Goal: Task Accomplishment & Management: Manage account settings

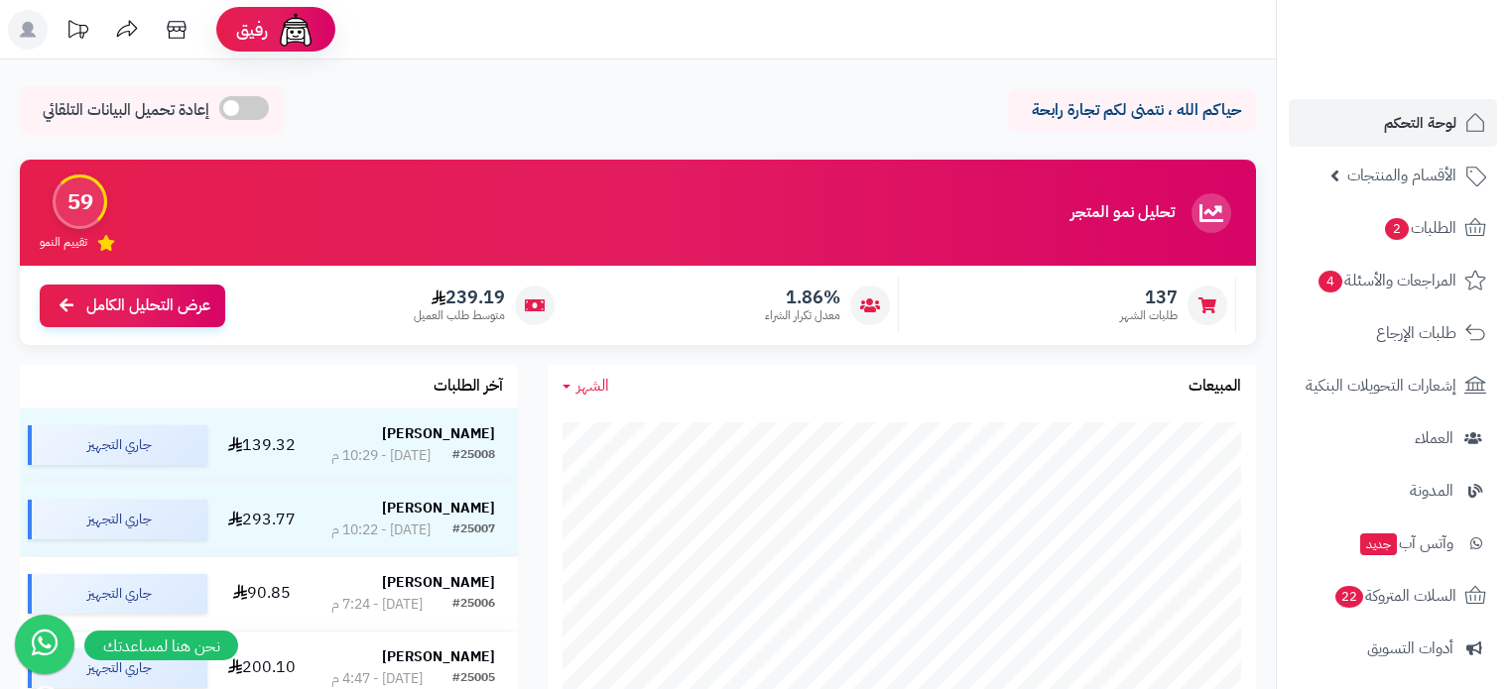
scroll to position [1167, 0]
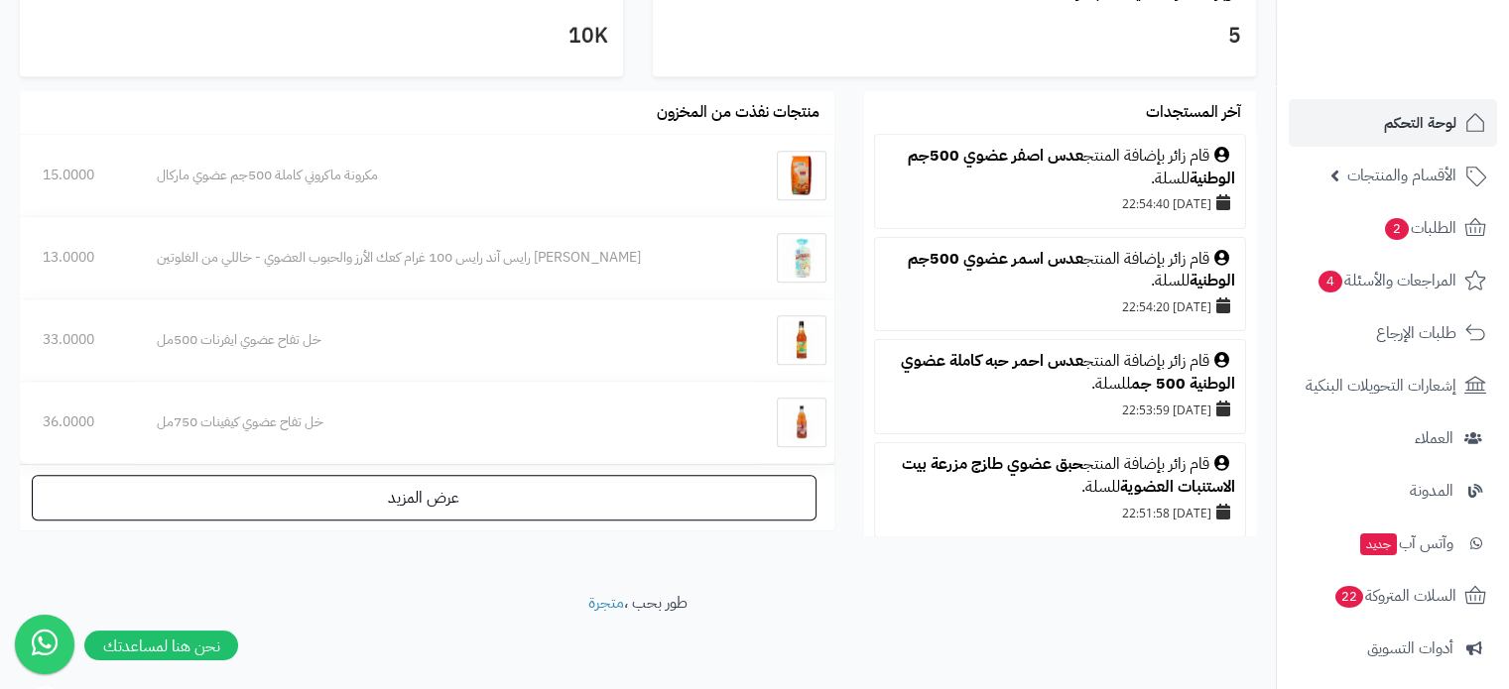
click at [1434, 130] on span "لوحة التحكم" at bounding box center [1420, 123] width 72 height 28
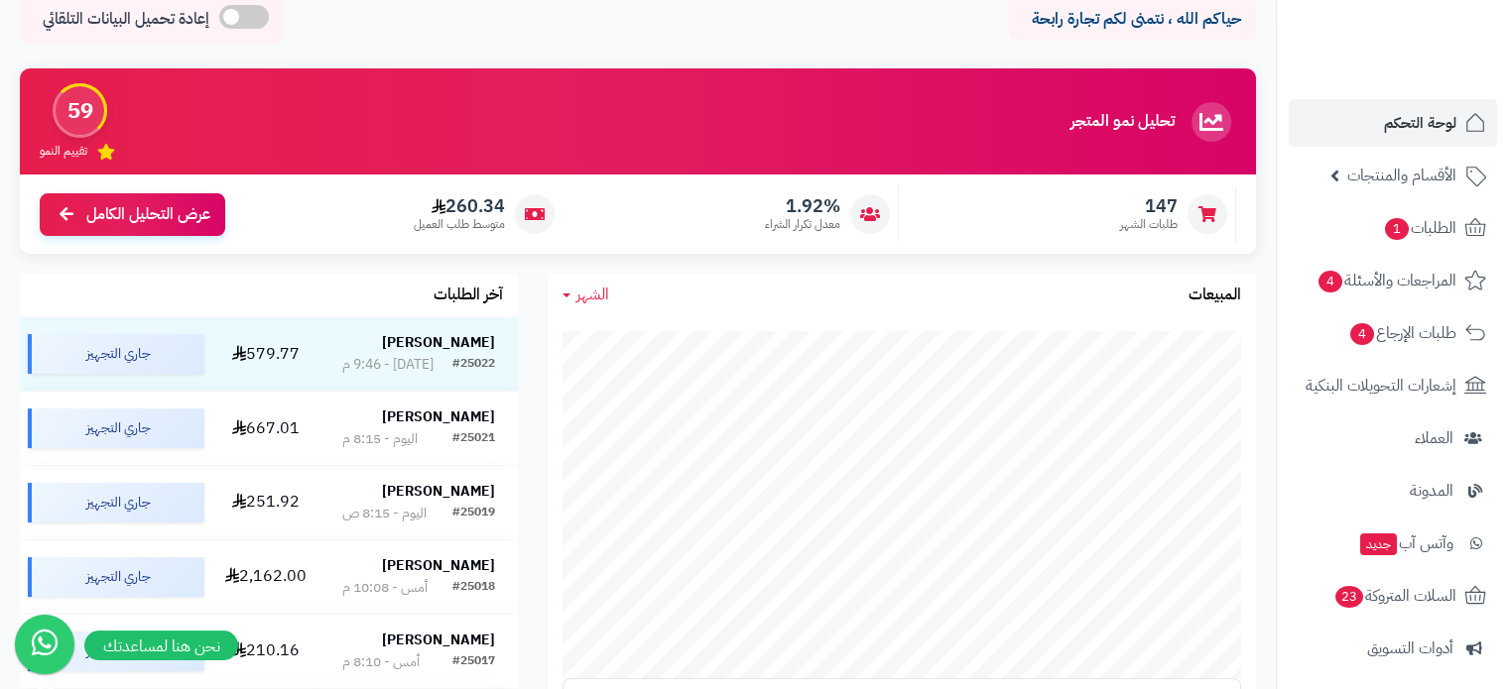
scroll to position [198, 0]
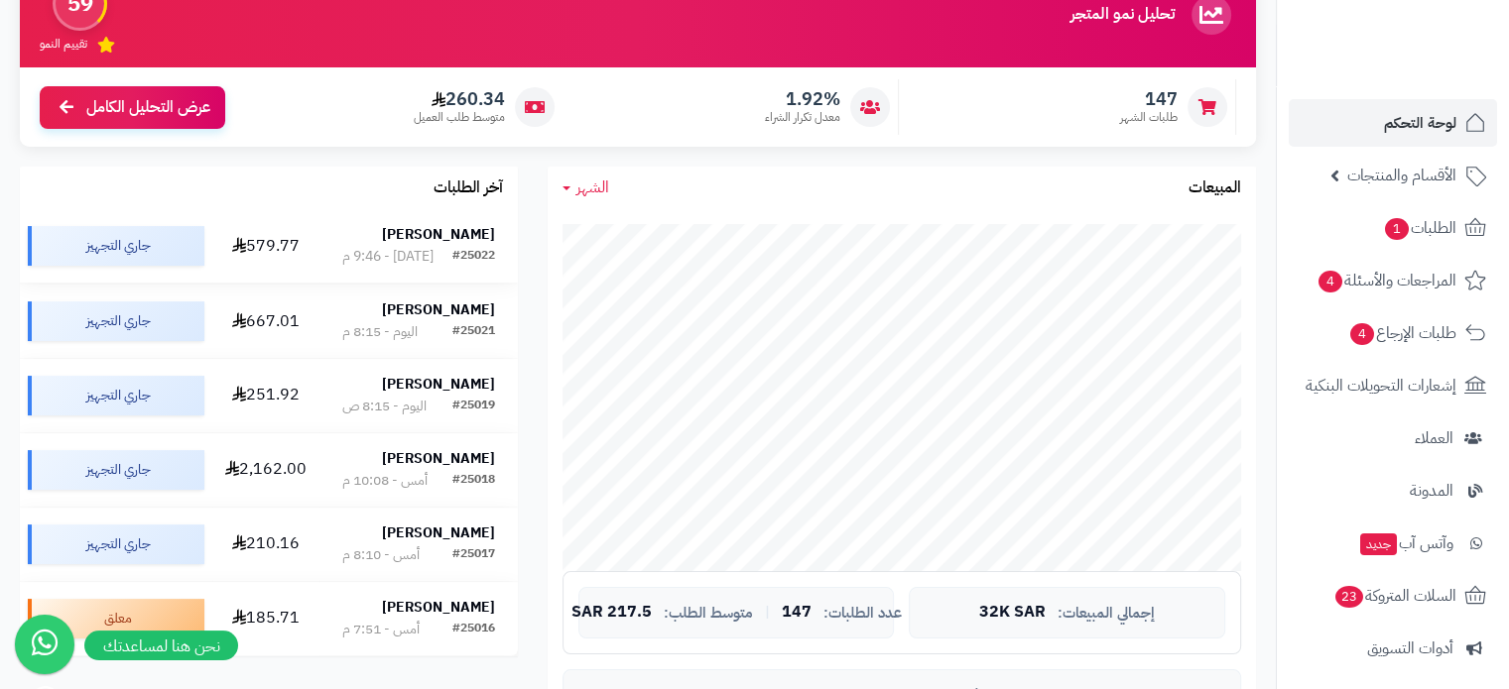
click at [467, 254] on div "#25022" at bounding box center [473, 257] width 43 height 20
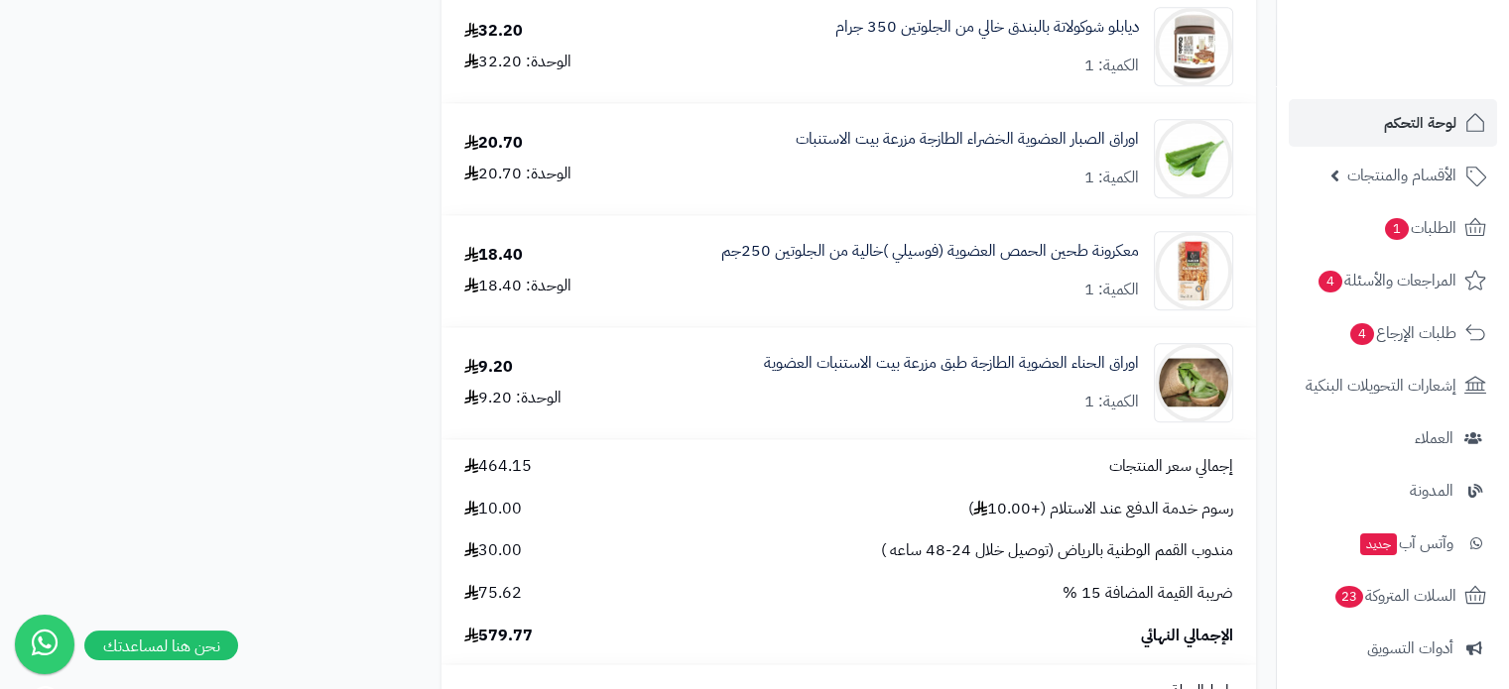
scroll to position [2482, 0]
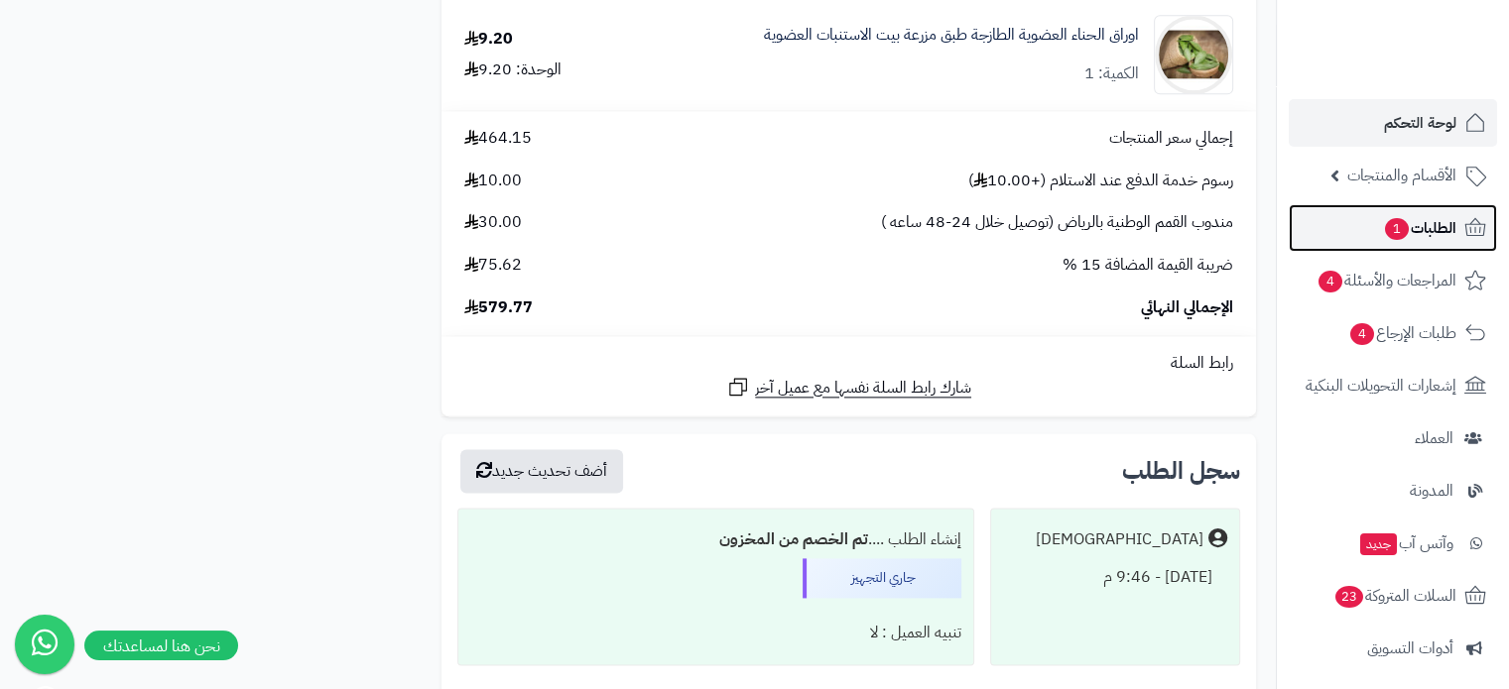
click at [1411, 229] on span "الطلبات 1" at bounding box center [1419, 228] width 73 height 28
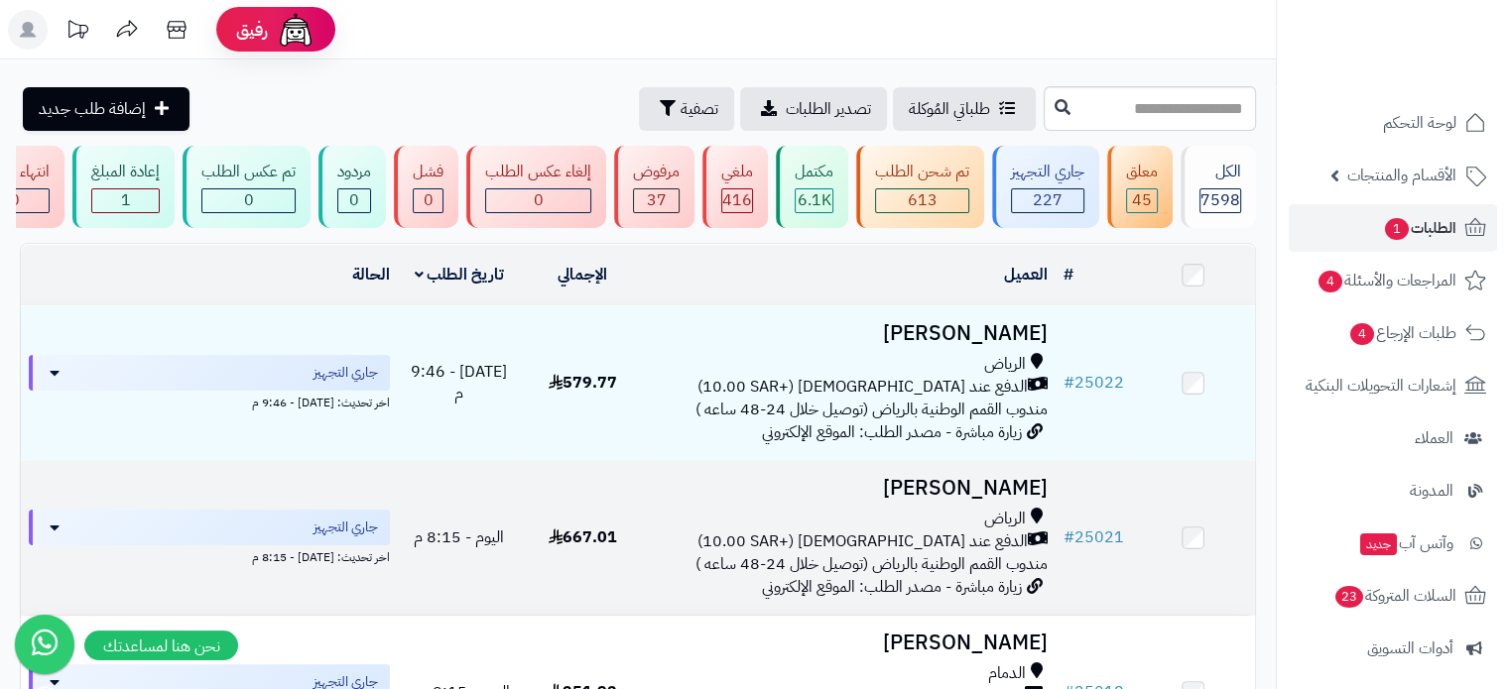
click at [1005, 500] on h3 "امل عبدالله" at bounding box center [849, 488] width 395 height 23
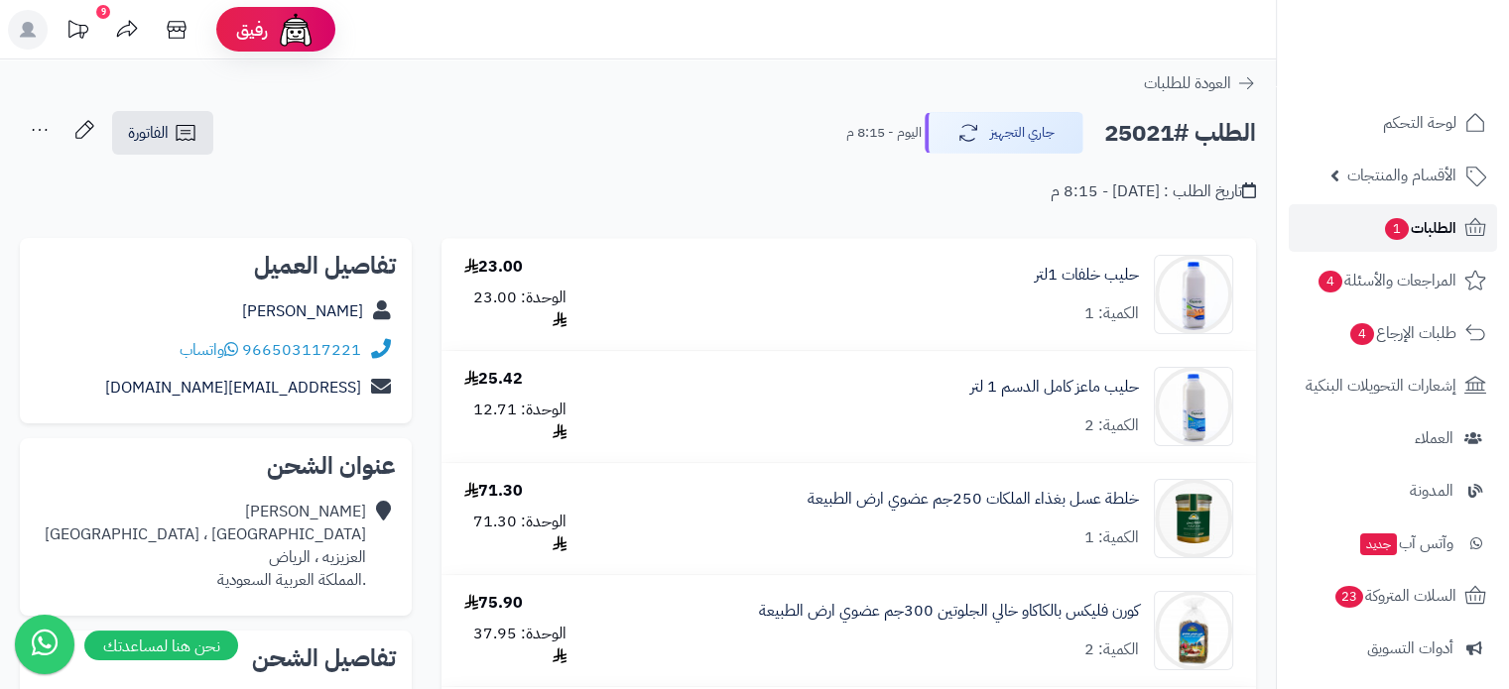
click at [1412, 222] on span "الطلبات 1" at bounding box center [1419, 228] width 73 height 28
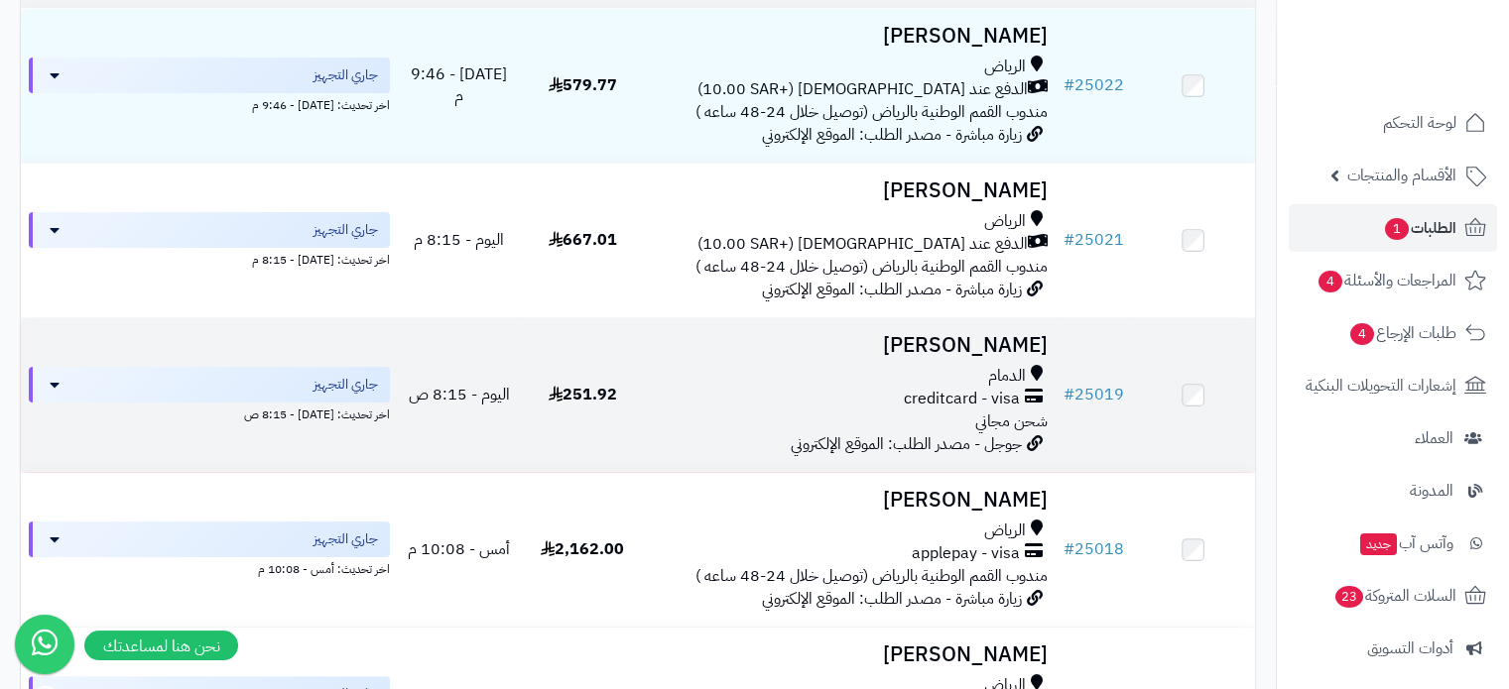
scroll to position [198, 0]
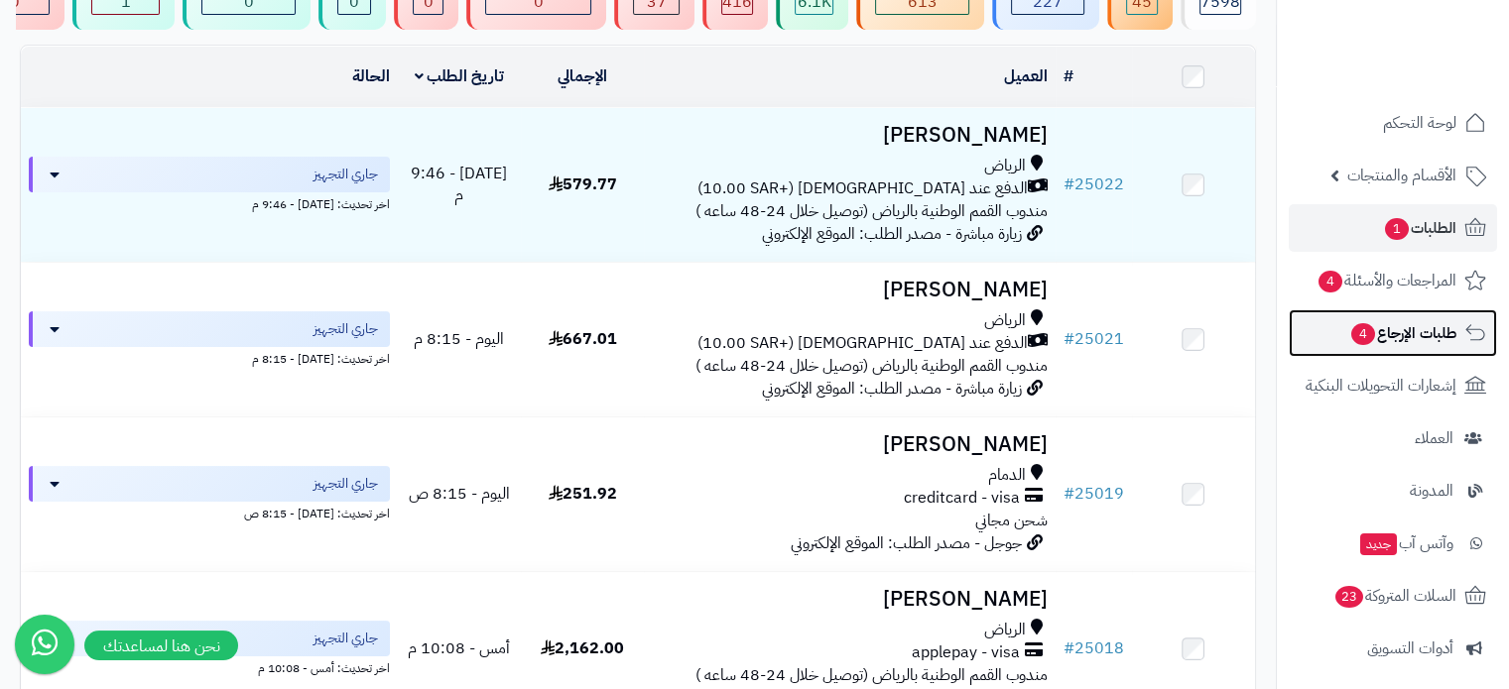
click at [1389, 329] on span "طلبات الإرجاع 4" at bounding box center [1402, 333] width 107 height 28
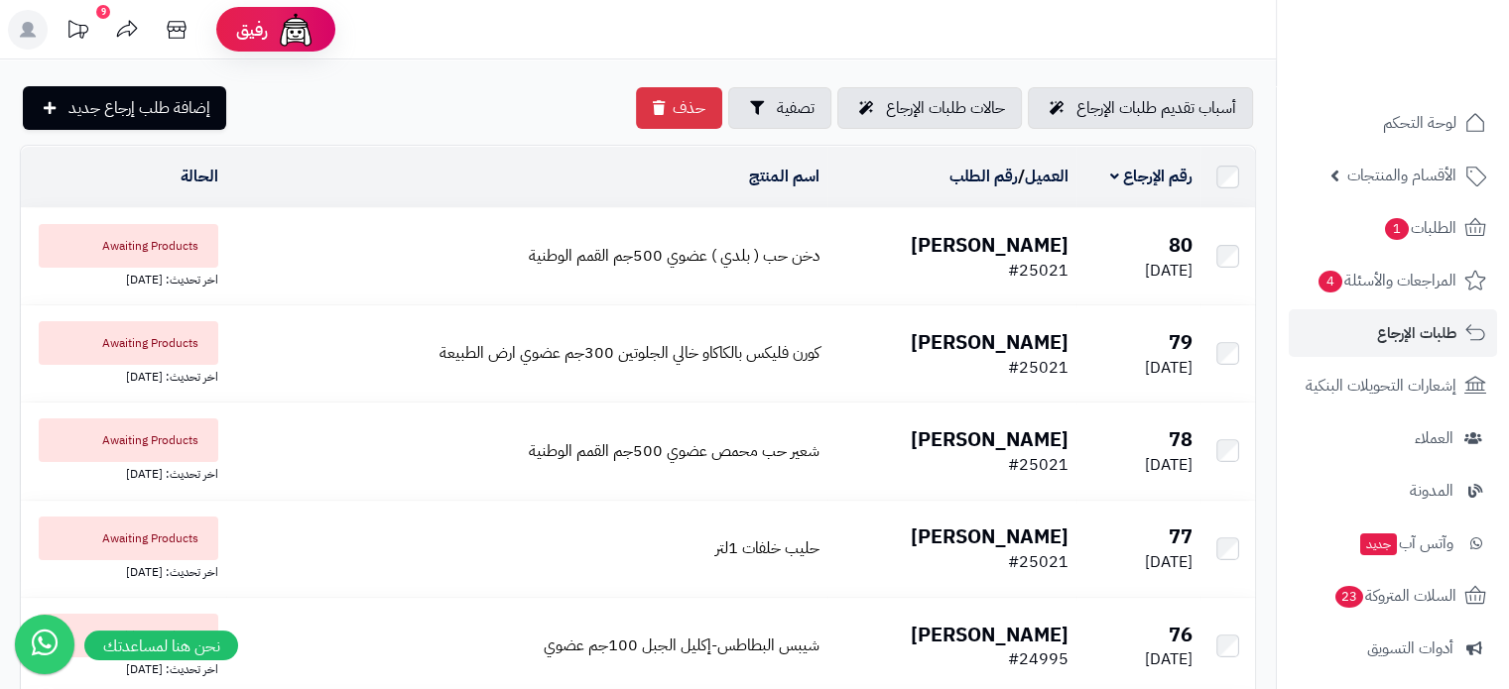
click at [169, 245] on span "Awaiting Products" at bounding box center [129, 246] width 180 height 44
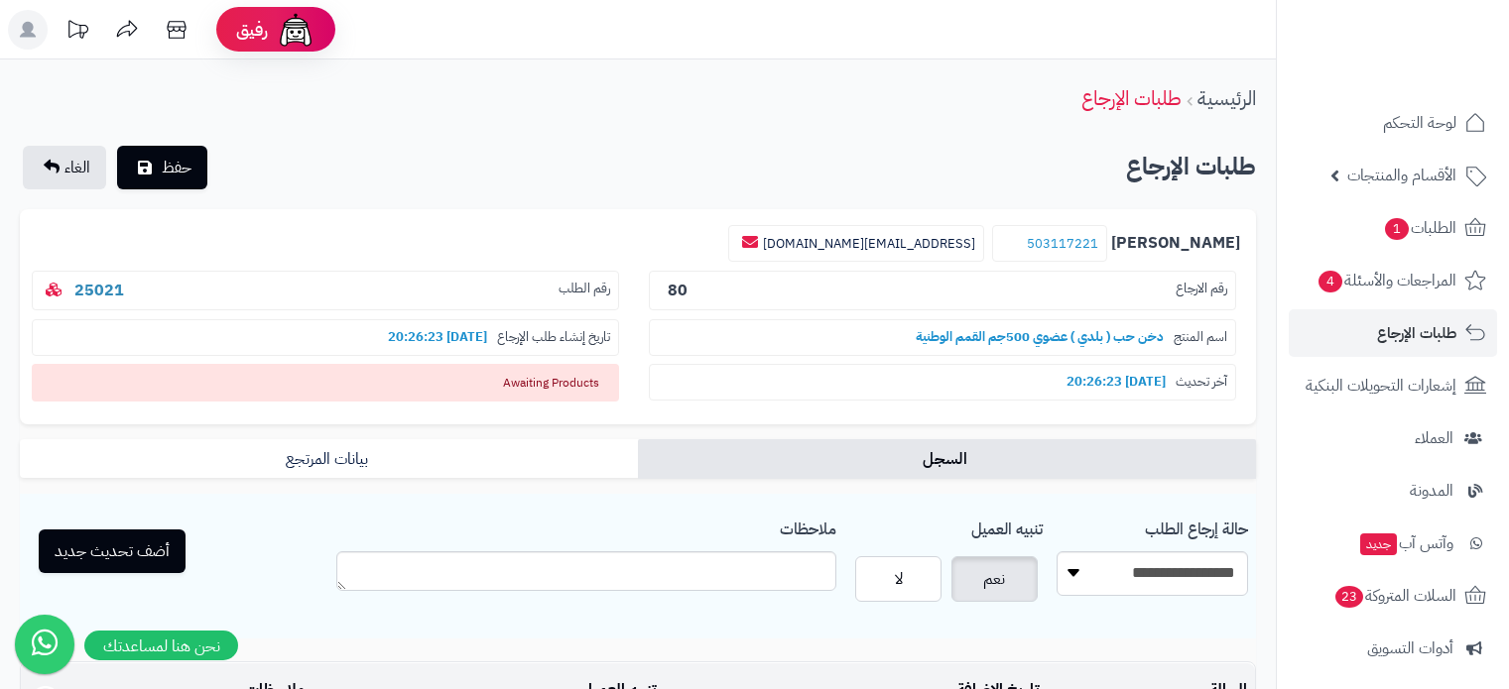
scroll to position [279, 0]
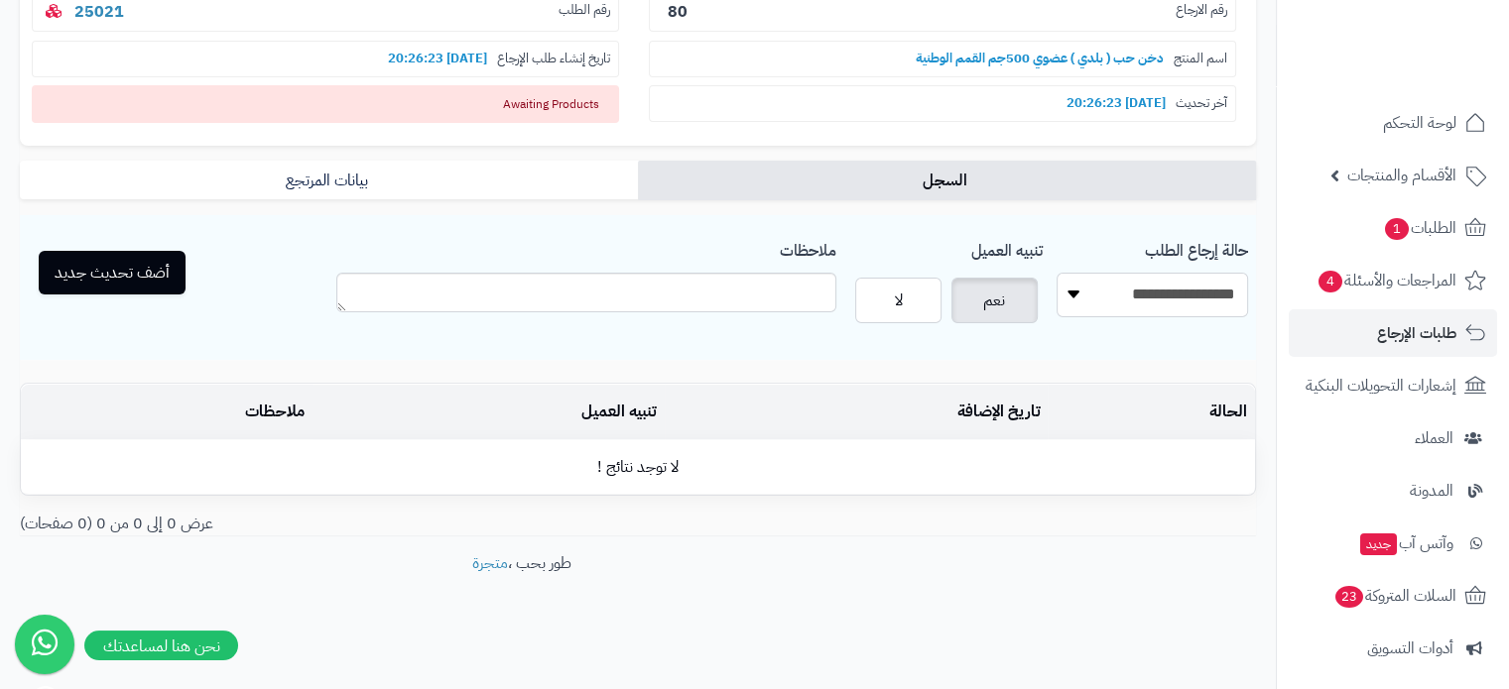
click at [1169, 294] on select "**********" at bounding box center [1151, 295] width 191 height 45
select select "*"
click at [1056, 273] on select "**********" at bounding box center [1151, 295] width 191 height 45
click at [976, 297] on label "نعم" at bounding box center [994, 301] width 86 height 46
click at [145, 269] on button "أضف تحديث جديد" at bounding box center [112, 272] width 147 height 44
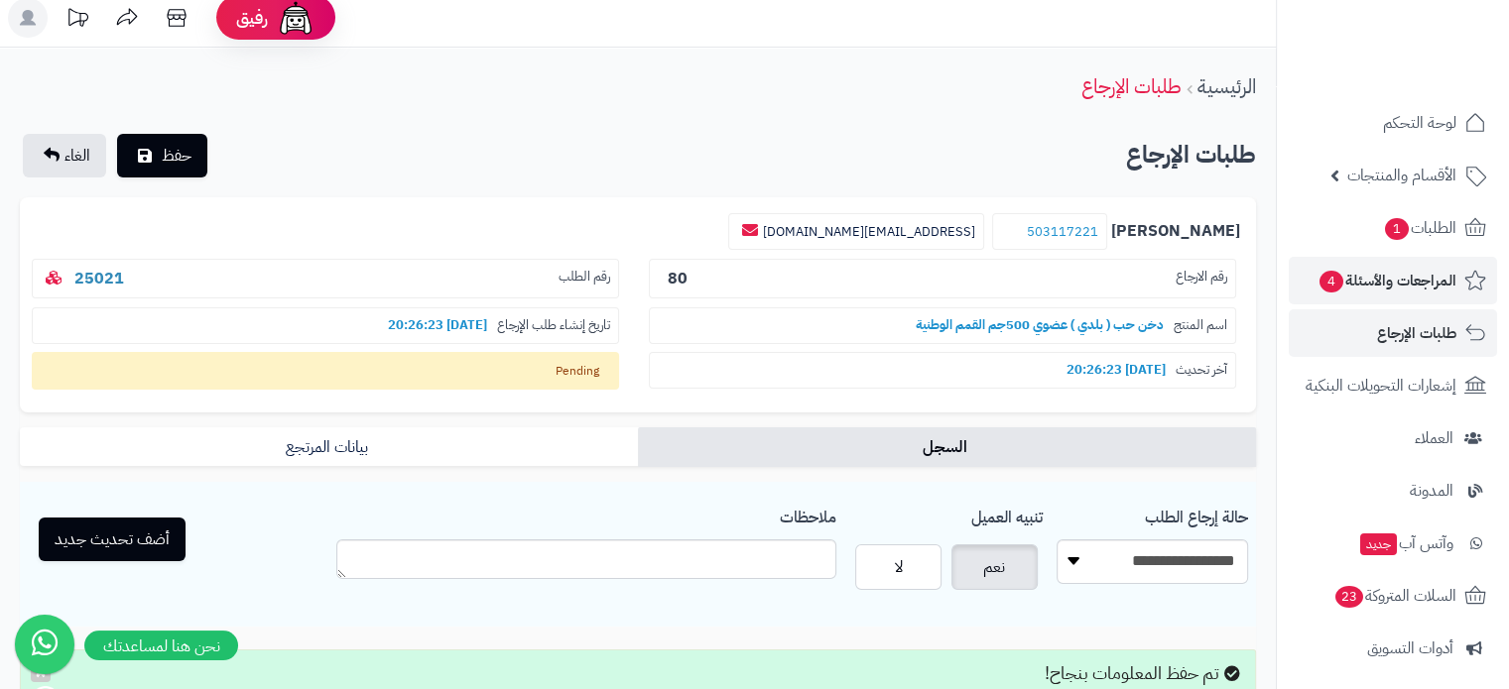
scroll to position [0, 0]
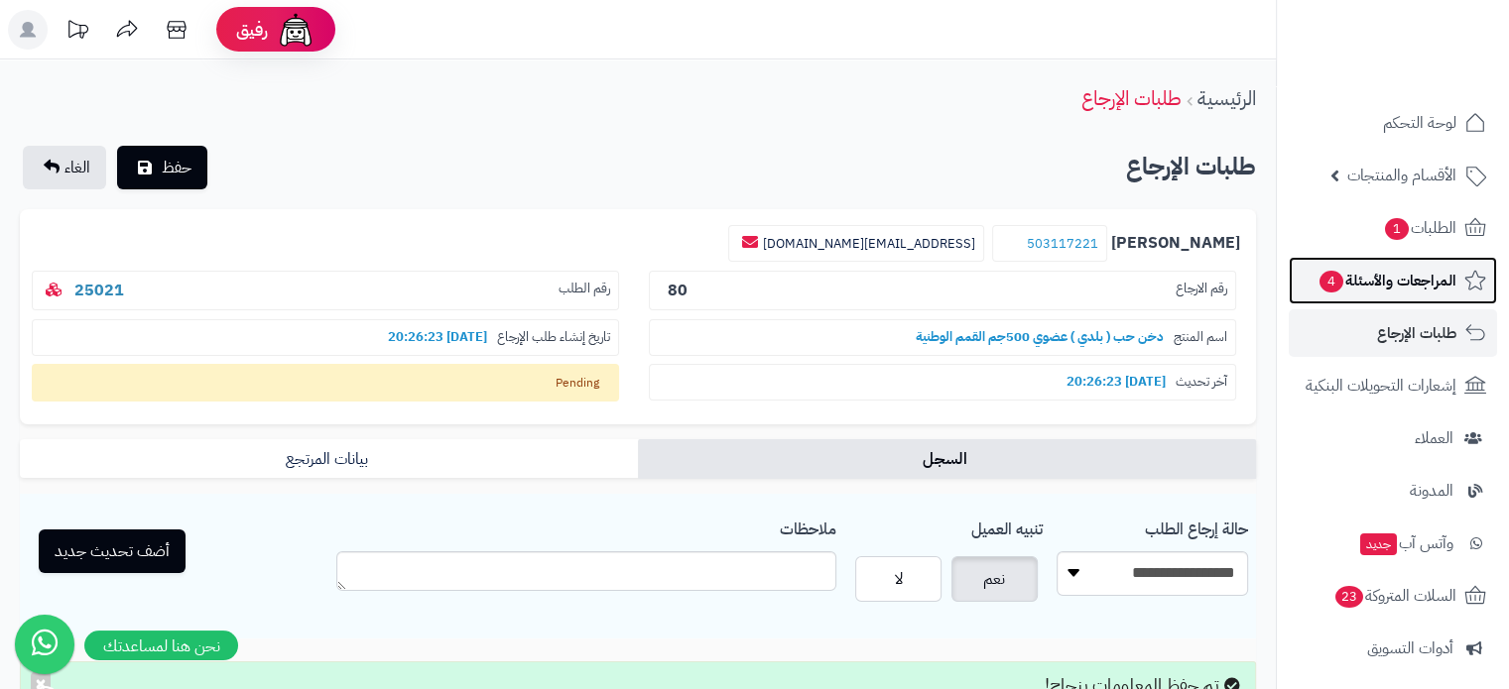
click at [1408, 285] on span "المراجعات والأسئلة 4" at bounding box center [1386, 281] width 139 height 28
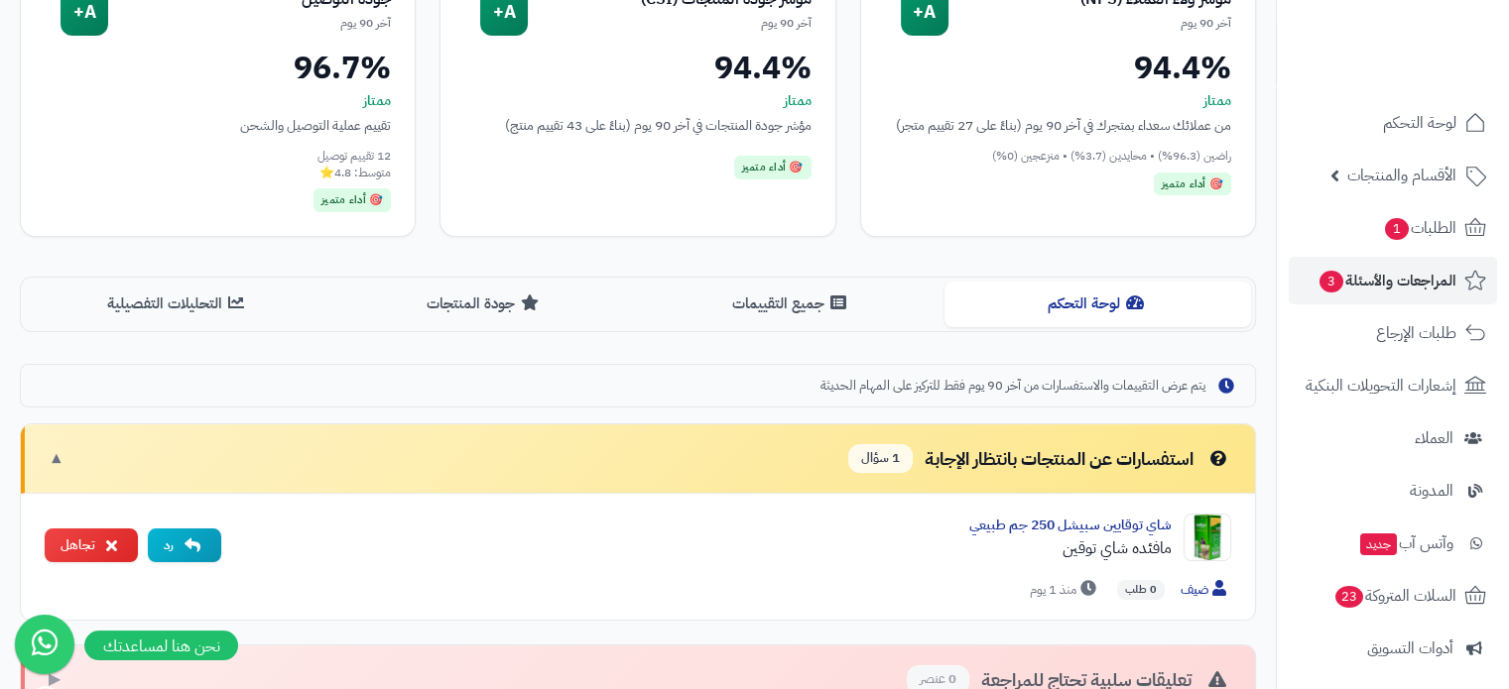
scroll to position [99, 0]
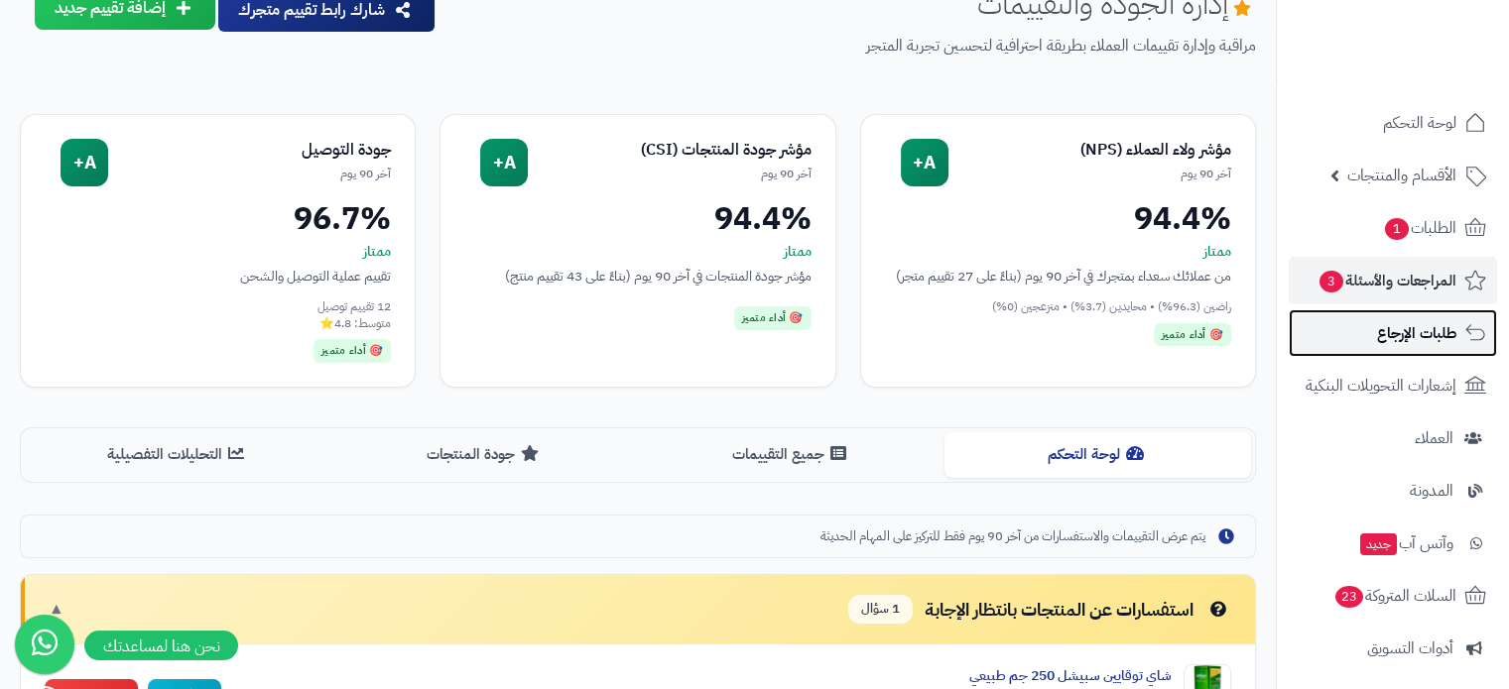
click at [1402, 340] on span "طلبات الإرجاع" at bounding box center [1416, 333] width 79 height 28
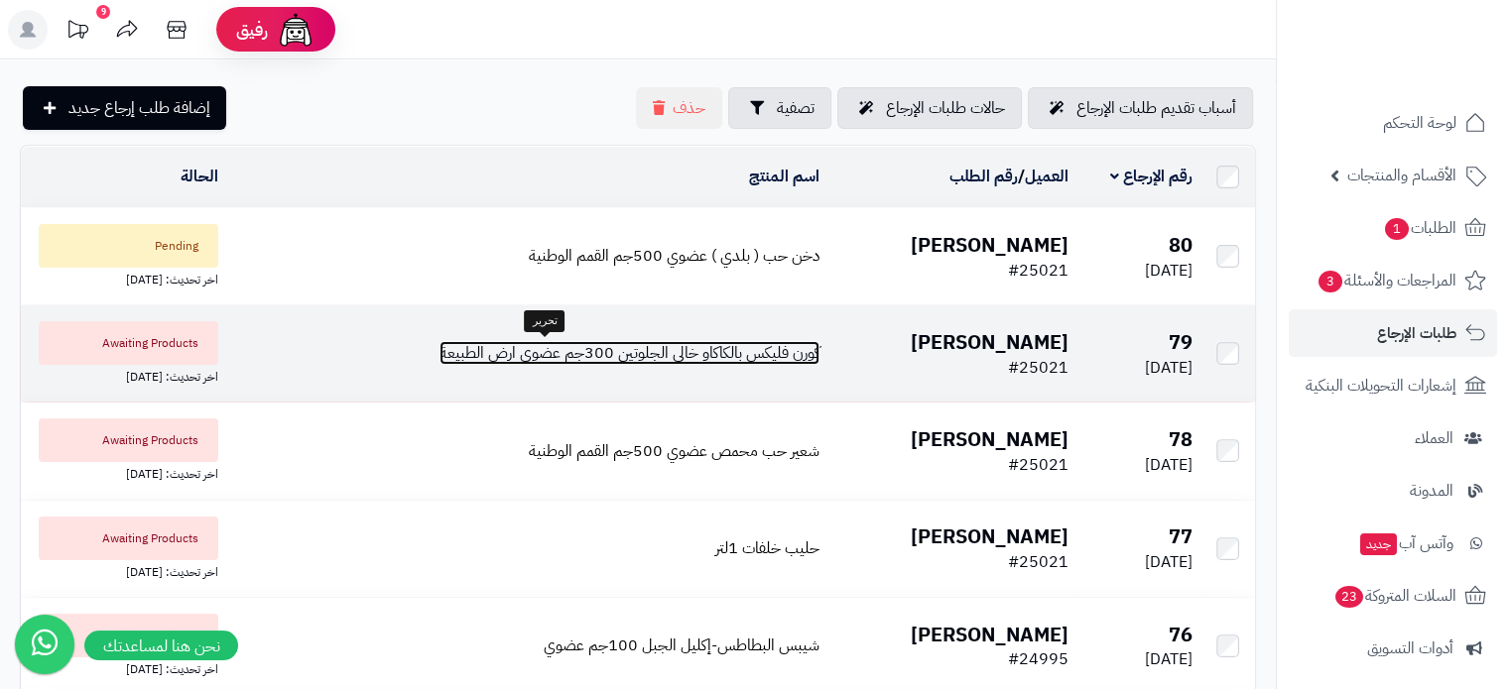
click at [595, 360] on span "كورن فليكس بالكاكاو خالي الجلوتين 300جم عضوي ارض الطبيعة" at bounding box center [629, 353] width 380 height 24
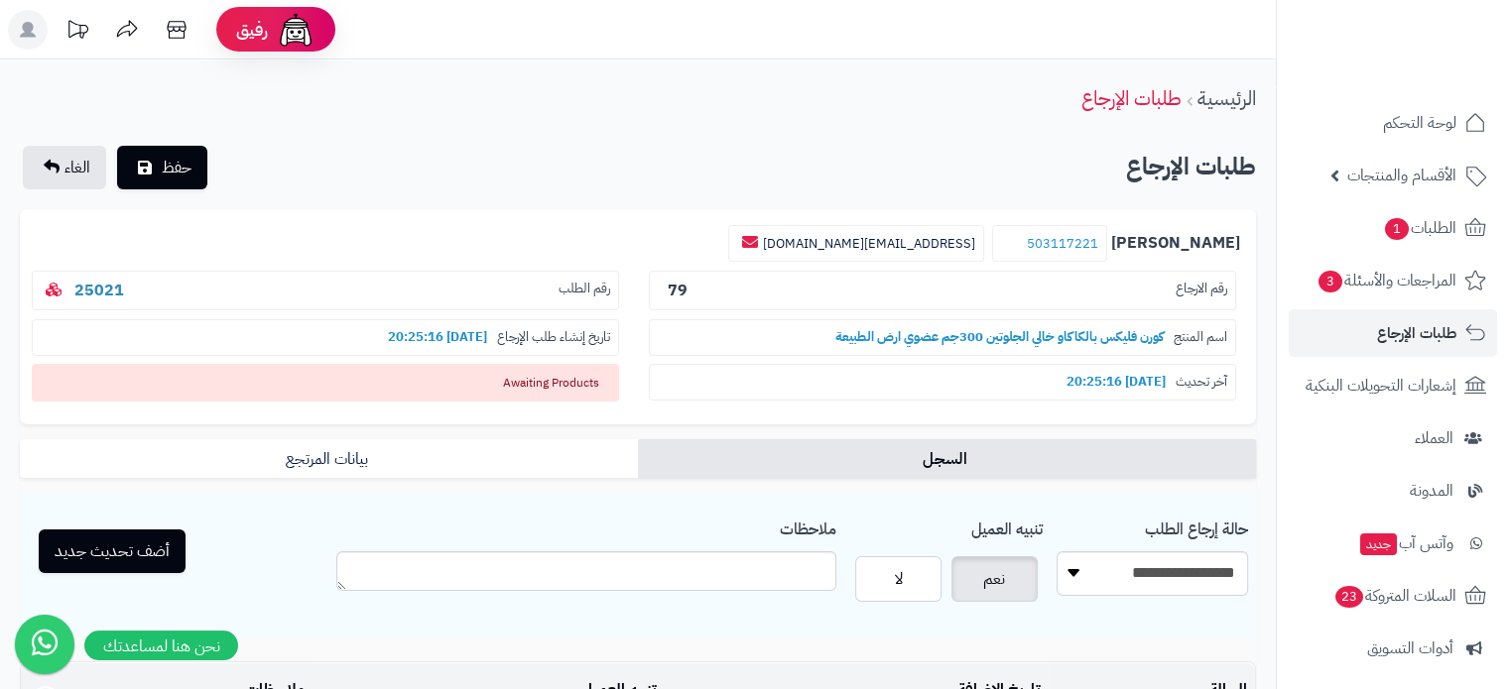
scroll to position [279, 0]
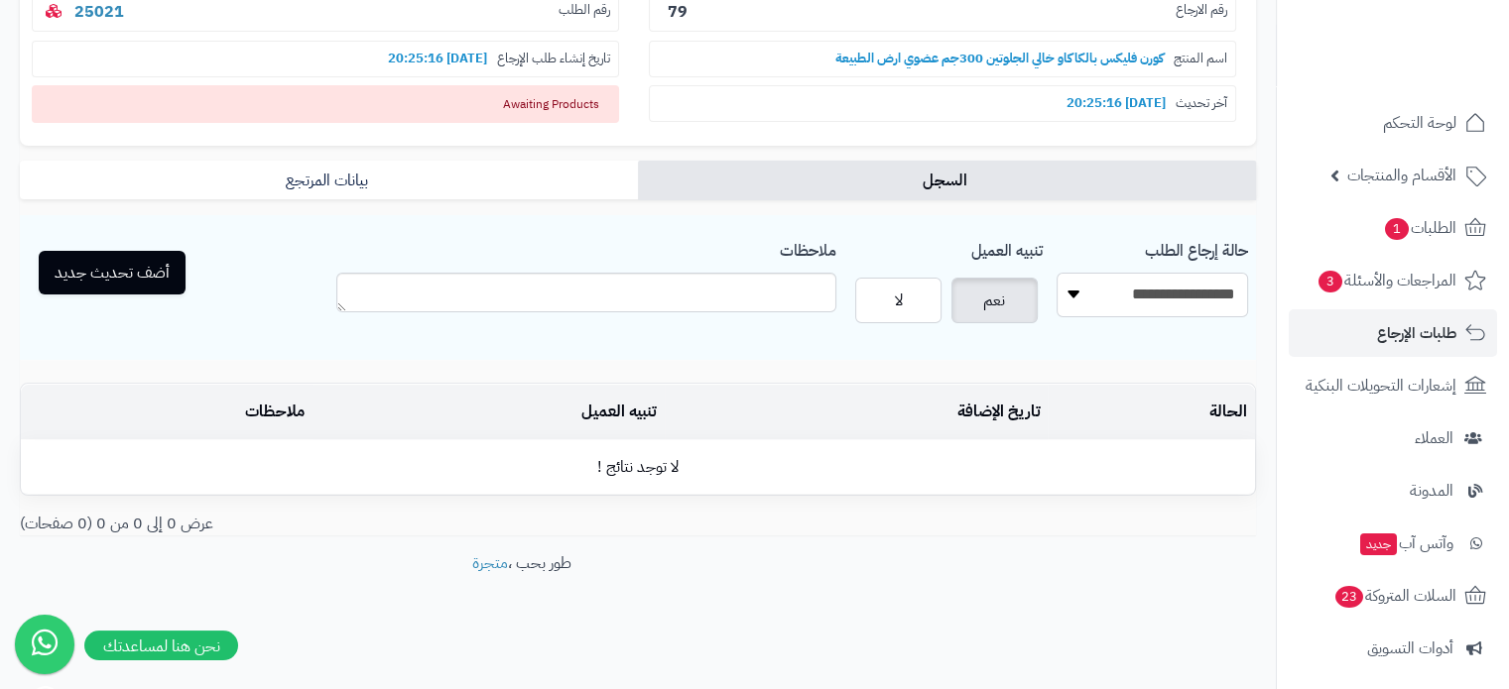
click at [1166, 299] on select "**********" at bounding box center [1151, 295] width 191 height 45
select select "*"
click at [1056, 273] on select "**********" at bounding box center [1151, 295] width 191 height 45
click at [82, 270] on button "أضف تحديث جديد" at bounding box center [112, 272] width 147 height 44
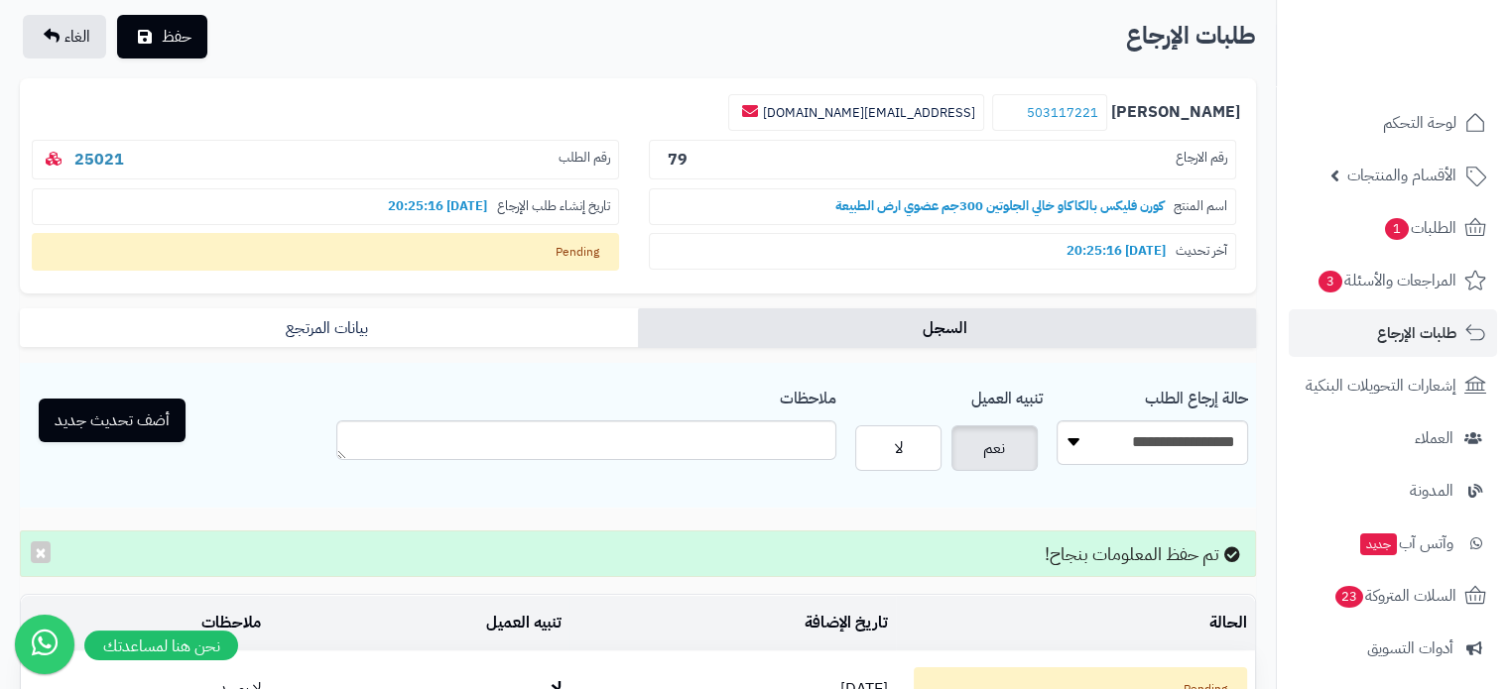
scroll to position [0, 0]
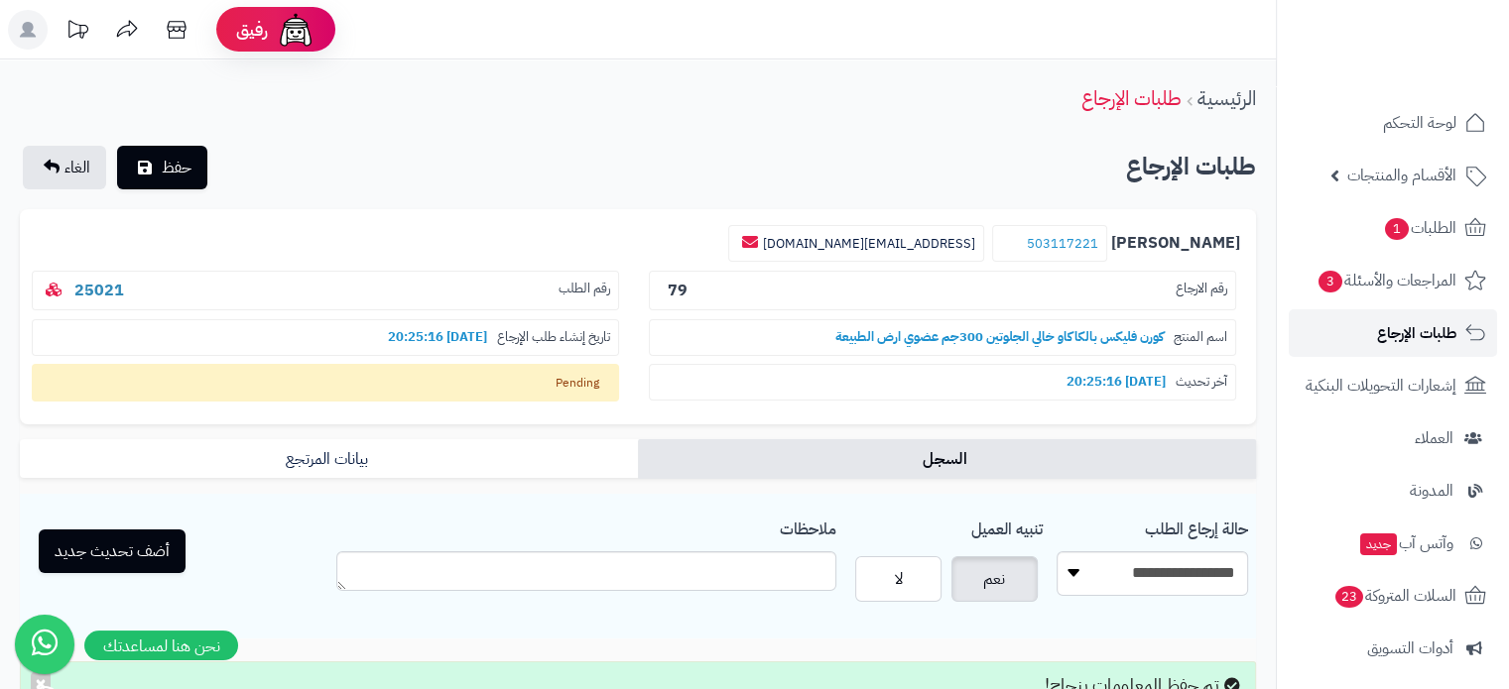
click at [1406, 332] on span "طلبات الإرجاع" at bounding box center [1416, 333] width 79 height 28
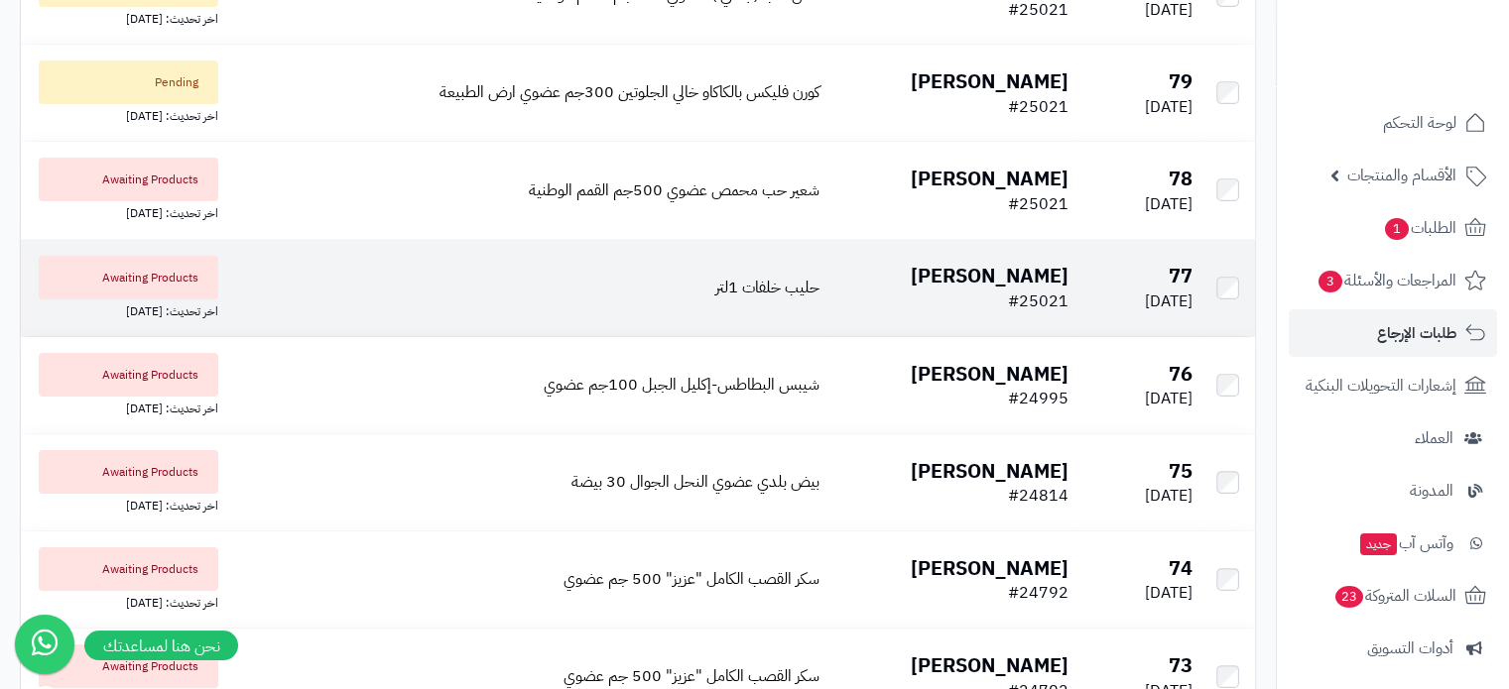
scroll to position [298, 0]
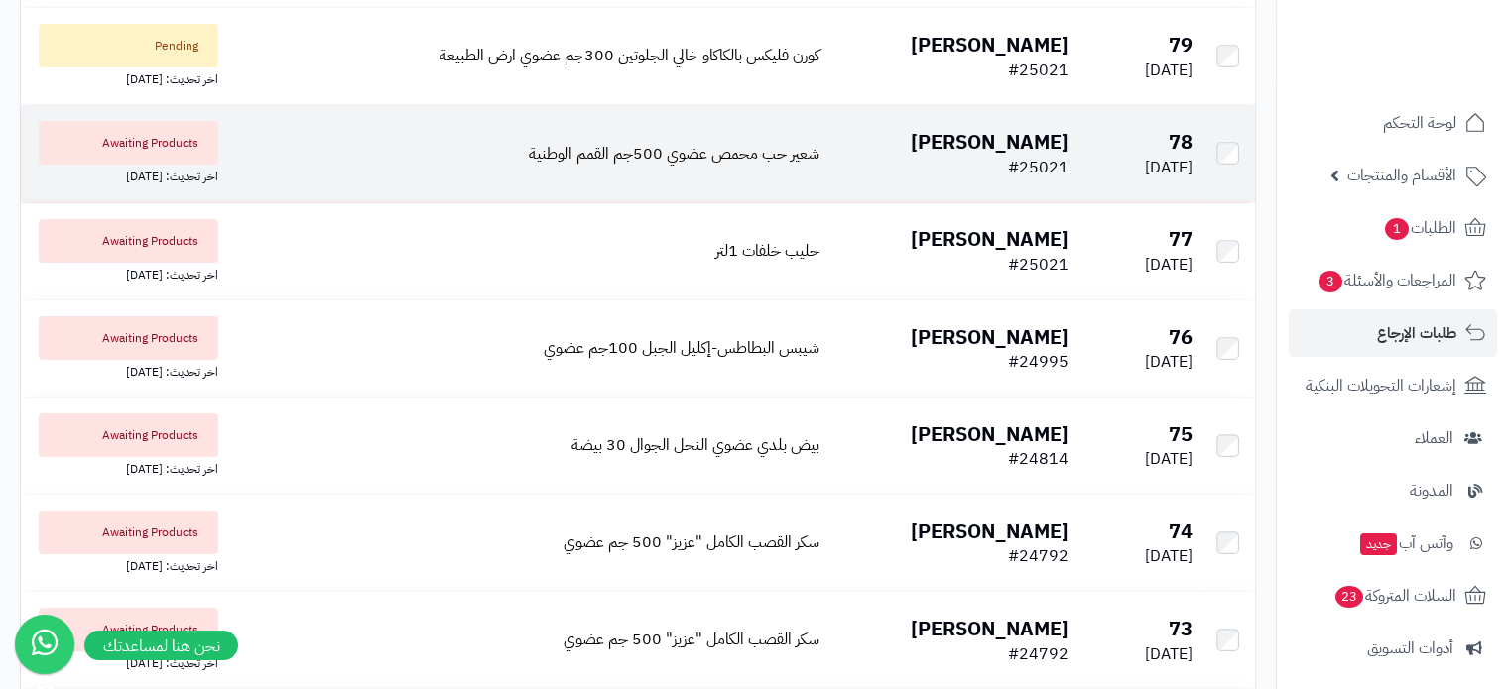
click at [1057, 164] on span "#25021" at bounding box center [1038, 168] width 61 height 24
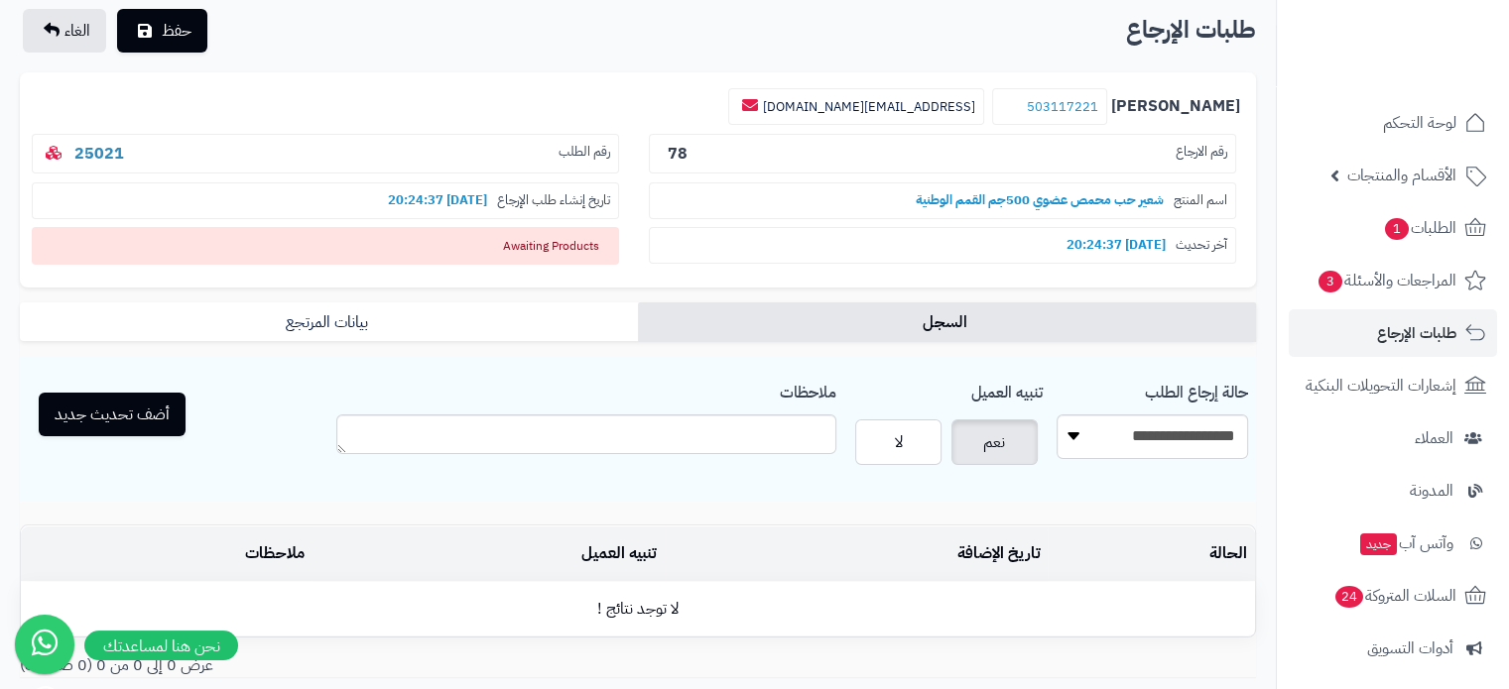
scroll to position [279, 0]
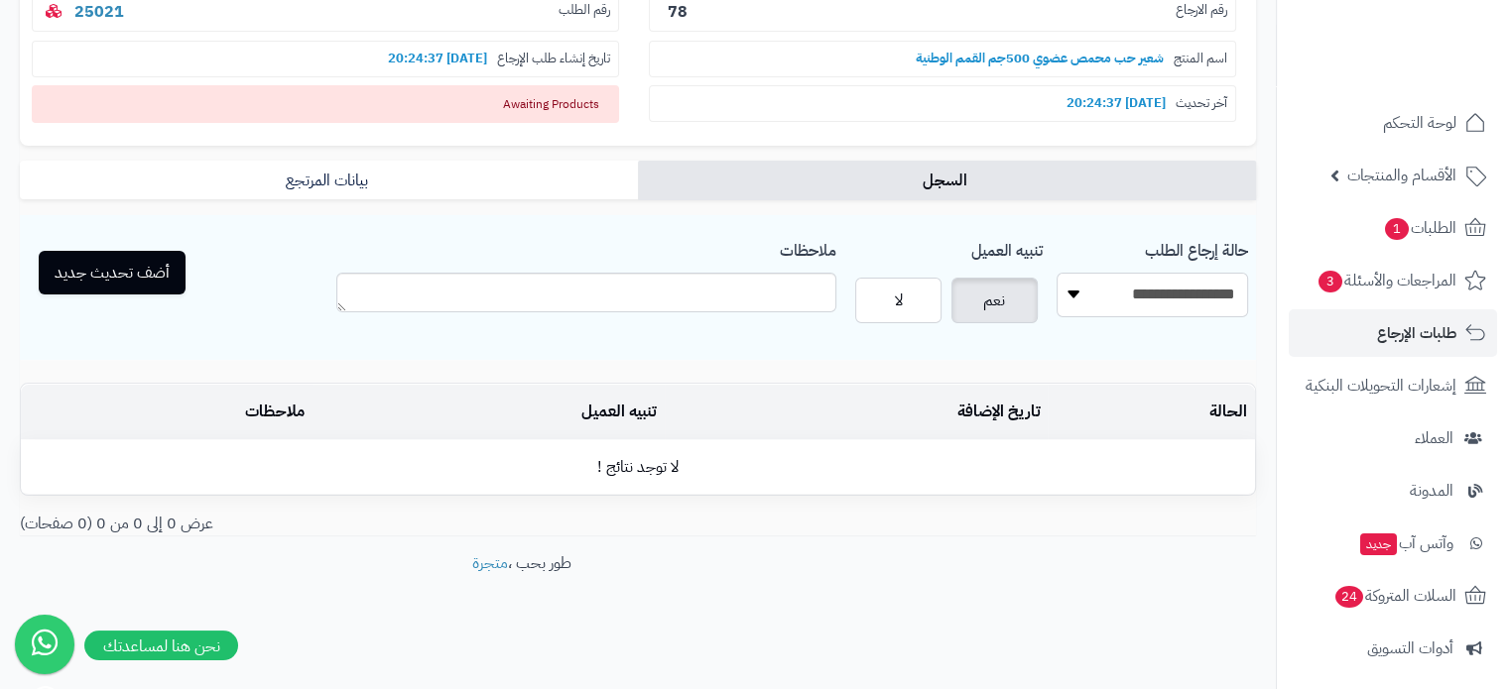
click at [1135, 297] on select "**********" at bounding box center [1151, 295] width 191 height 45
select select "*"
click at [1056, 273] on select "**********" at bounding box center [1151, 295] width 191 height 45
click at [129, 271] on button "أضف تحديث جديد" at bounding box center [112, 272] width 147 height 44
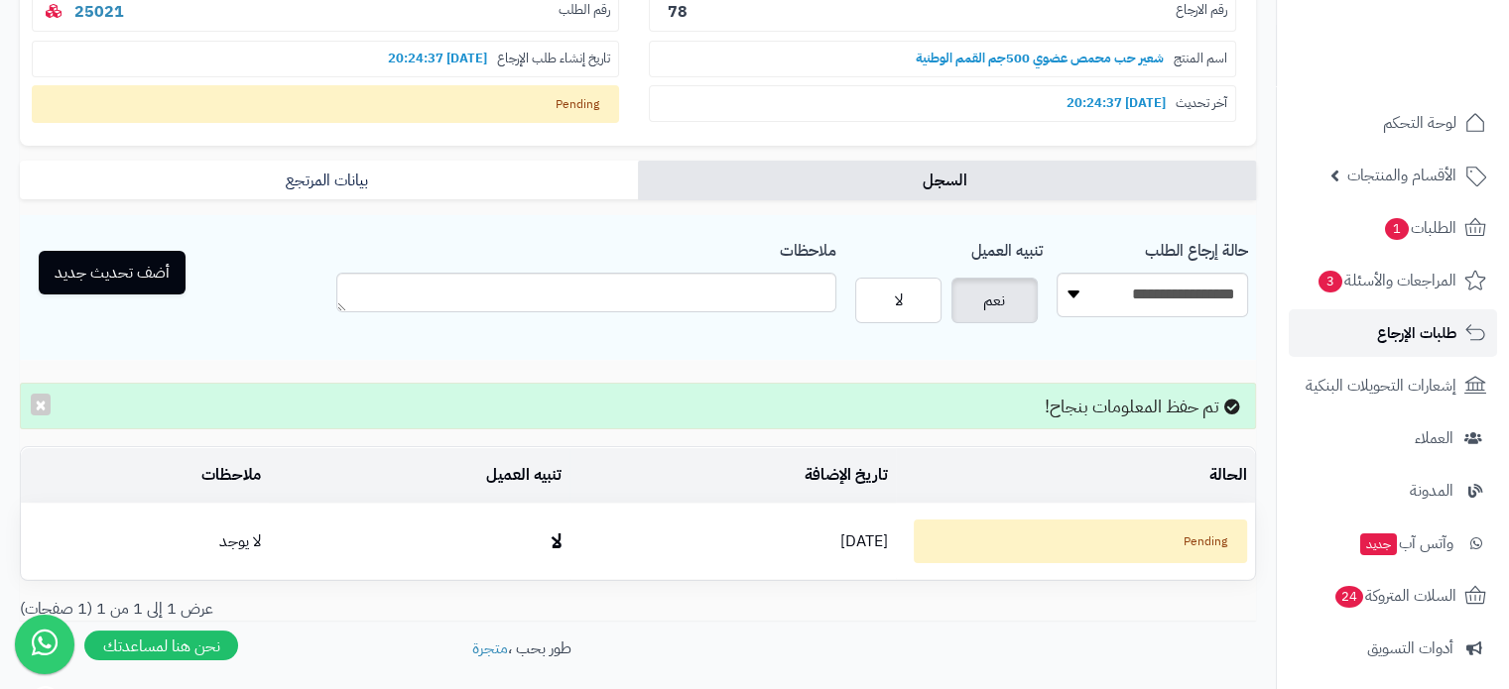
click at [1419, 326] on span "طلبات الإرجاع" at bounding box center [1416, 333] width 79 height 28
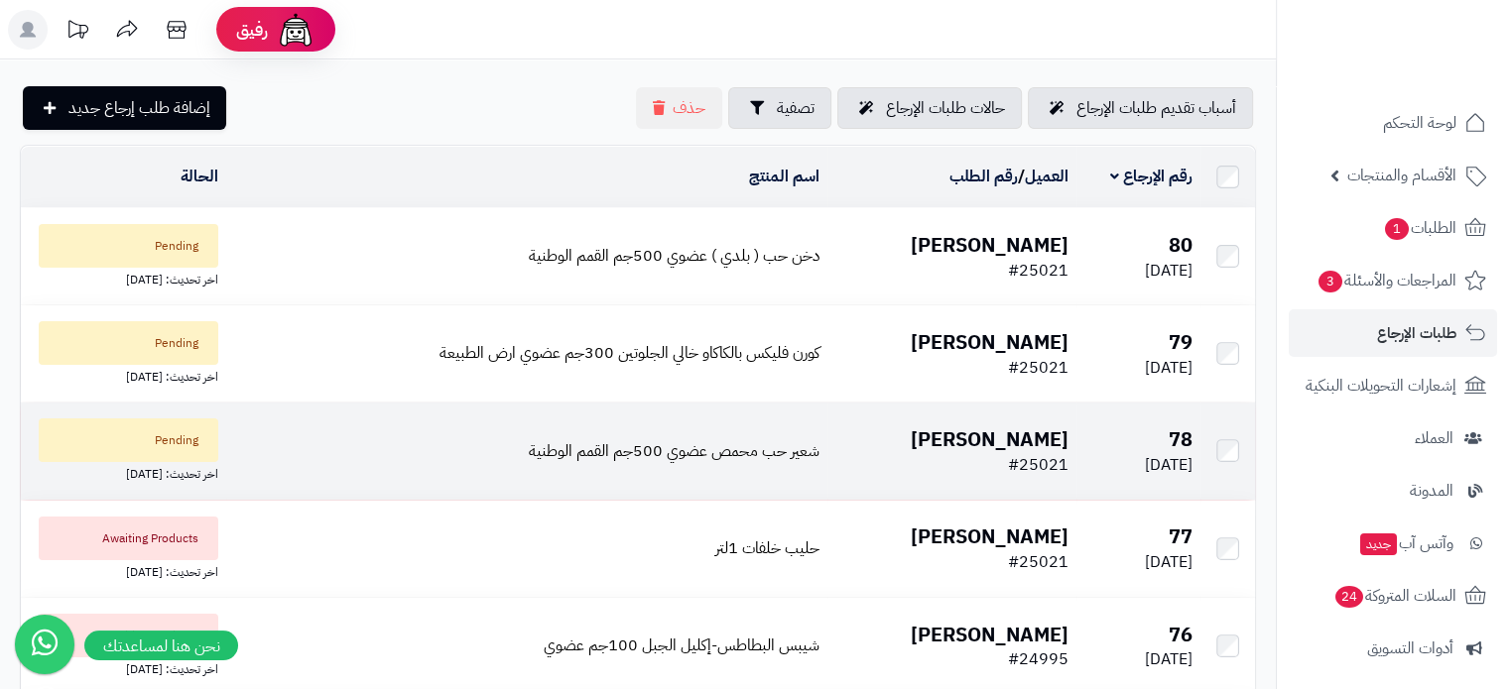
scroll to position [198, 0]
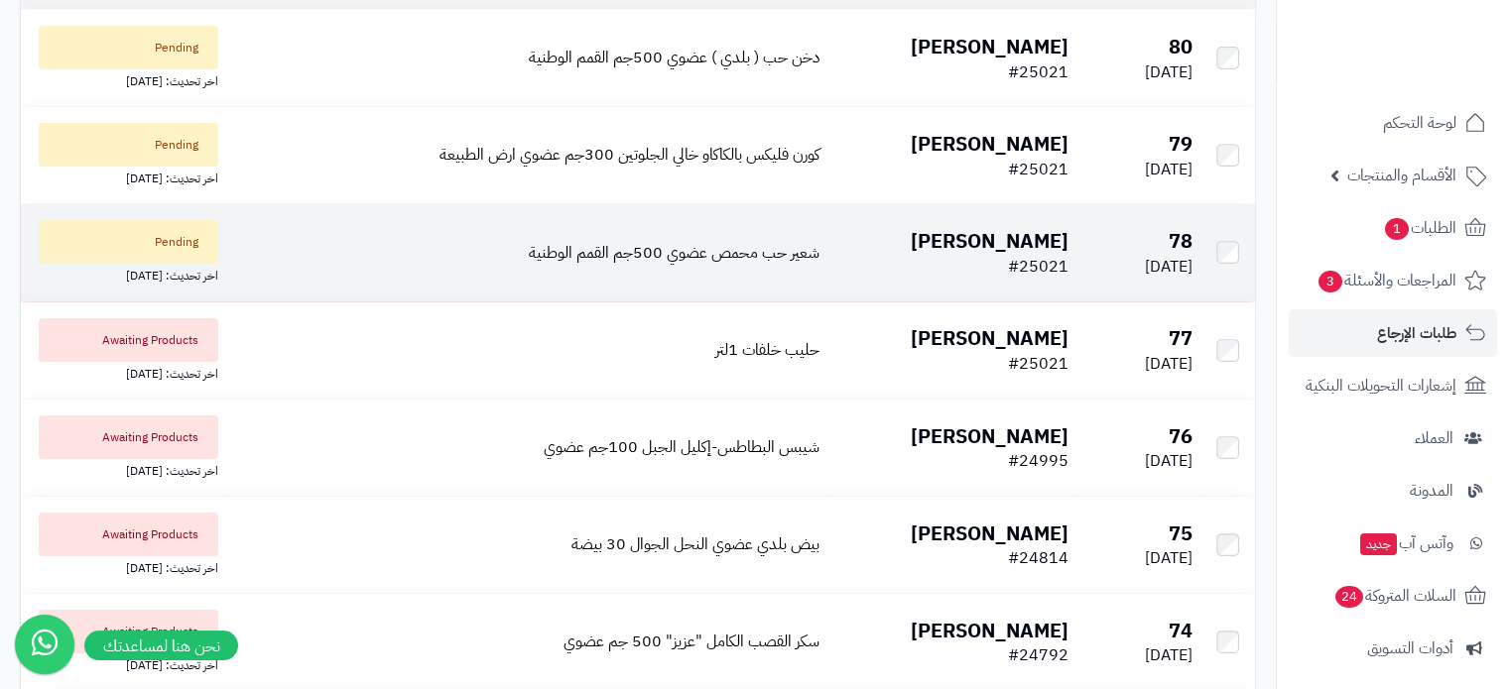
click at [1008, 240] on b "[PERSON_NAME]" at bounding box center [990, 241] width 158 height 30
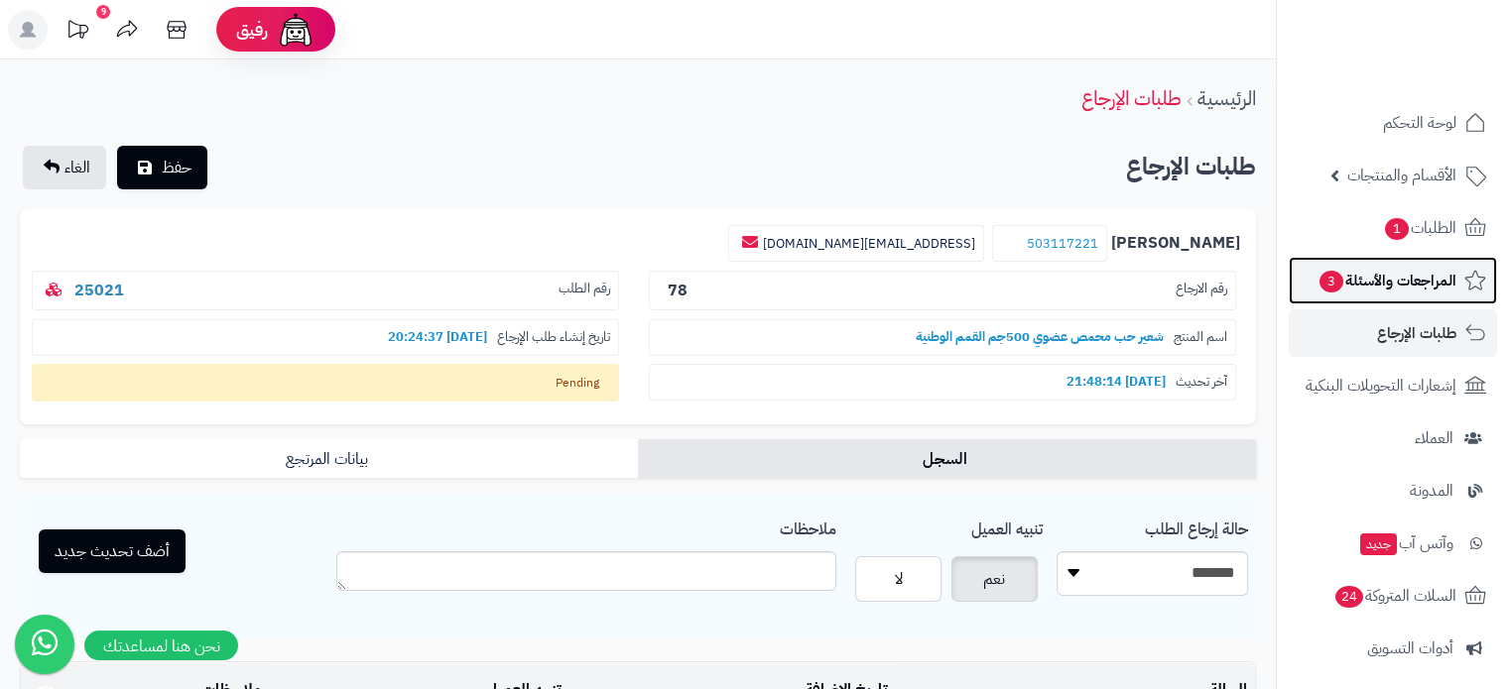
click at [1405, 294] on span "المراجعات والأسئلة 3" at bounding box center [1386, 281] width 139 height 28
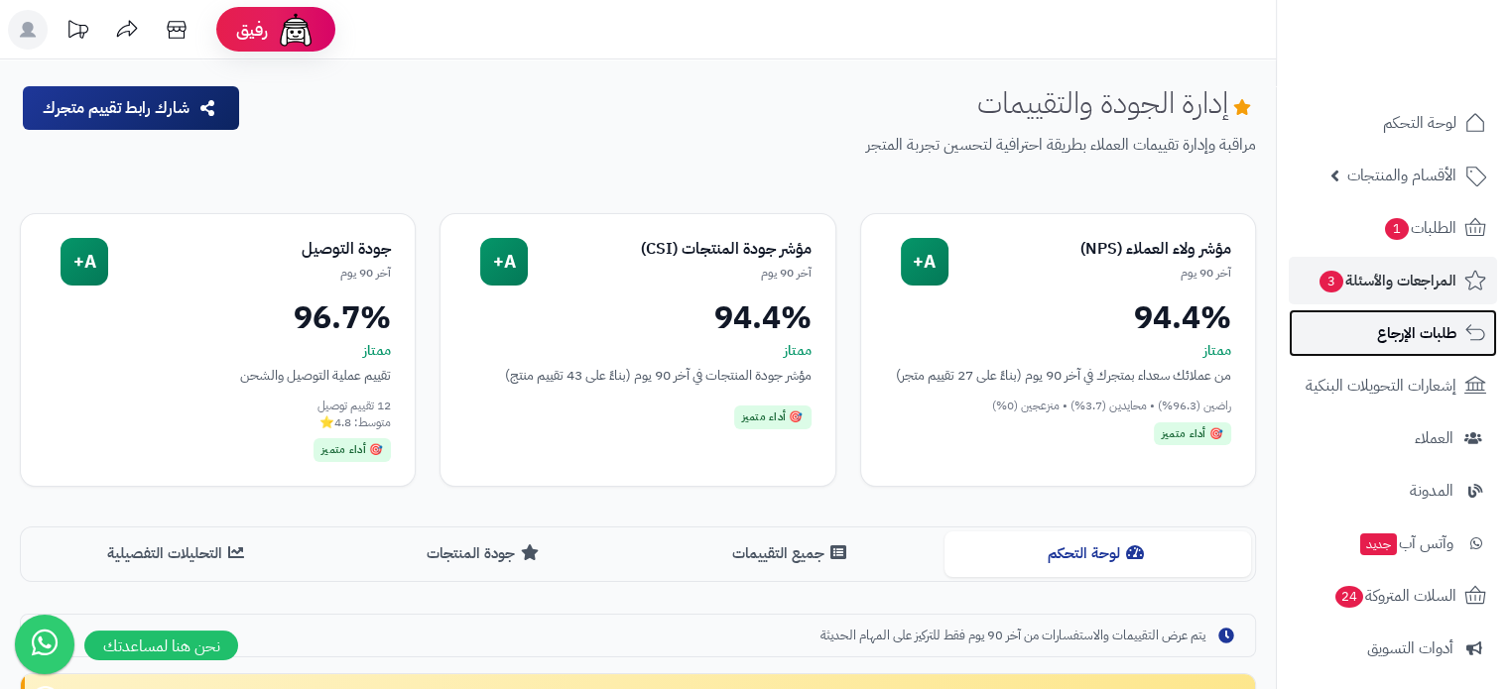
click at [1379, 335] on span "طلبات الإرجاع" at bounding box center [1416, 333] width 79 height 28
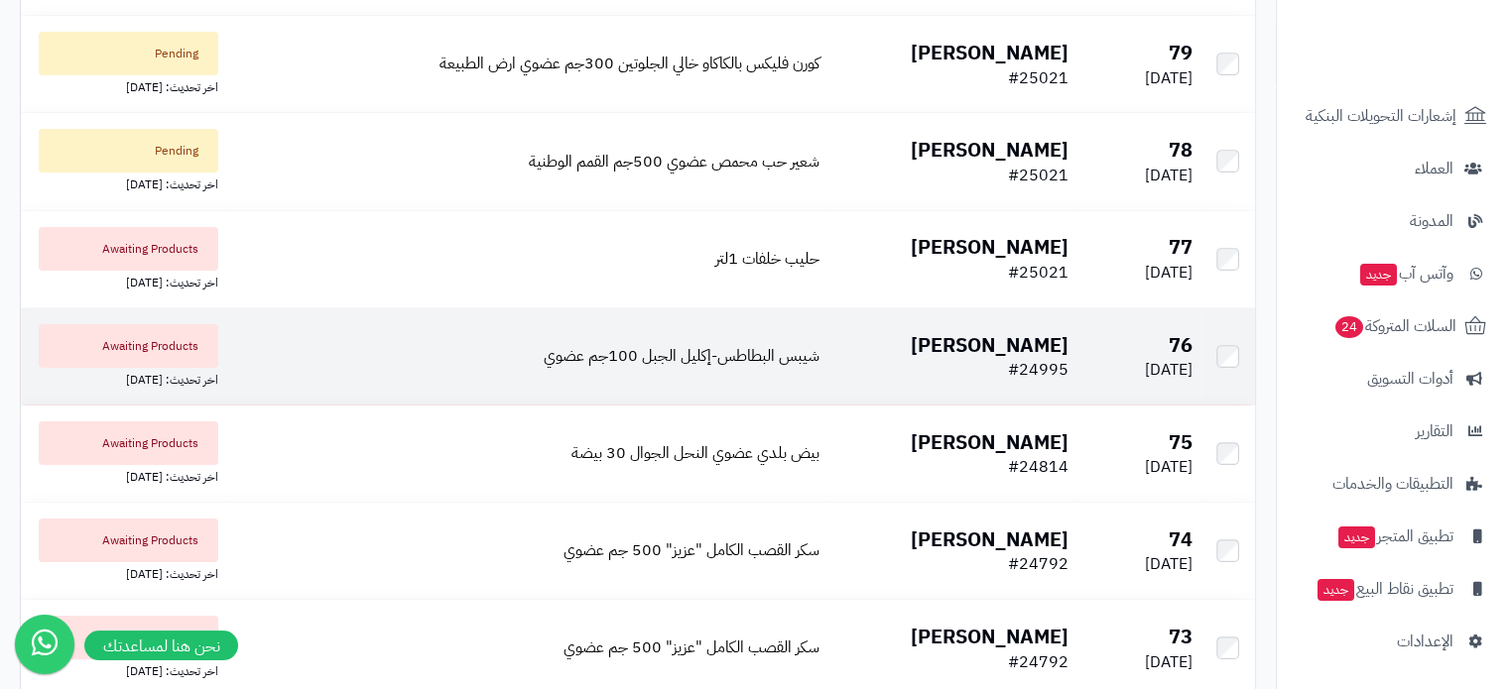
scroll to position [298, 0]
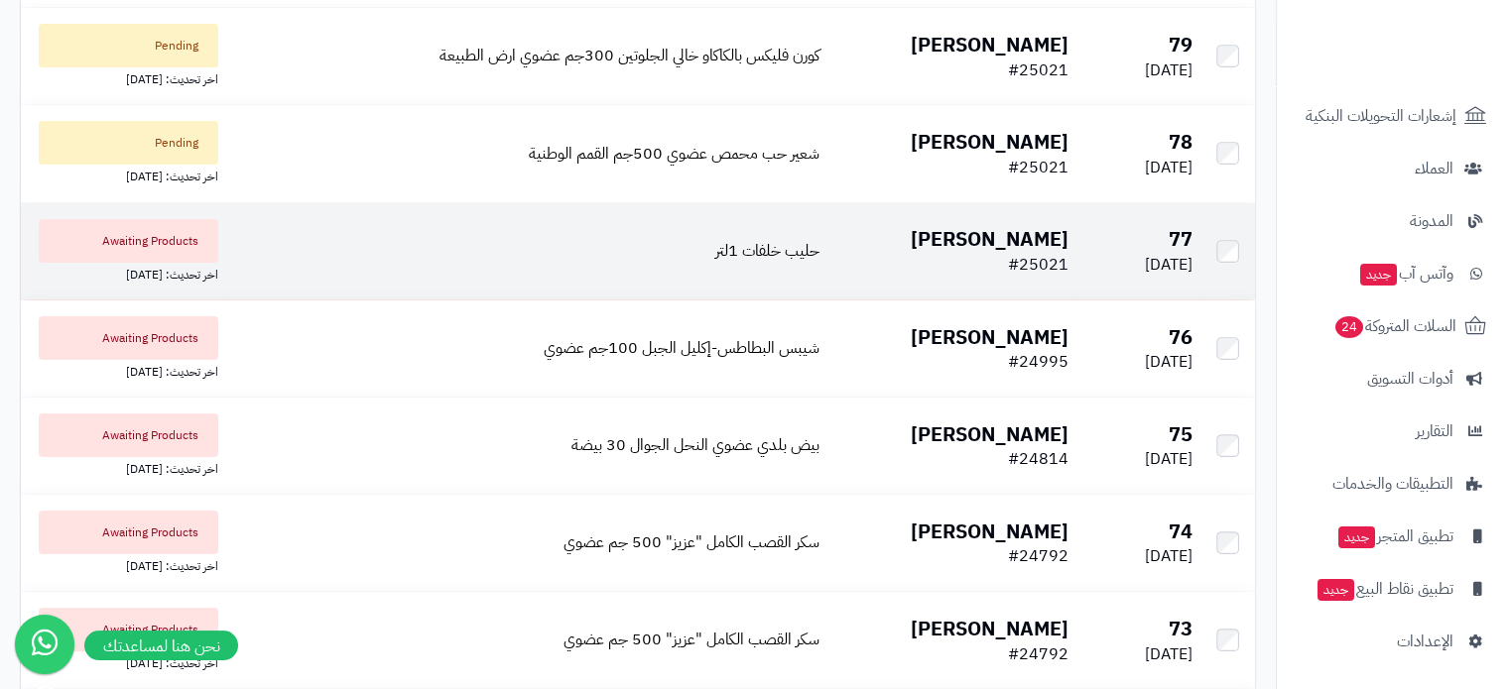
click at [1026, 259] on span "#25021" at bounding box center [1038, 265] width 61 height 24
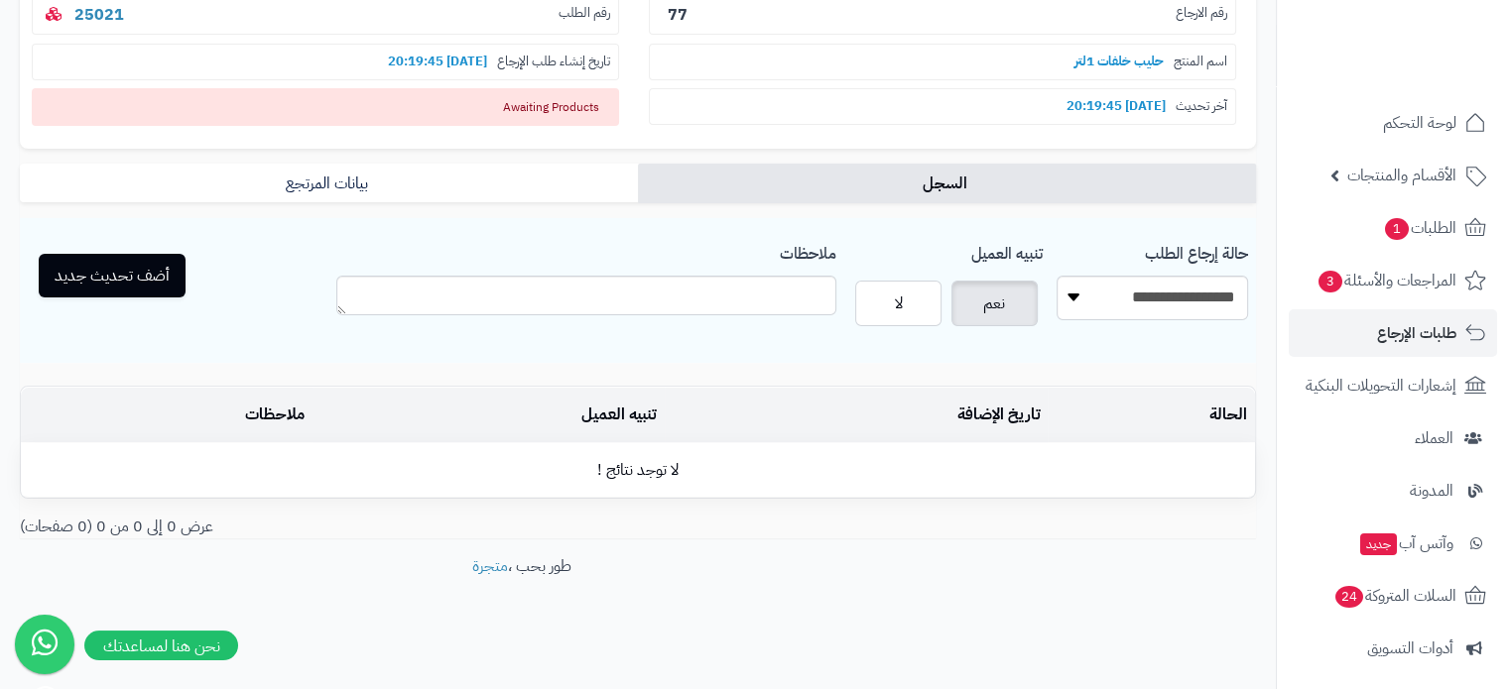
scroll to position [279, 0]
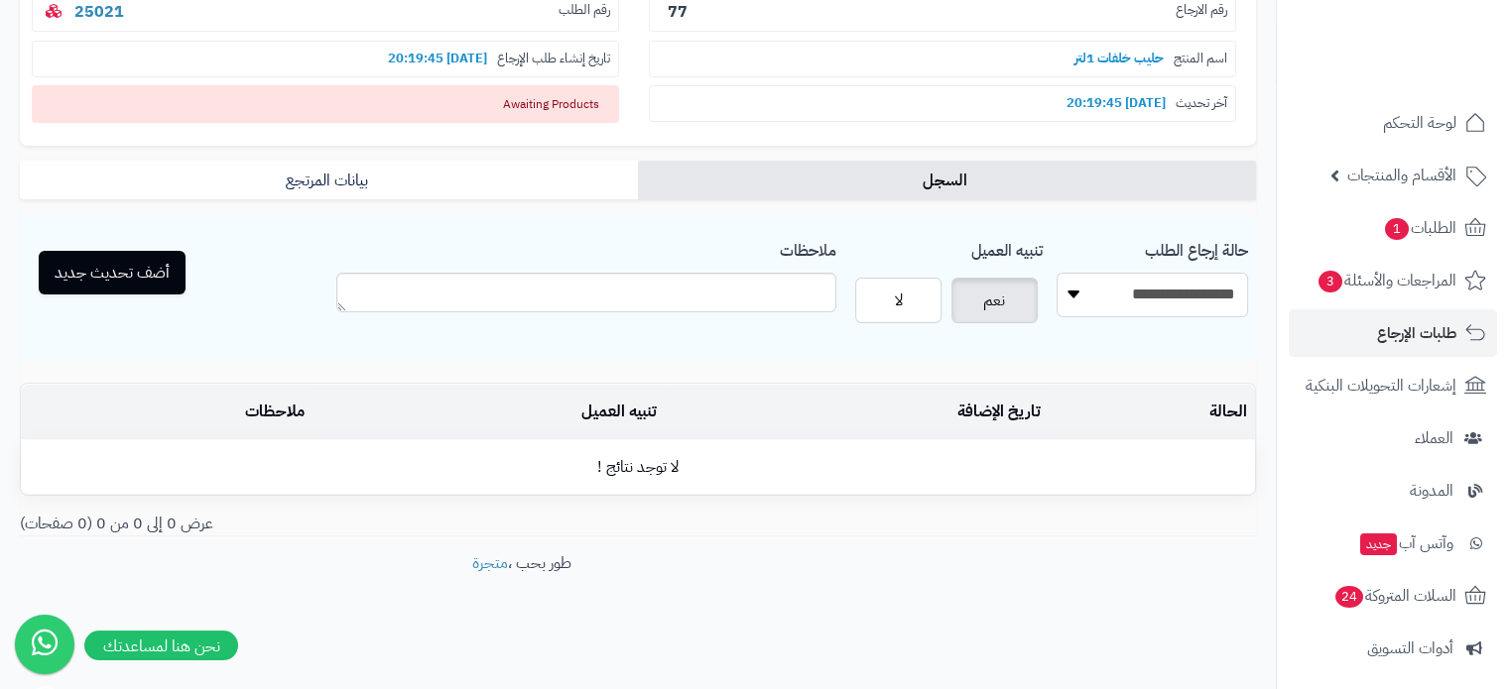
click at [1140, 297] on select "**********" at bounding box center [1151, 295] width 191 height 45
select select "*"
click at [1056, 273] on select "**********" at bounding box center [1151, 295] width 191 height 45
click at [104, 257] on button "أضف تحديث جديد" at bounding box center [112, 272] width 147 height 44
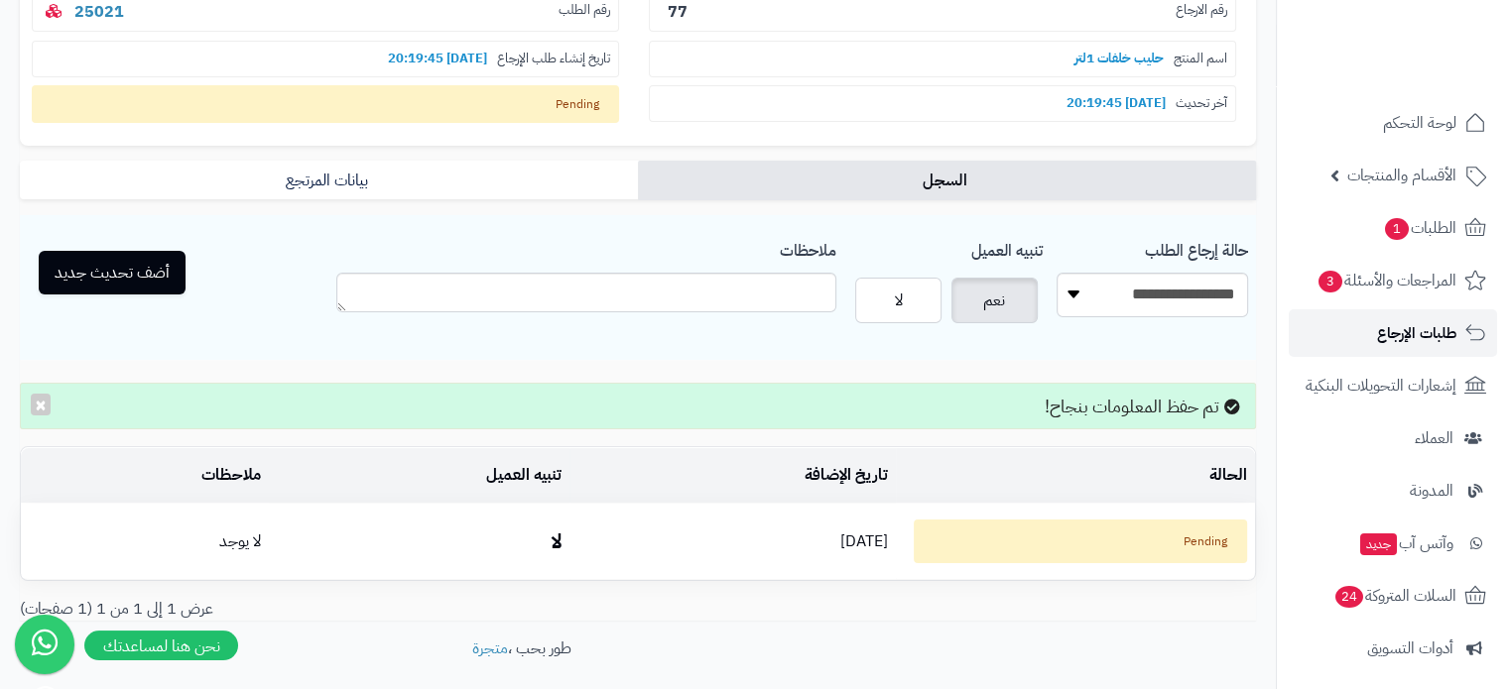
click at [1425, 340] on span "طلبات الإرجاع" at bounding box center [1416, 333] width 79 height 28
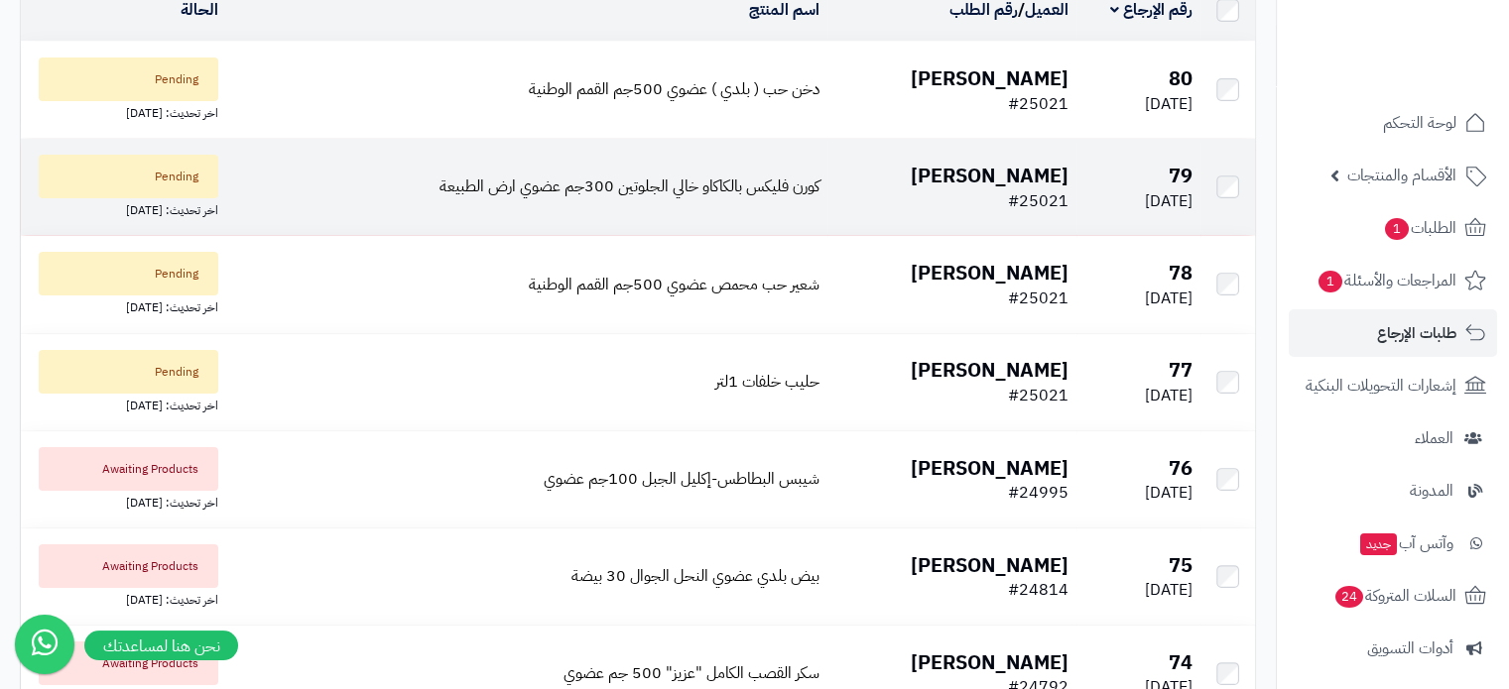
scroll to position [198, 0]
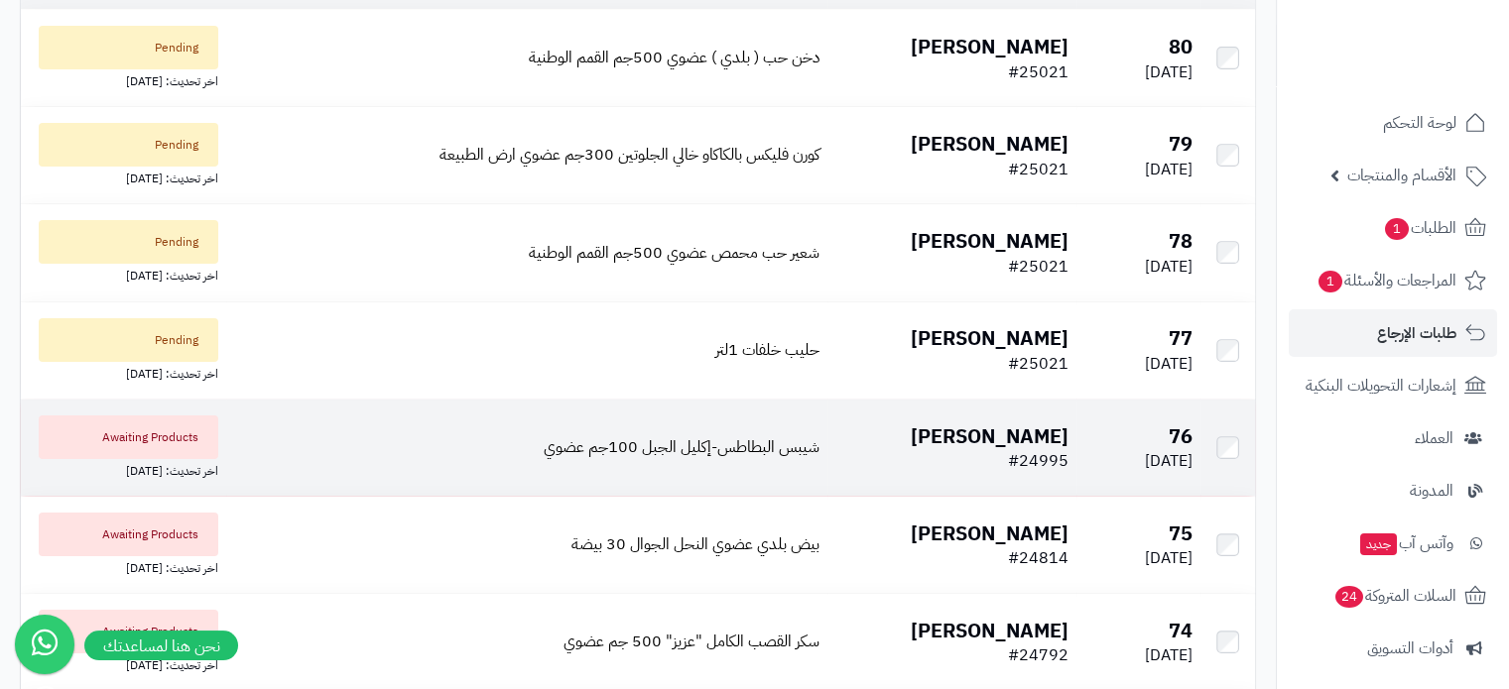
click at [1043, 453] on span "#24995" at bounding box center [1038, 461] width 61 height 24
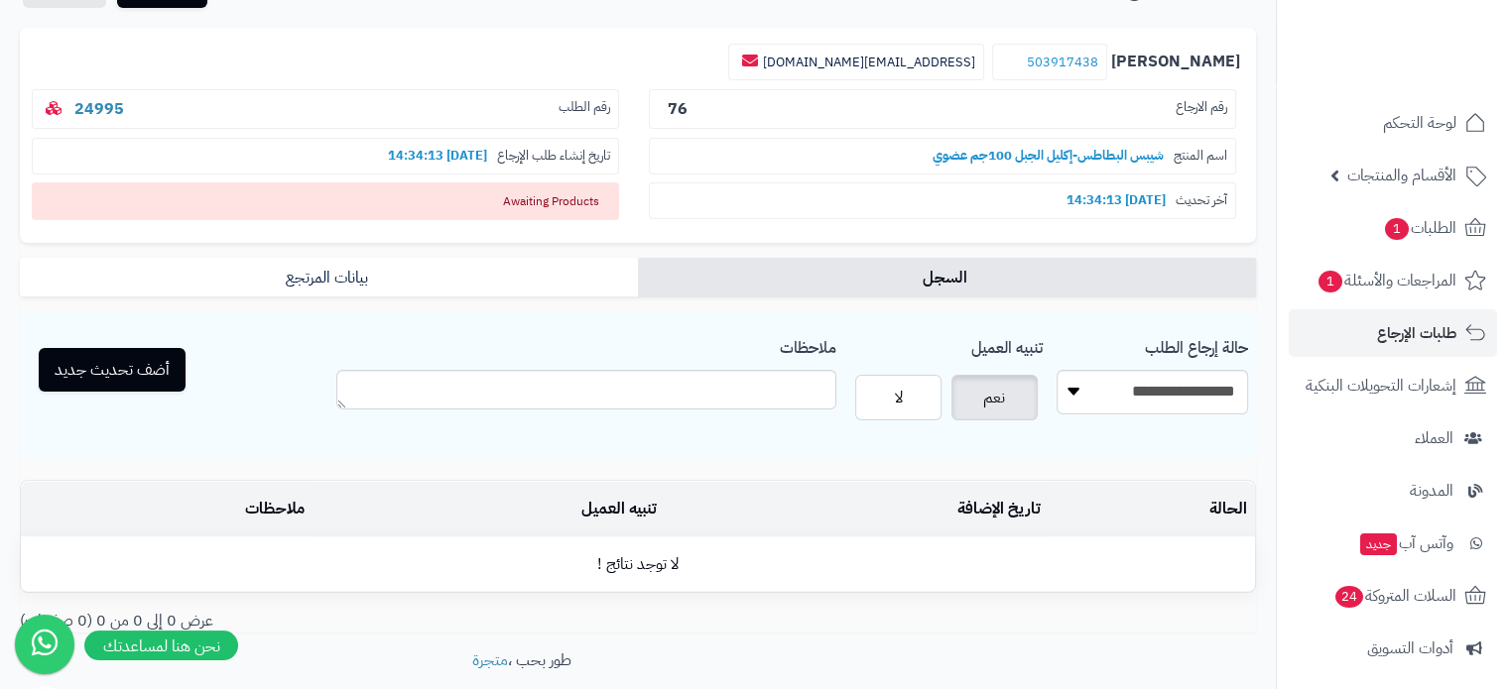
scroll to position [279, 0]
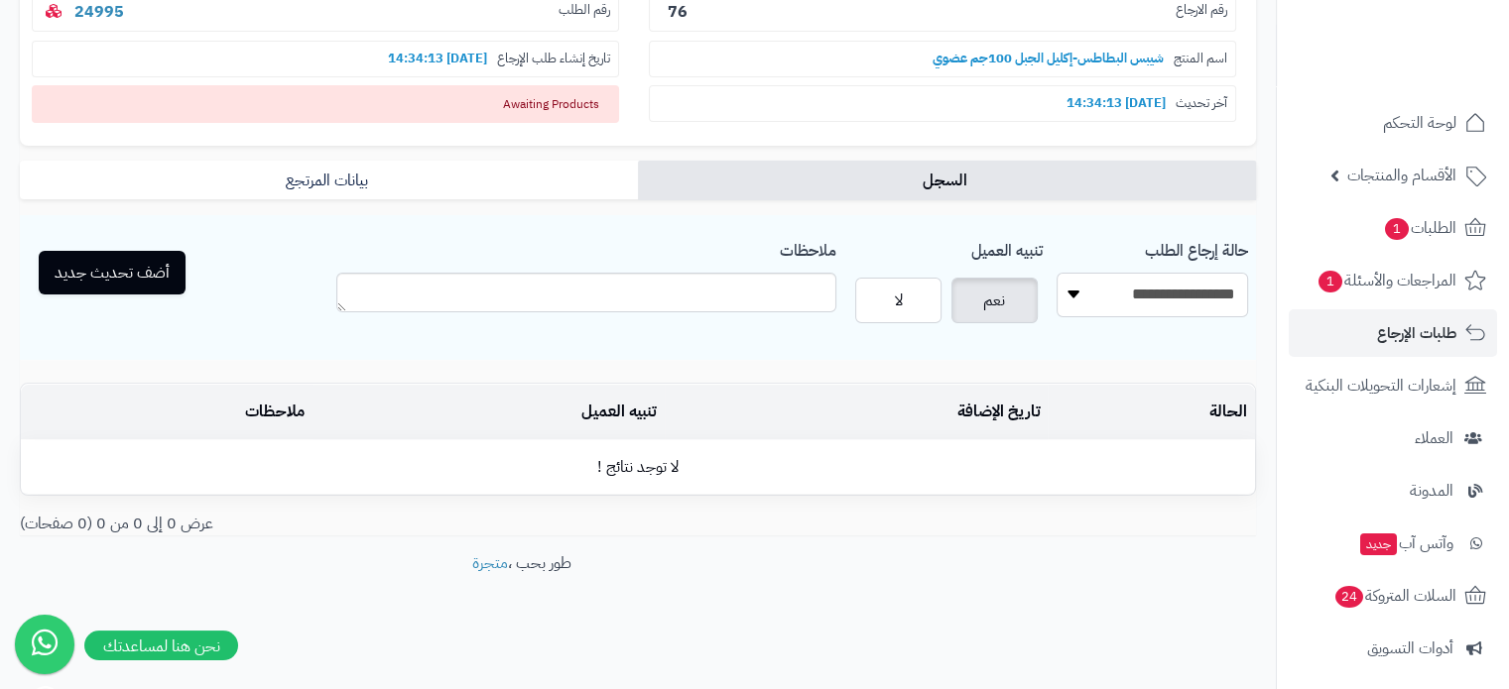
click at [1113, 297] on select "**********" at bounding box center [1151, 295] width 191 height 45
select select "*"
click at [1056, 273] on select "**********" at bounding box center [1151, 295] width 191 height 45
click at [120, 264] on button "أضف تحديث جديد" at bounding box center [112, 272] width 147 height 44
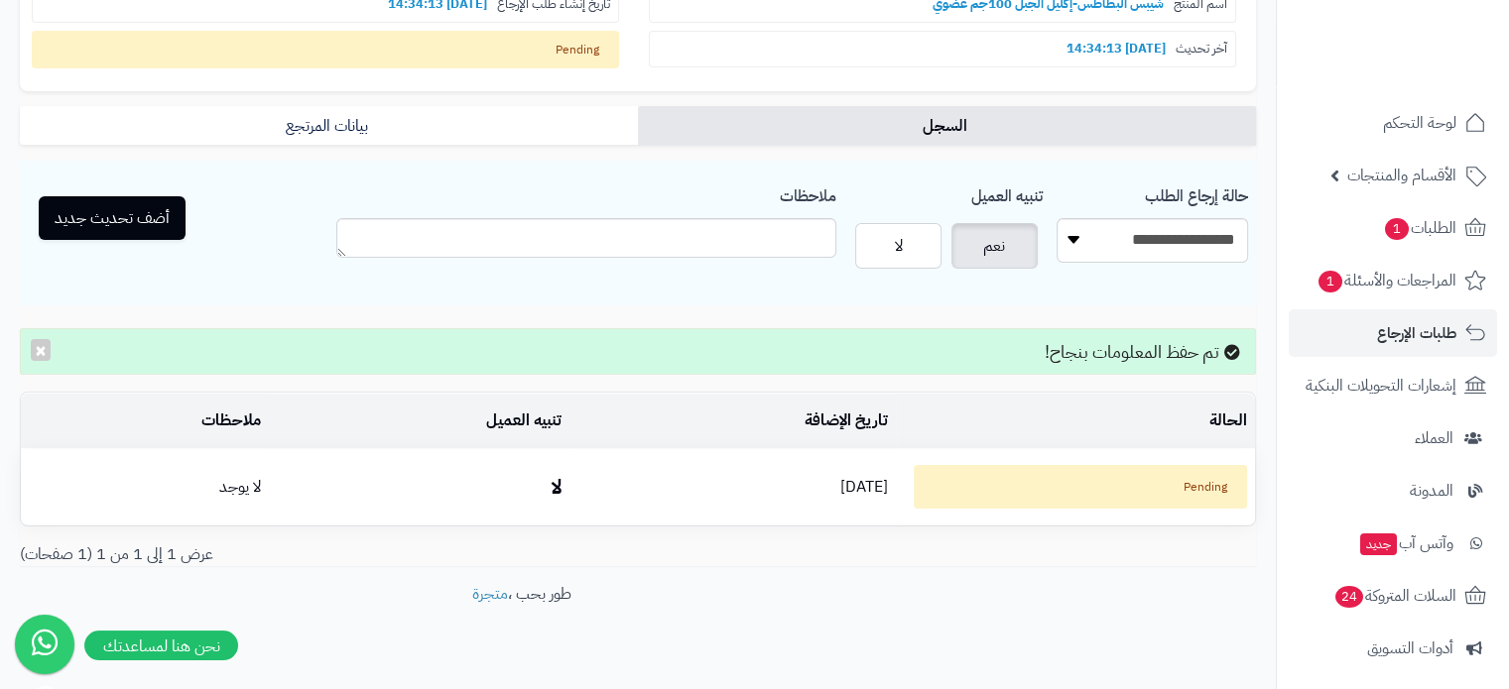
scroll to position [364, 0]
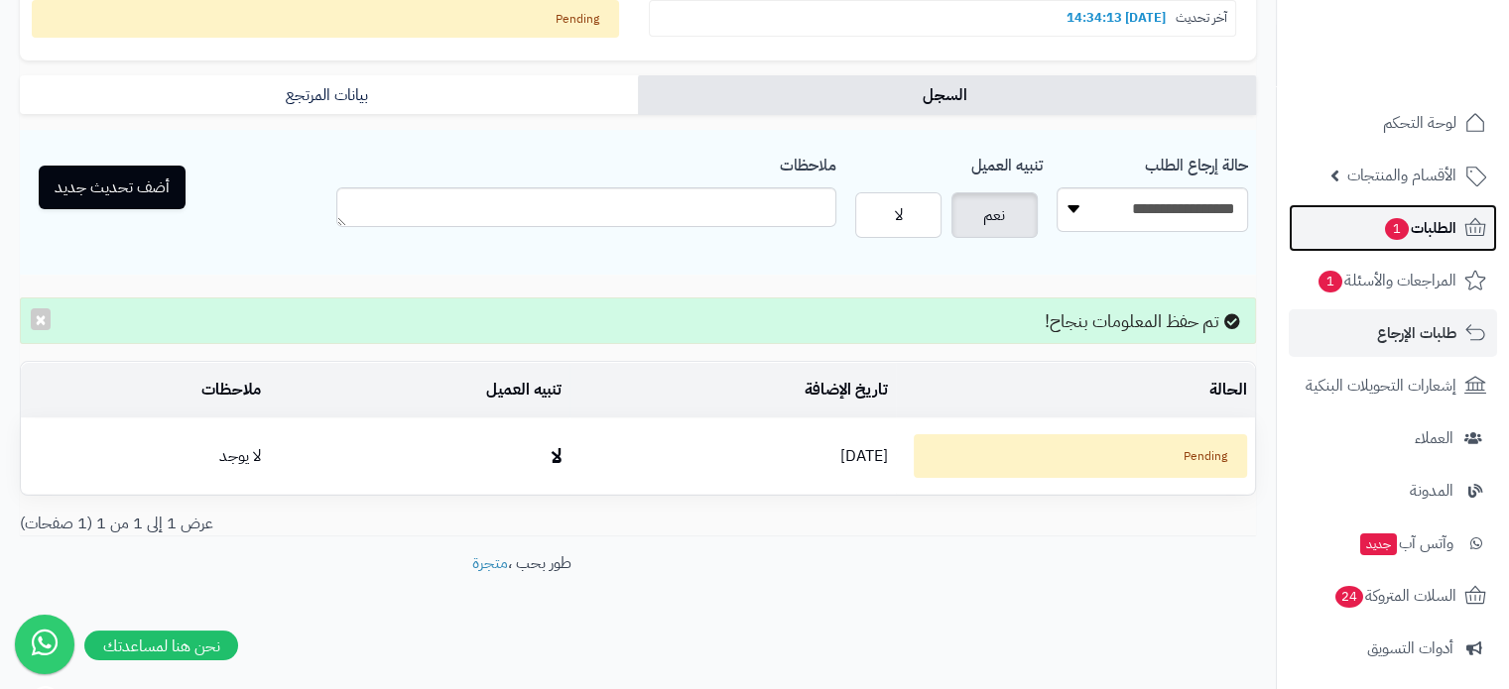
click at [1427, 234] on span "الطلبات 1" at bounding box center [1419, 228] width 73 height 28
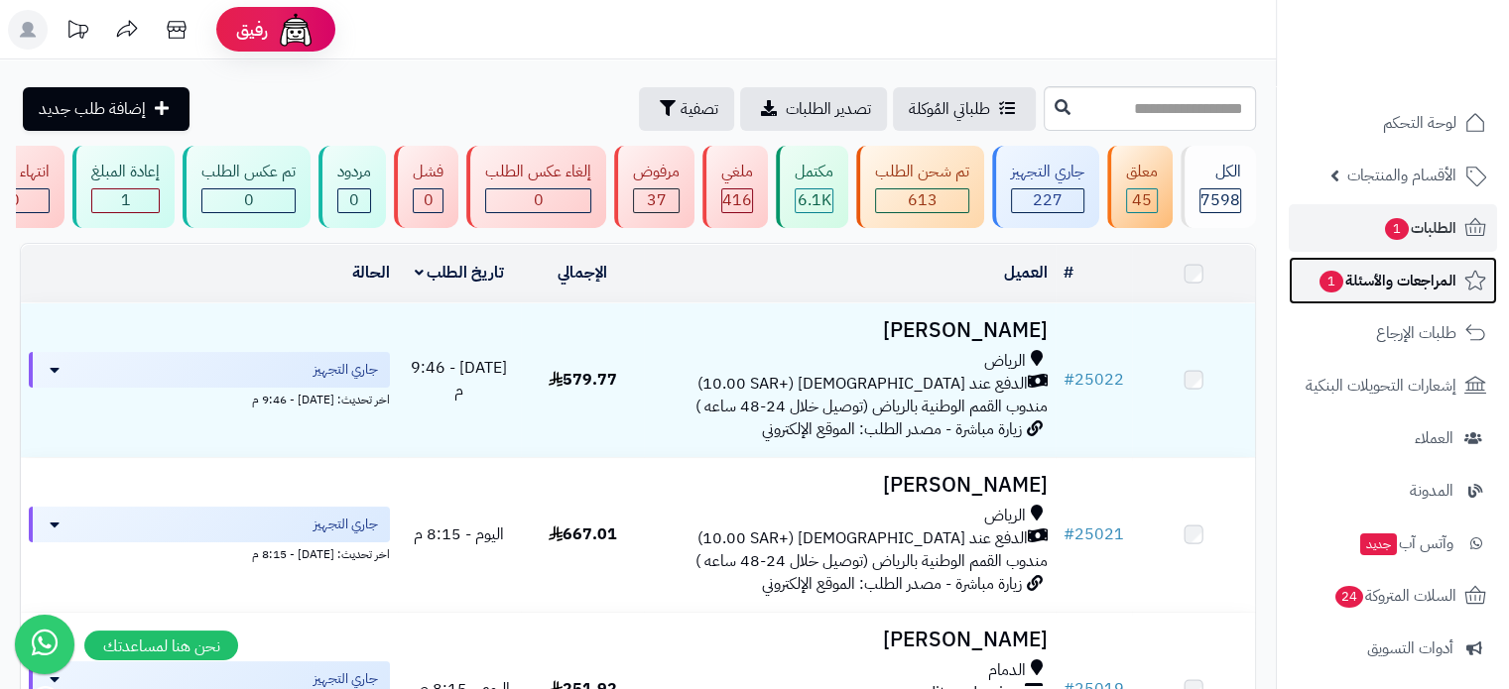
click at [1420, 282] on span "المراجعات والأسئلة 1" at bounding box center [1386, 281] width 139 height 28
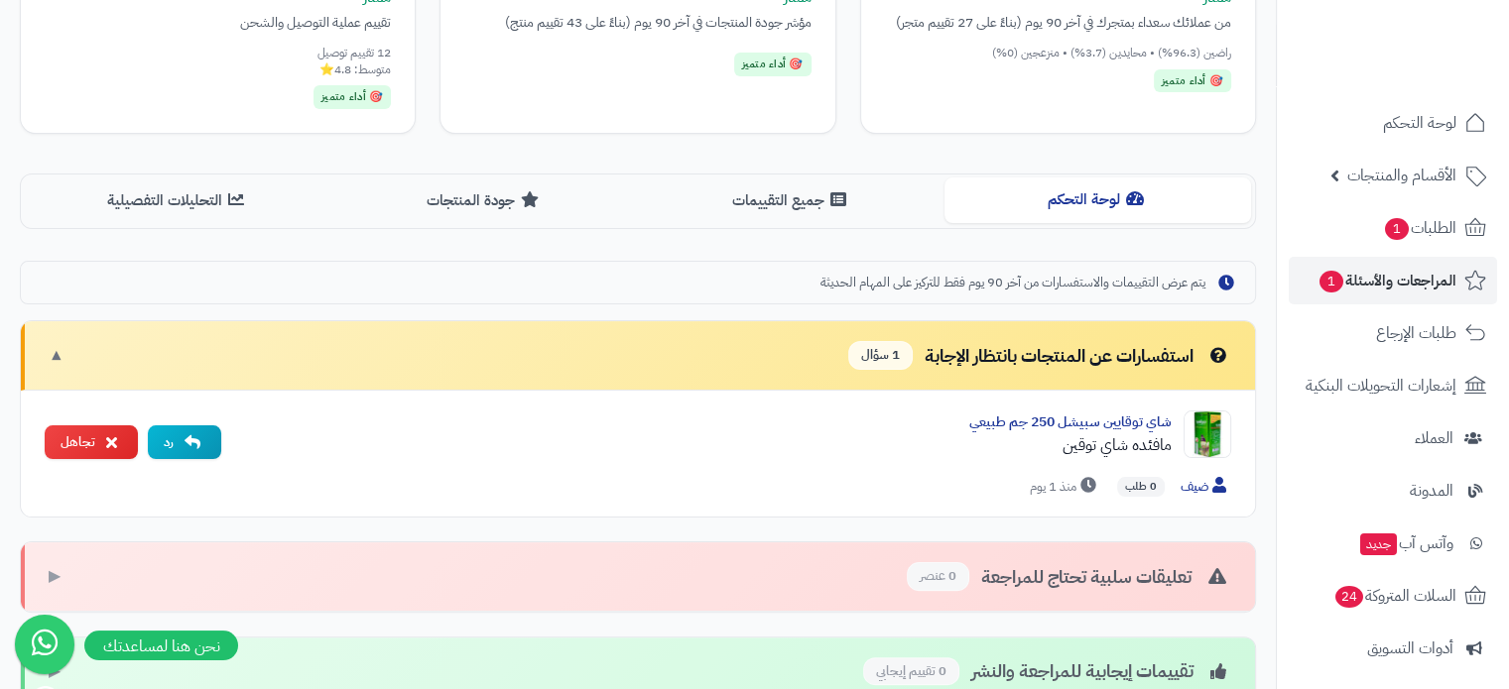
scroll to position [496, 0]
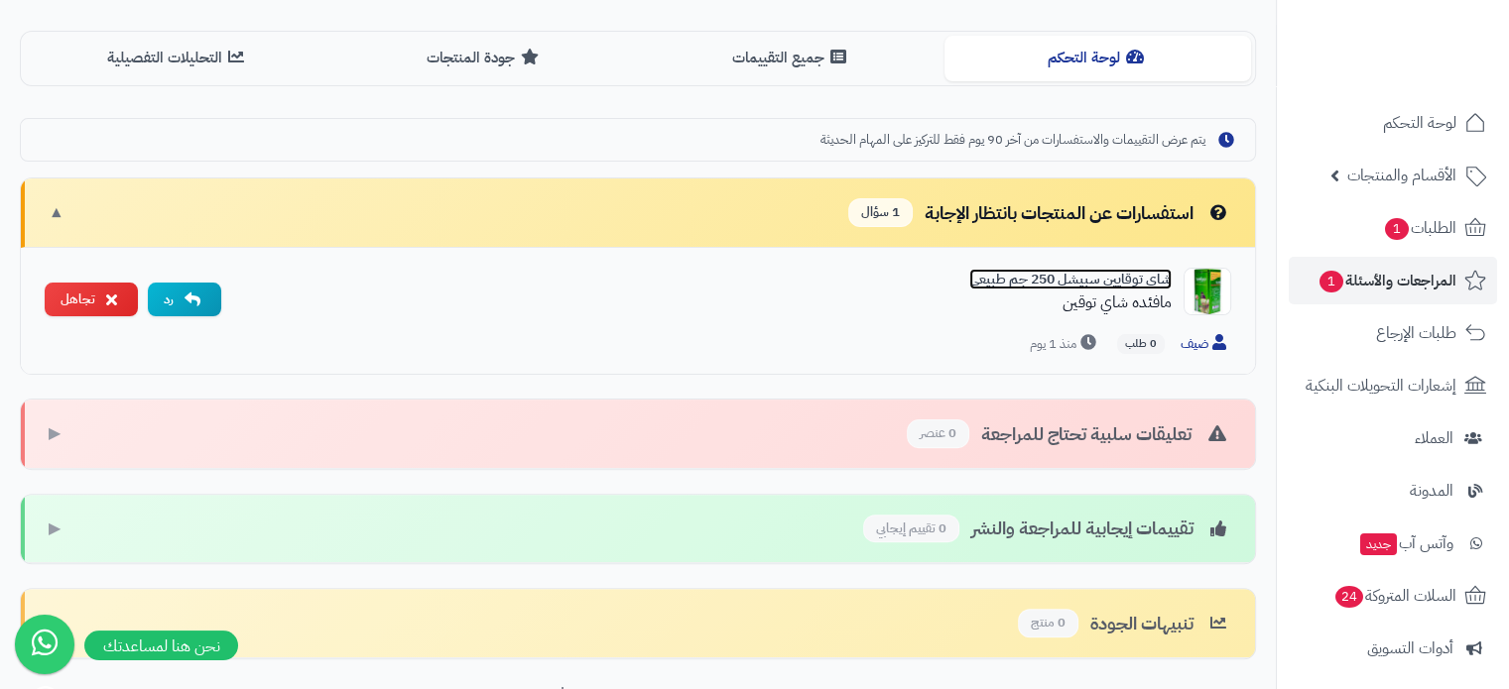
click at [1056, 272] on link "شاي توقايين سبيشل 250 جم طبيعي" at bounding box center [1070, 279] width 202 height 21
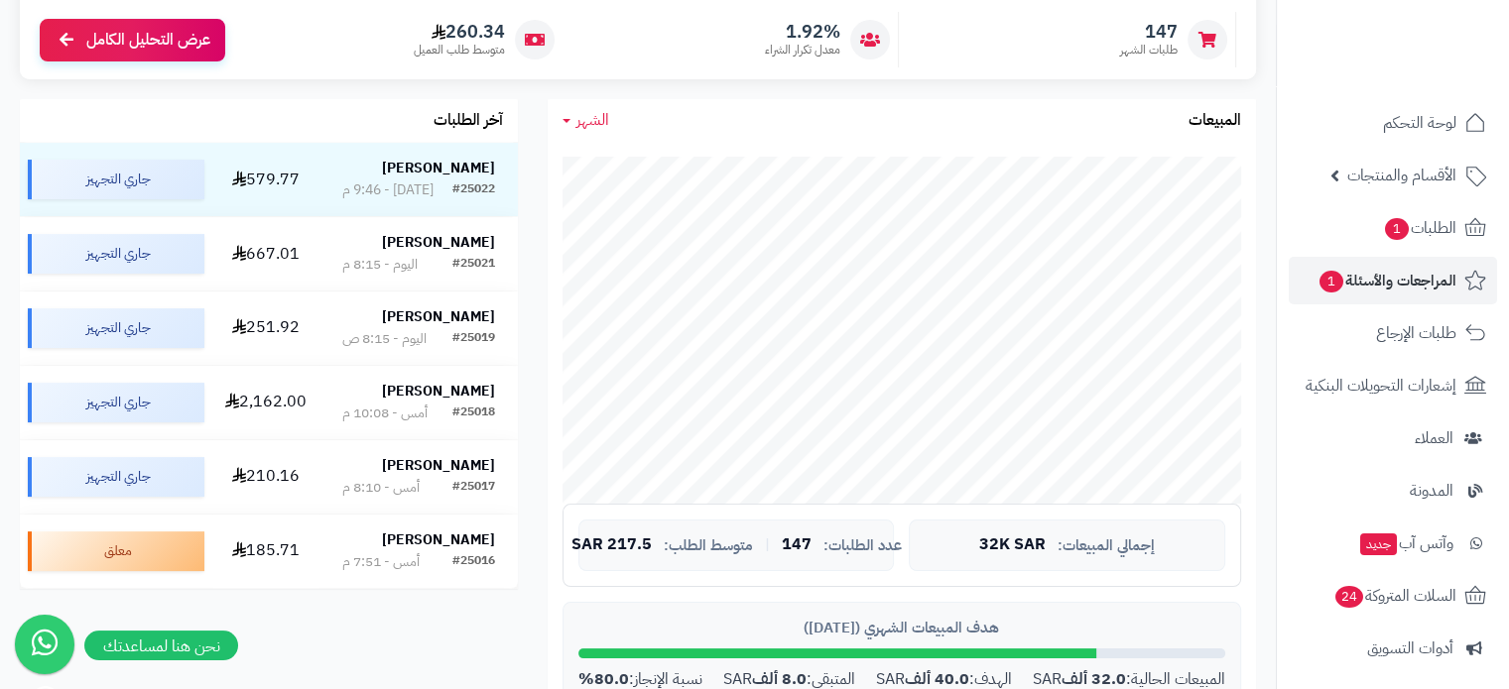
scroll to position [298, 0]
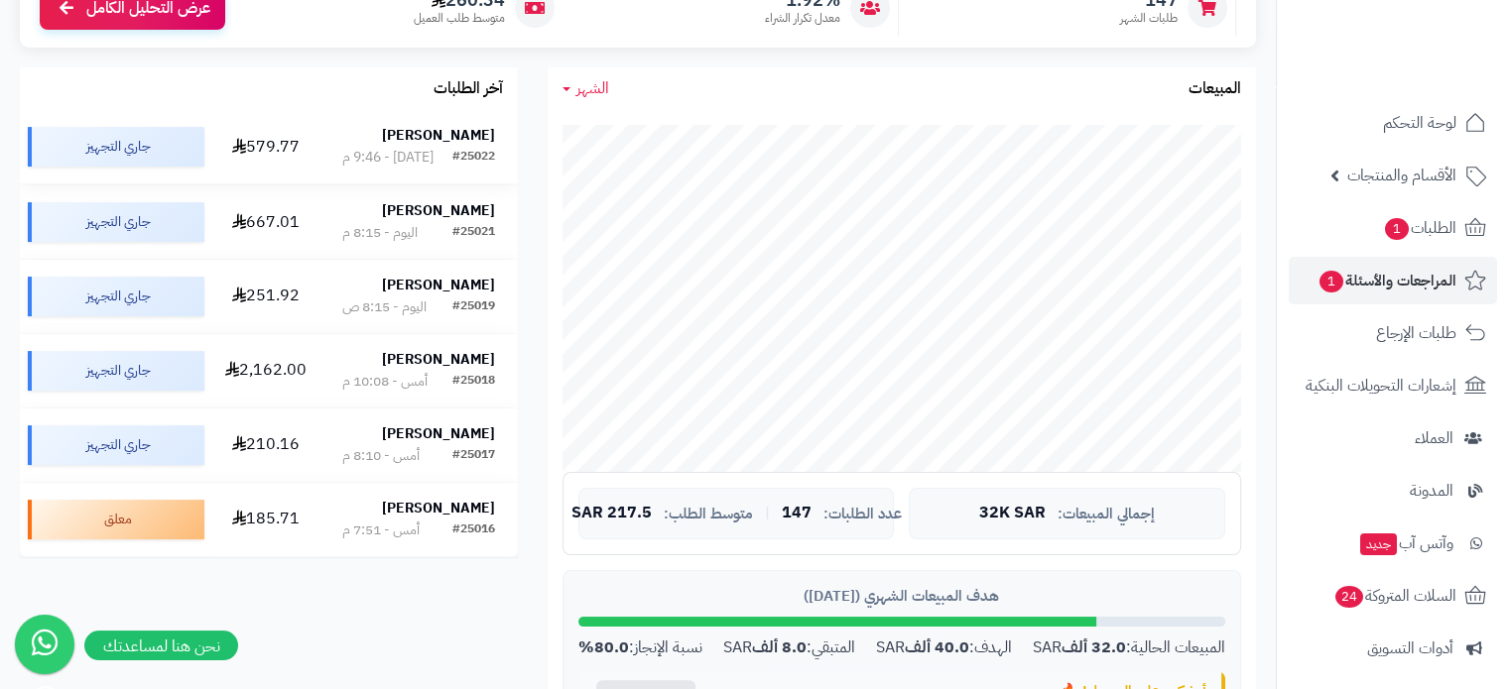
click at [464, 149] on div "#25022" at bounding box center [473, 158] width 43 height 20
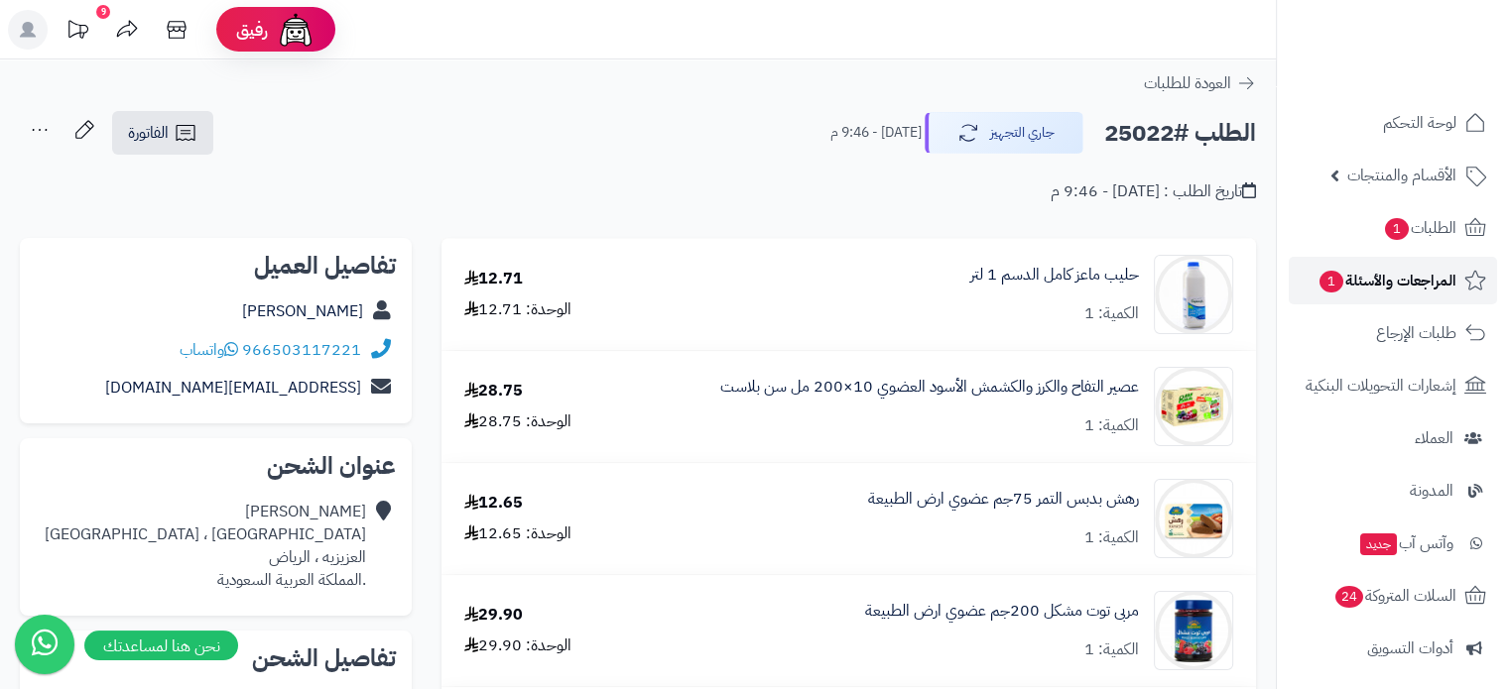
click at [1397, 285] on span "المراجعات والأسئلة 1" at bounding box center [1386, 281] width 139 height 28
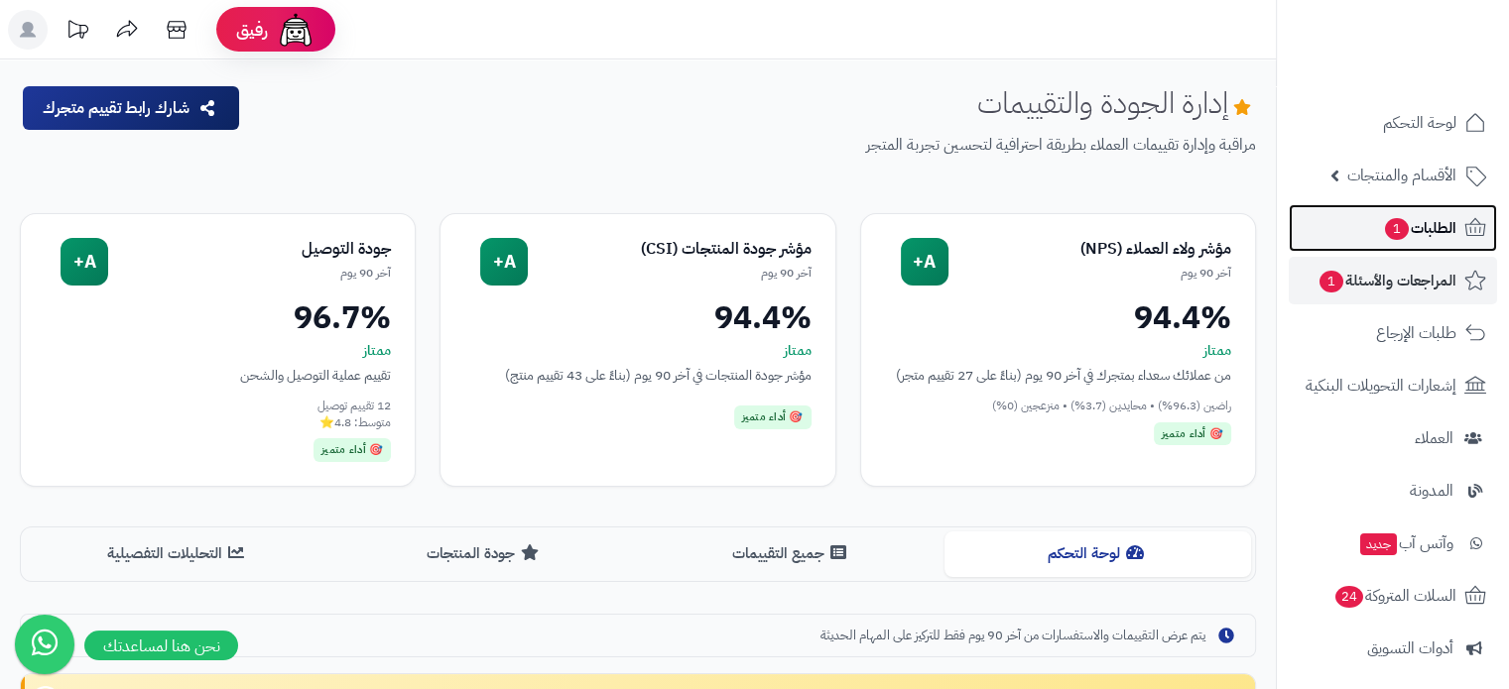
click at [1405, 228] on span "1" at bounding box center [1397, 229] width 24 height 22
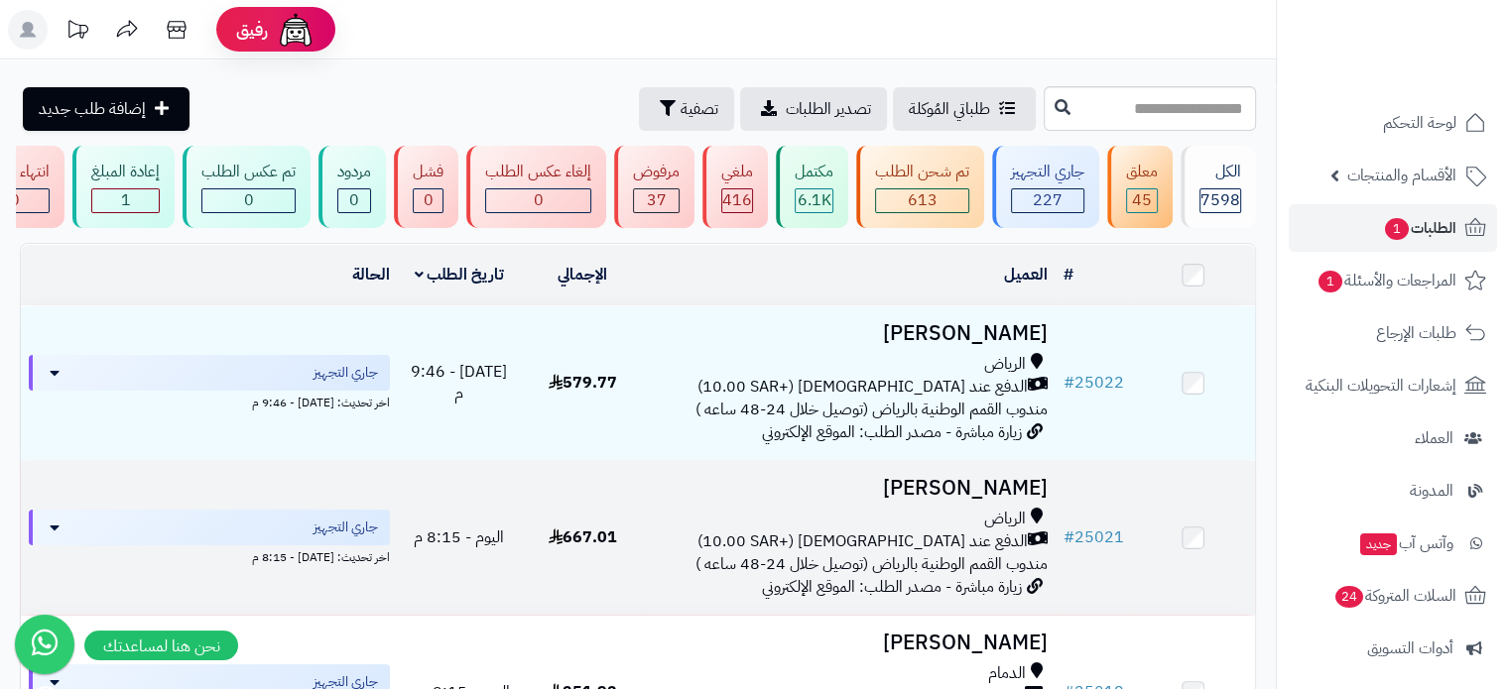
scroll to position [397, 0]
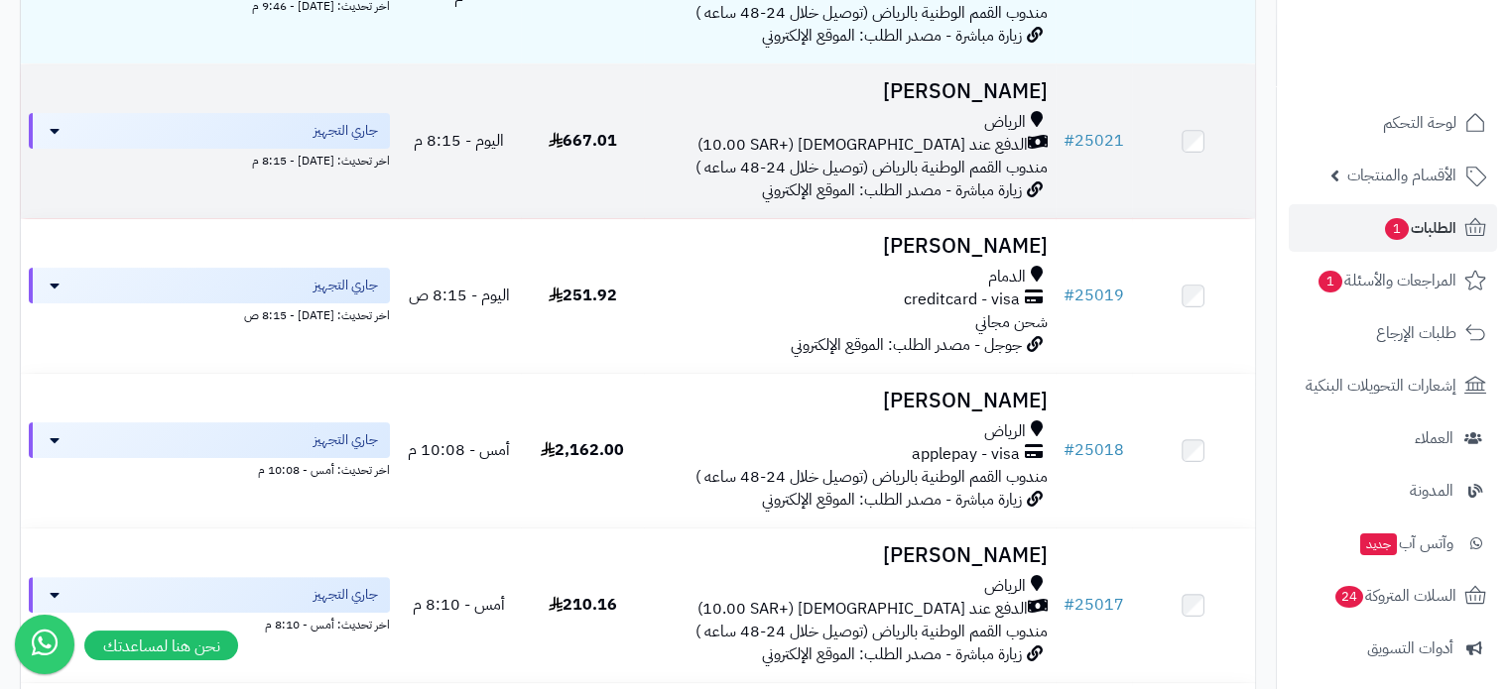
click at [968, 157] on span "الدفع عند [DEMOGRAPHIC_DATA] (+10.00 SAR)" at bounding box center [862, 145] width 330 height 23
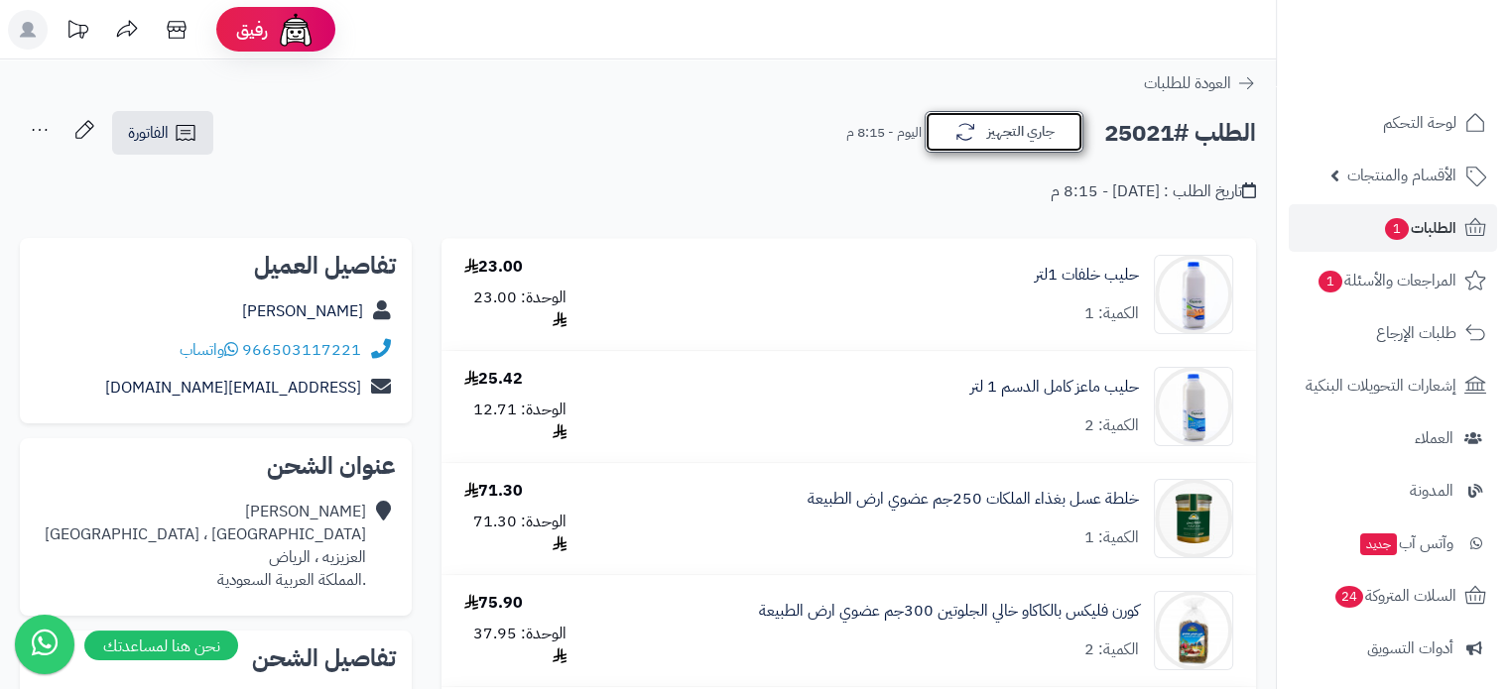
click at [1006, 134] on button "جاري التجهيز" at bounding box center [1003, 132] width 159 height 42
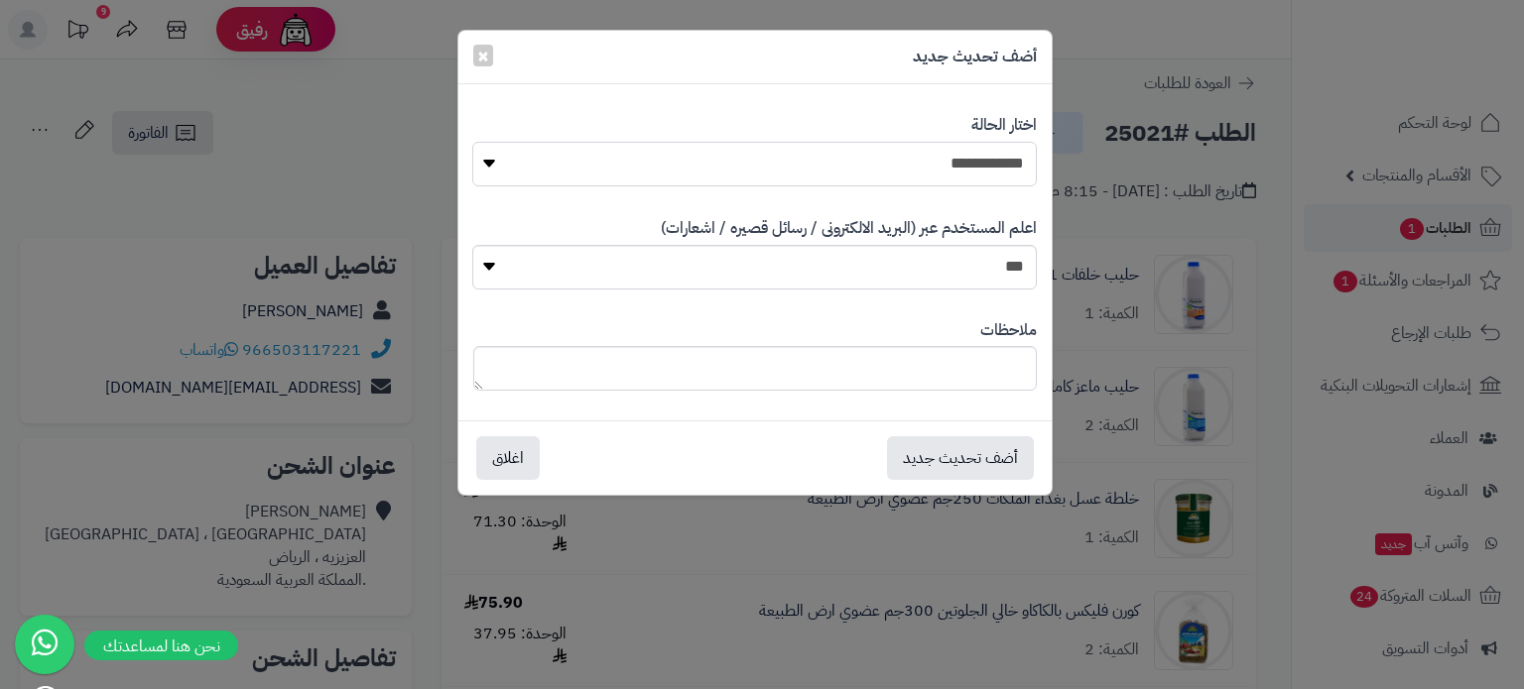
click at [932, 170] on select "**********" at bounding box center [753, 164] width 563 height 45
select select "*"
click at [472, 142] on select "**********" at bounding box center [753, 164] width 563 height 45
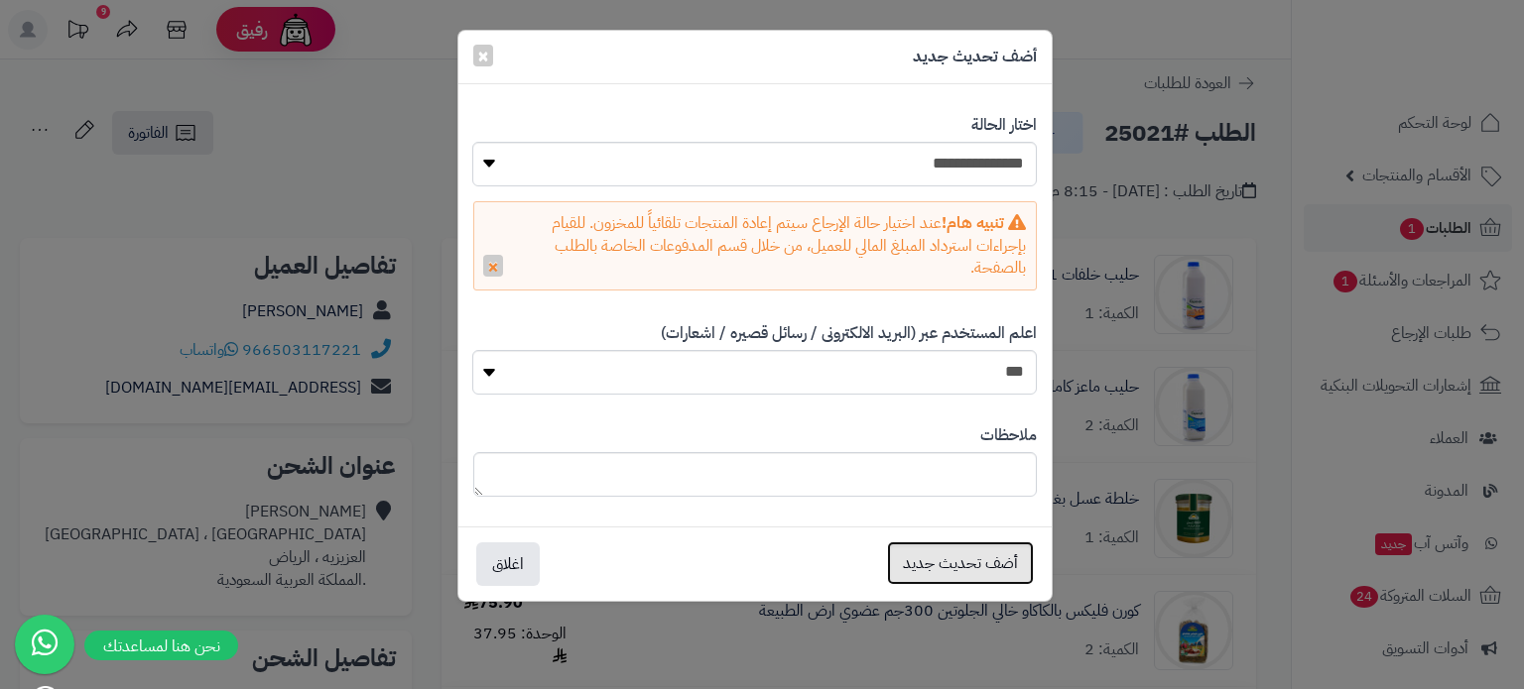
click at [984, 568] on button "أضف تحديث جديد" at bounding box center [960, 564] width 147 height 44
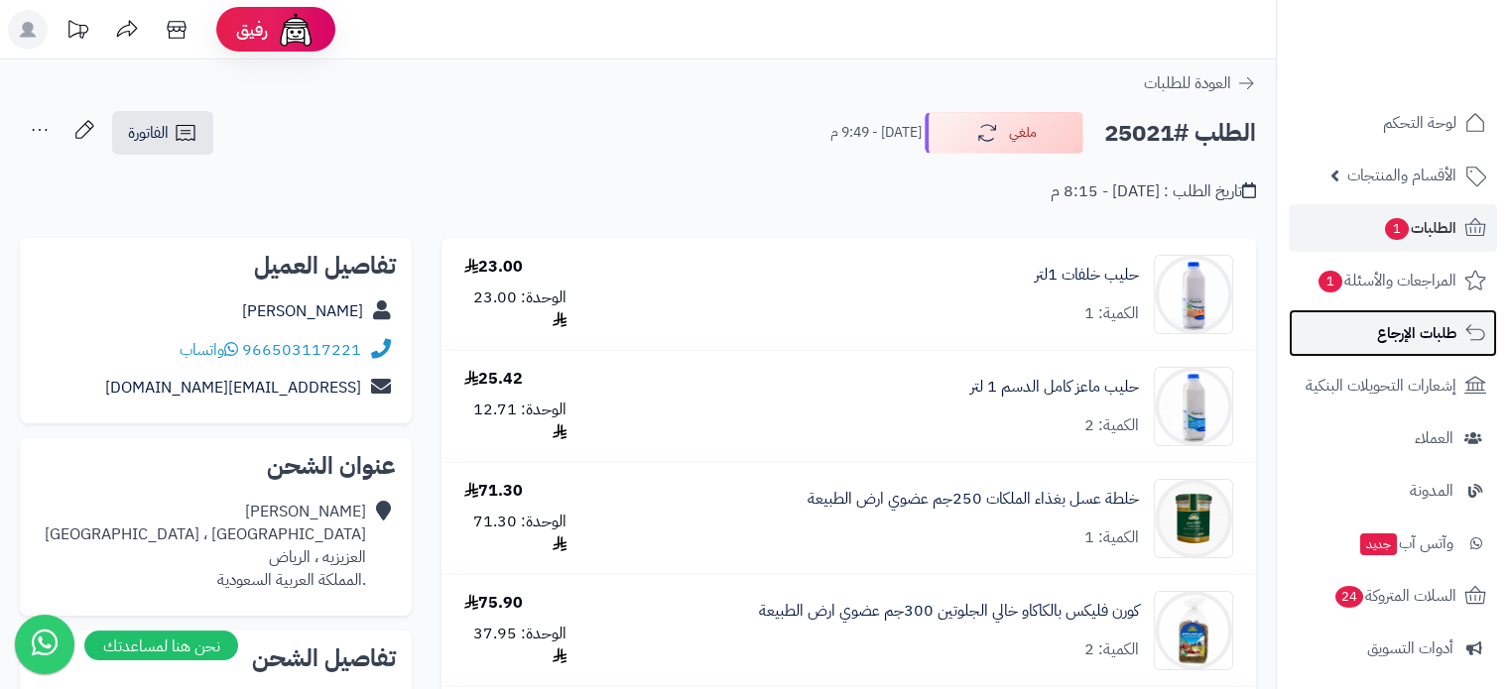
click at [1412, 333] on span "طلبات الإرجاع" at bounding box center [1416, 333] width 79 height 28
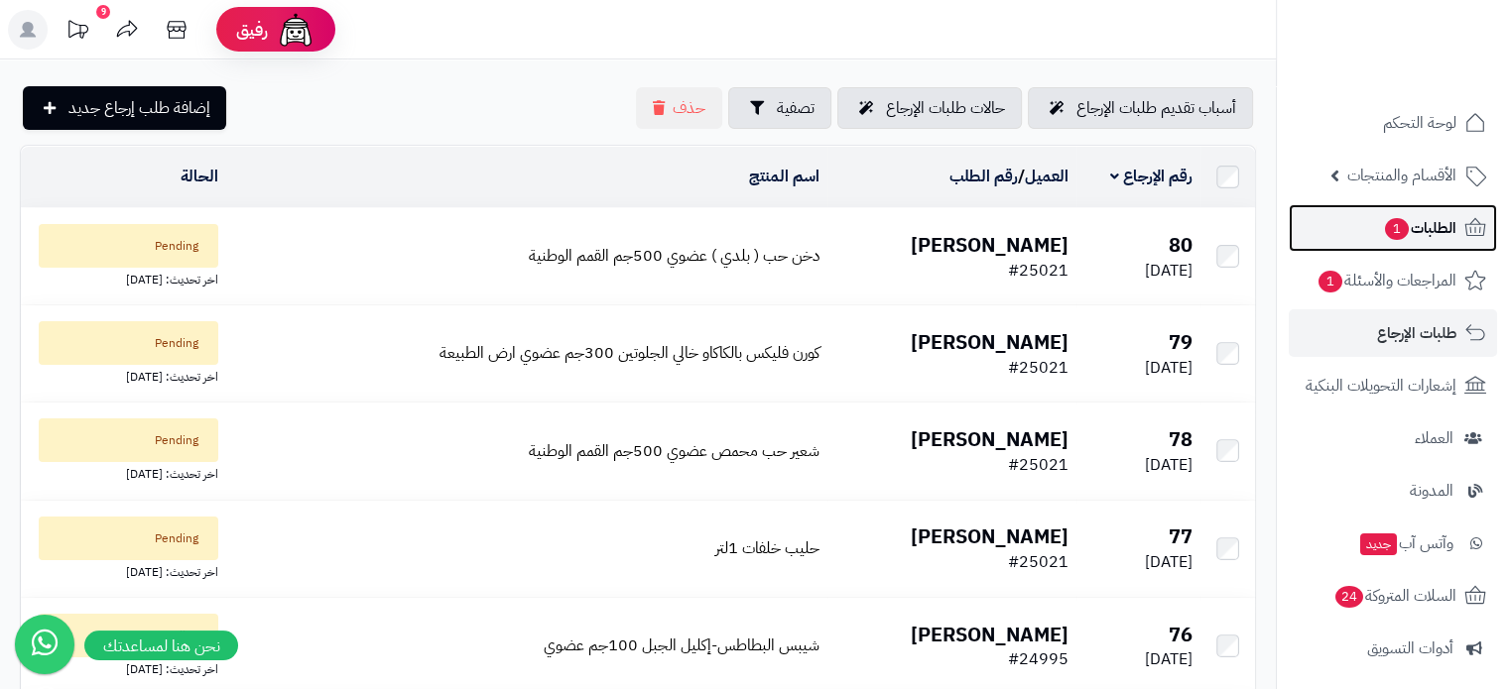
click at [1402, 234] on span "1" at bounding box center [1397, 229] width 24 height 22
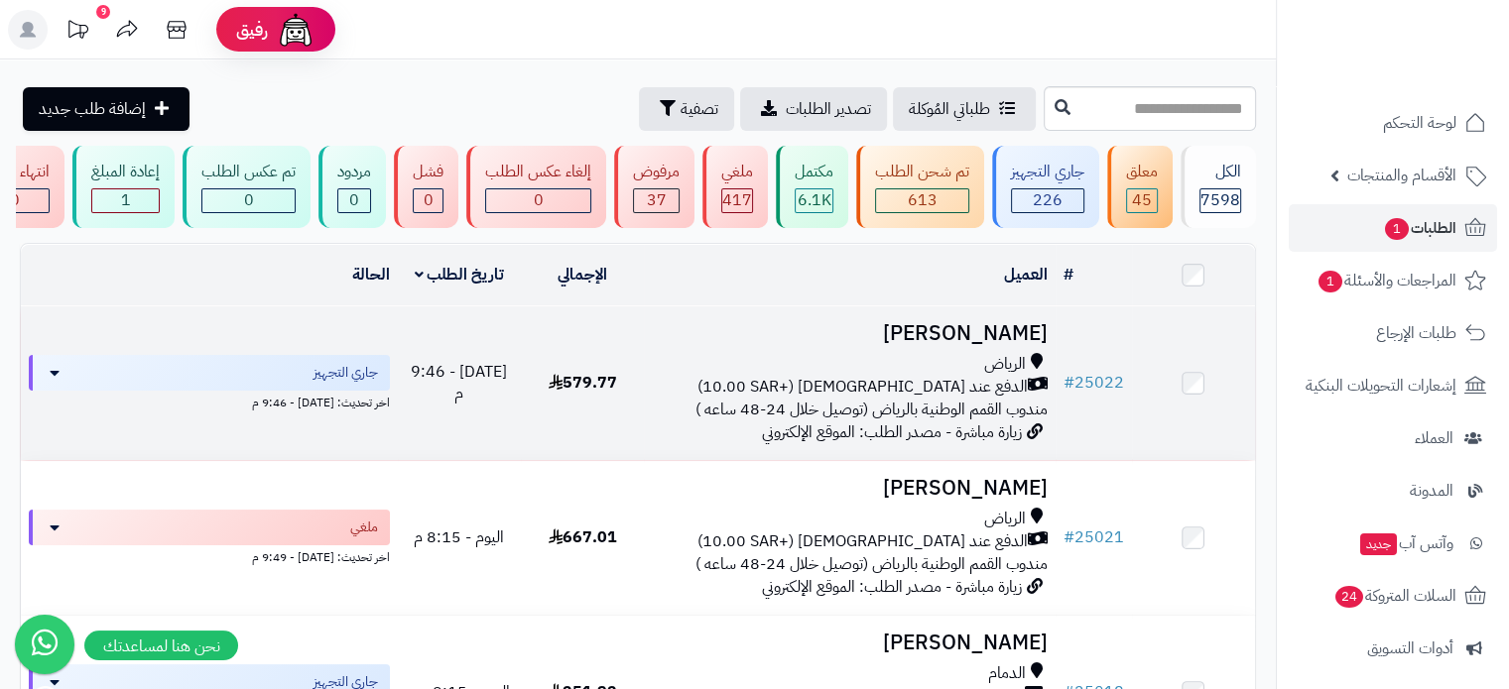
click at [984, 376] on span "الرياض" at bounding box center [1005, 364] width 42 height 23
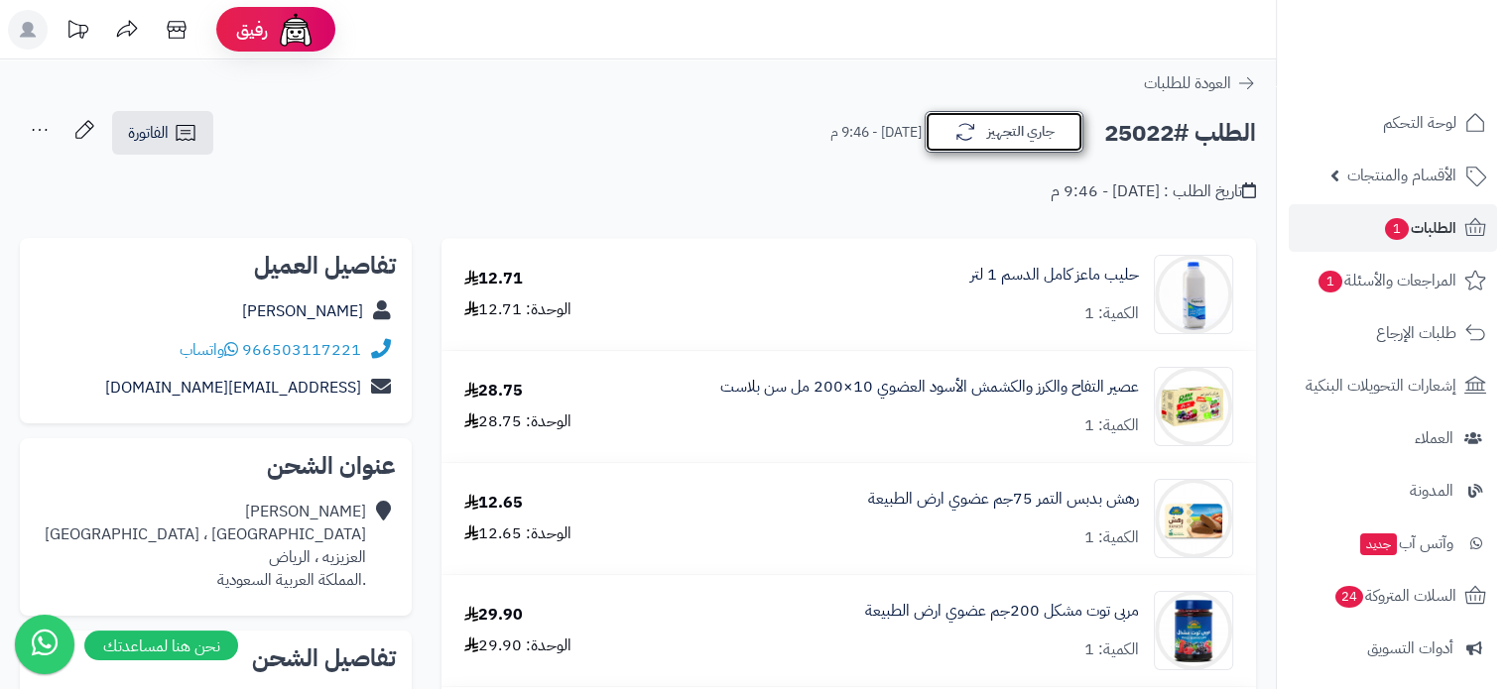
click at [1028, 143] on button "جاري التجهيز" at bounding box center [1003, 132] width 159 height 42
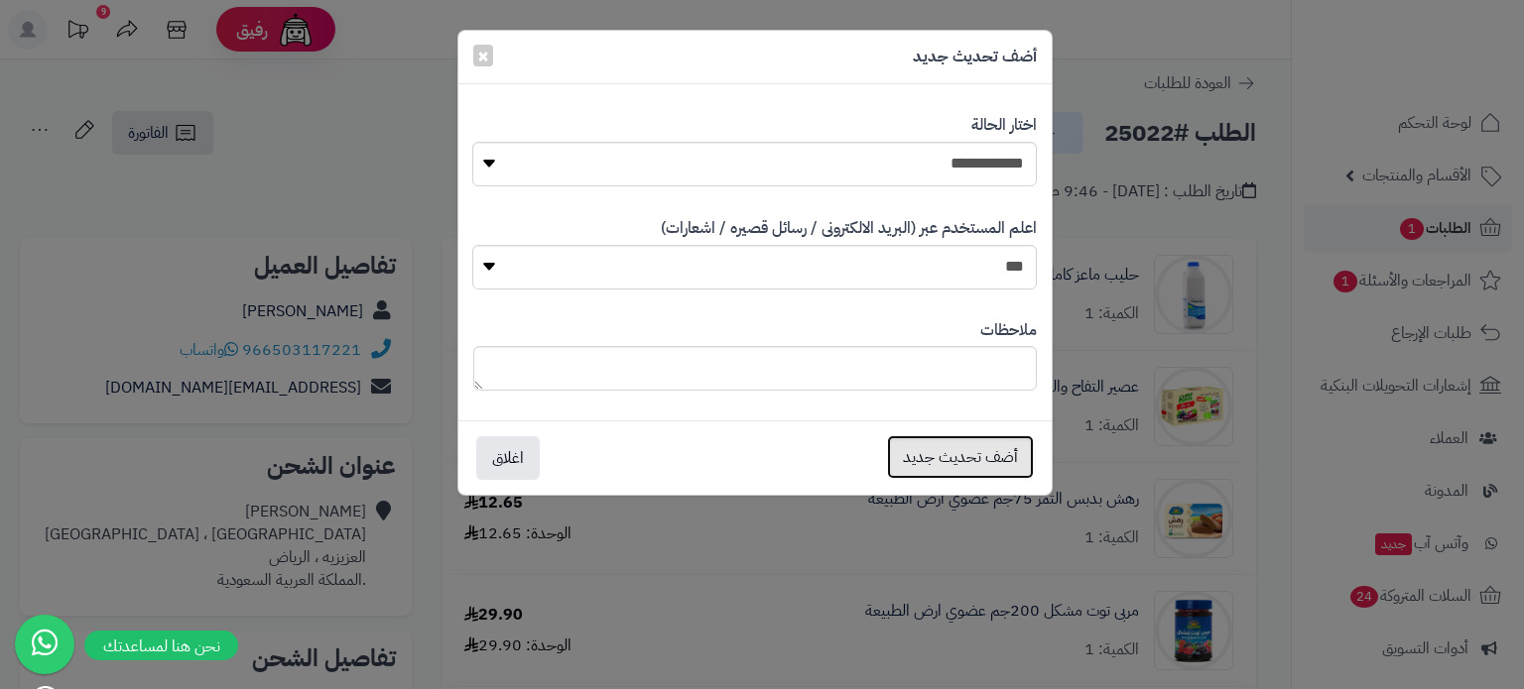
click at [936, 459] on button "أضف تحديث جديد" at bounding box center [960, 457] width 147 height 44
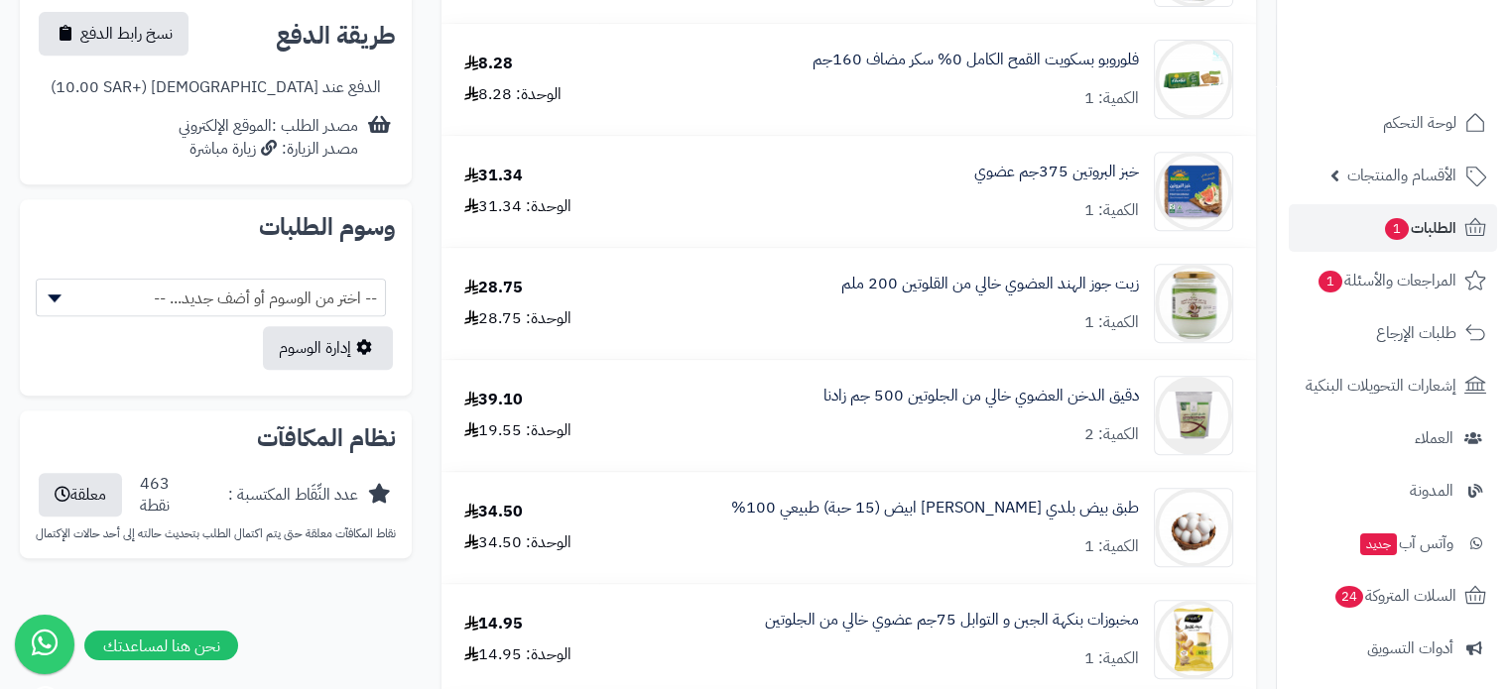
scroll to position [893, 0]
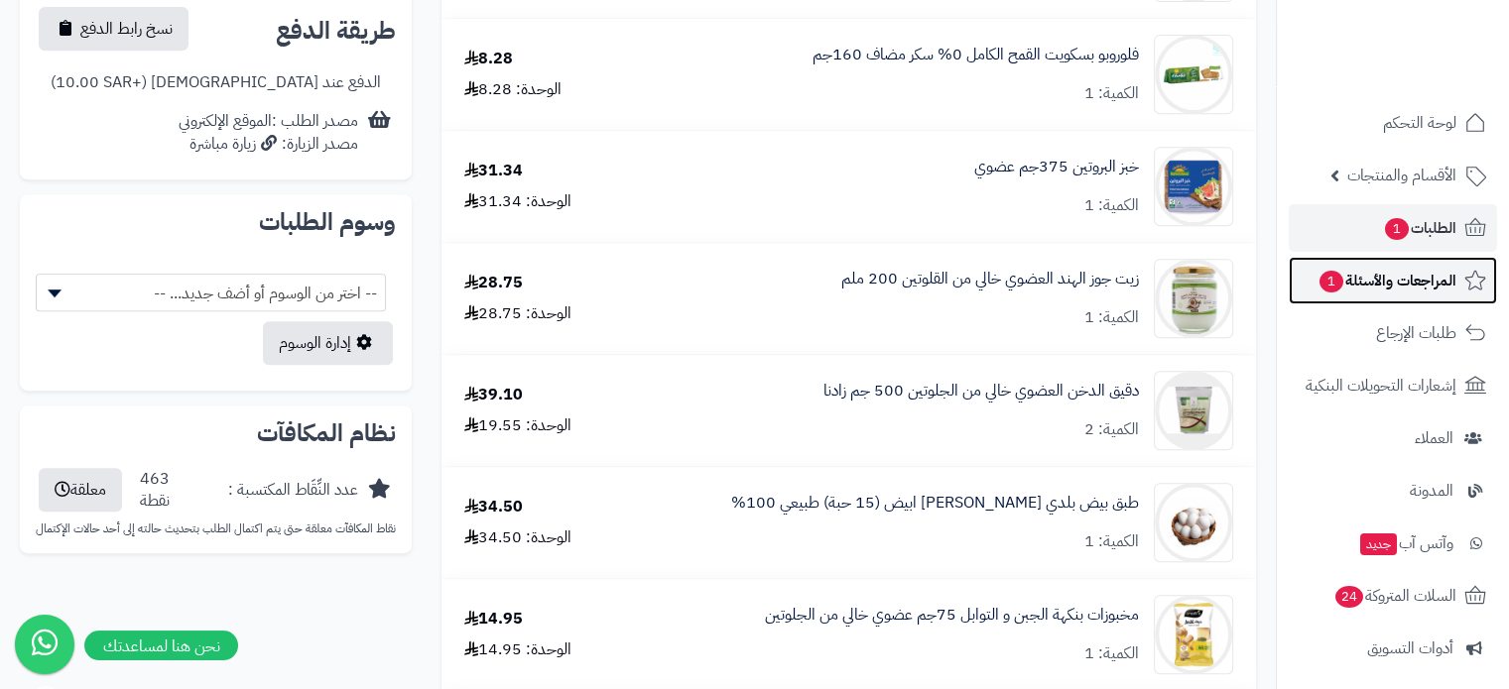
click at [1377, 269] on span "المراجعات والأسئلة 1" at bounding box center [1386, 281] width 139 height 28
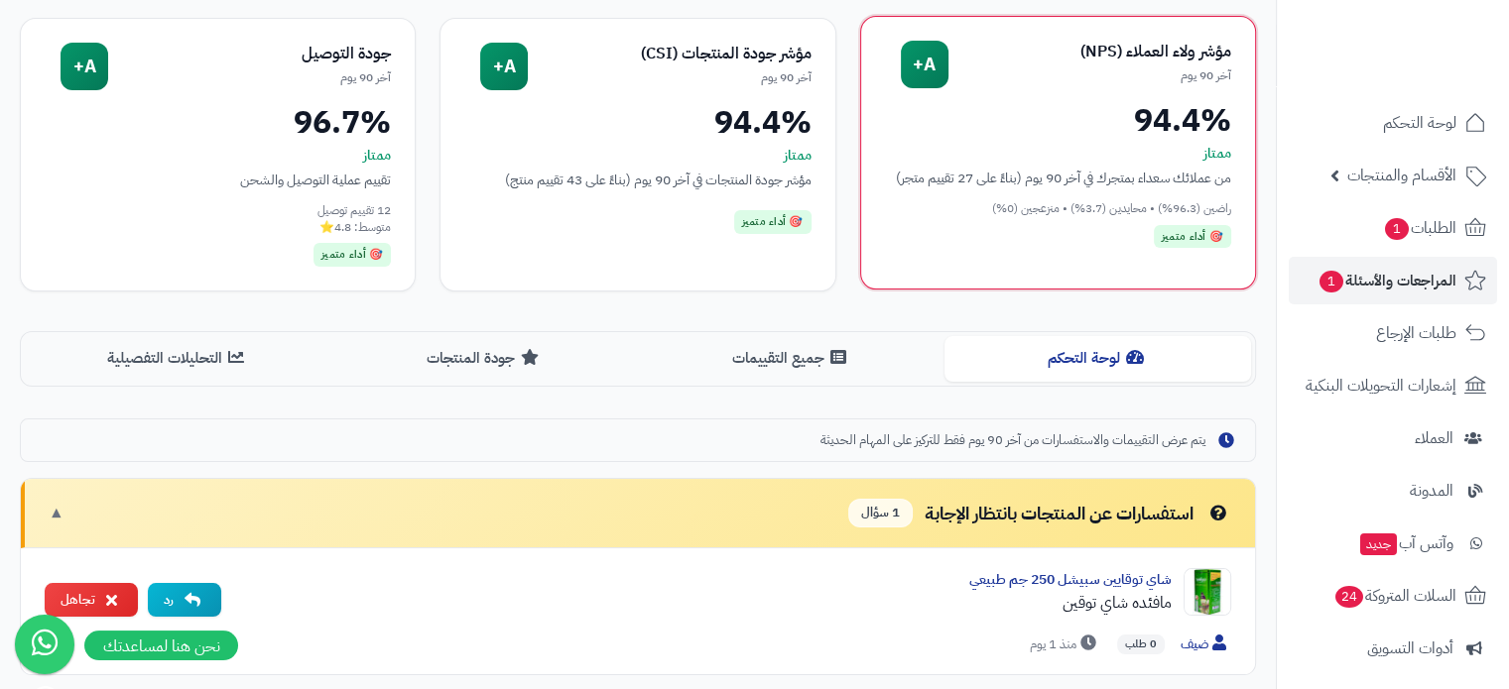
scroll to position [496, 0]
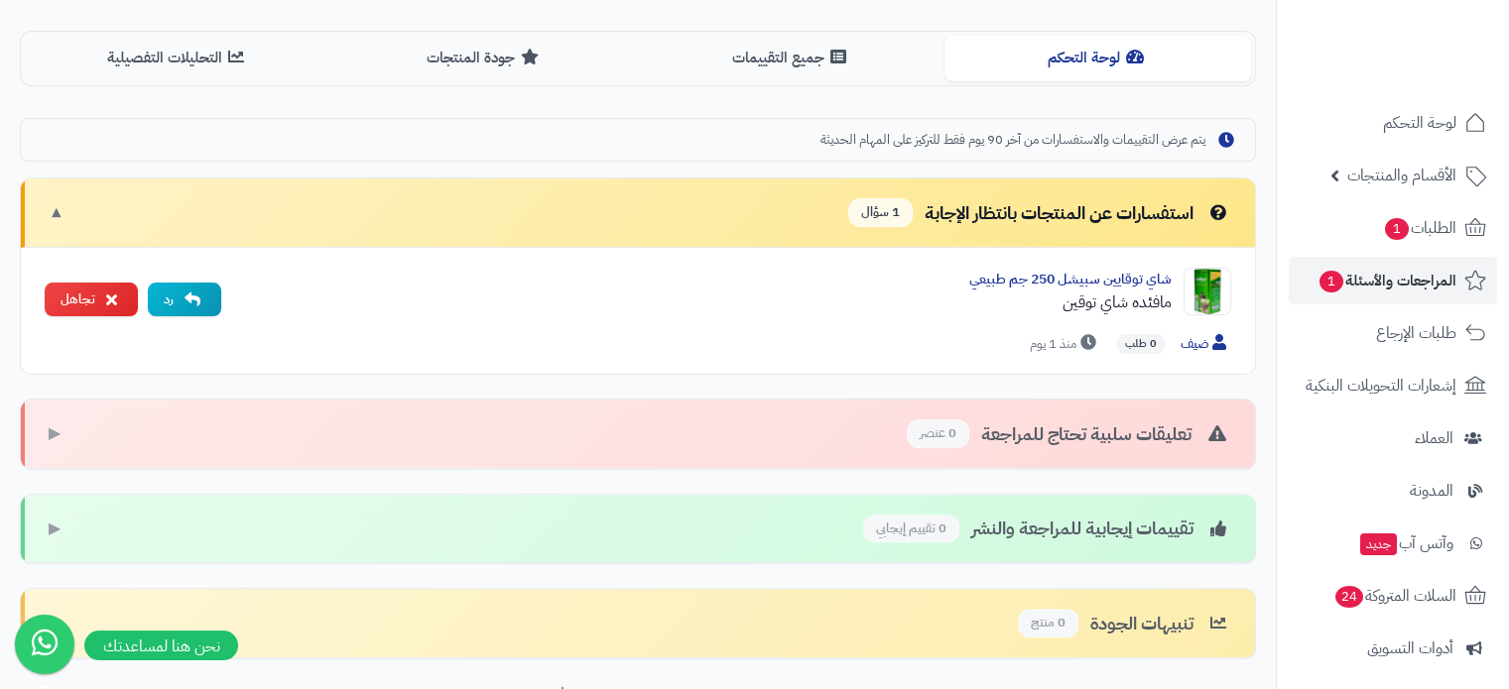
click at [858, 216] on span "1 سؤال" at bounding box center [880, 212] width 64 height 29
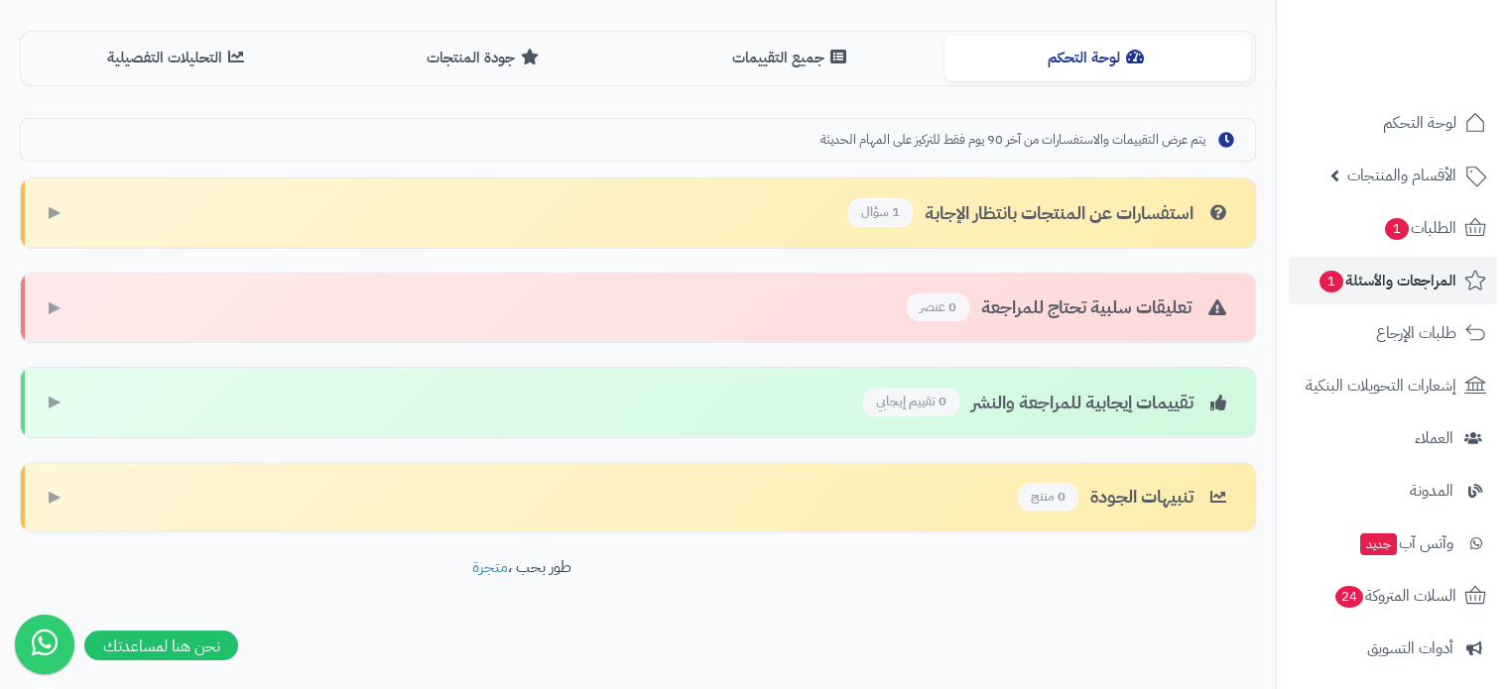
click at [976, 202] on div "استفسارات عن المنتجات بانتظار الإجابة 1 سؤال" at bounding box center [1039, 212] width 383 height 29
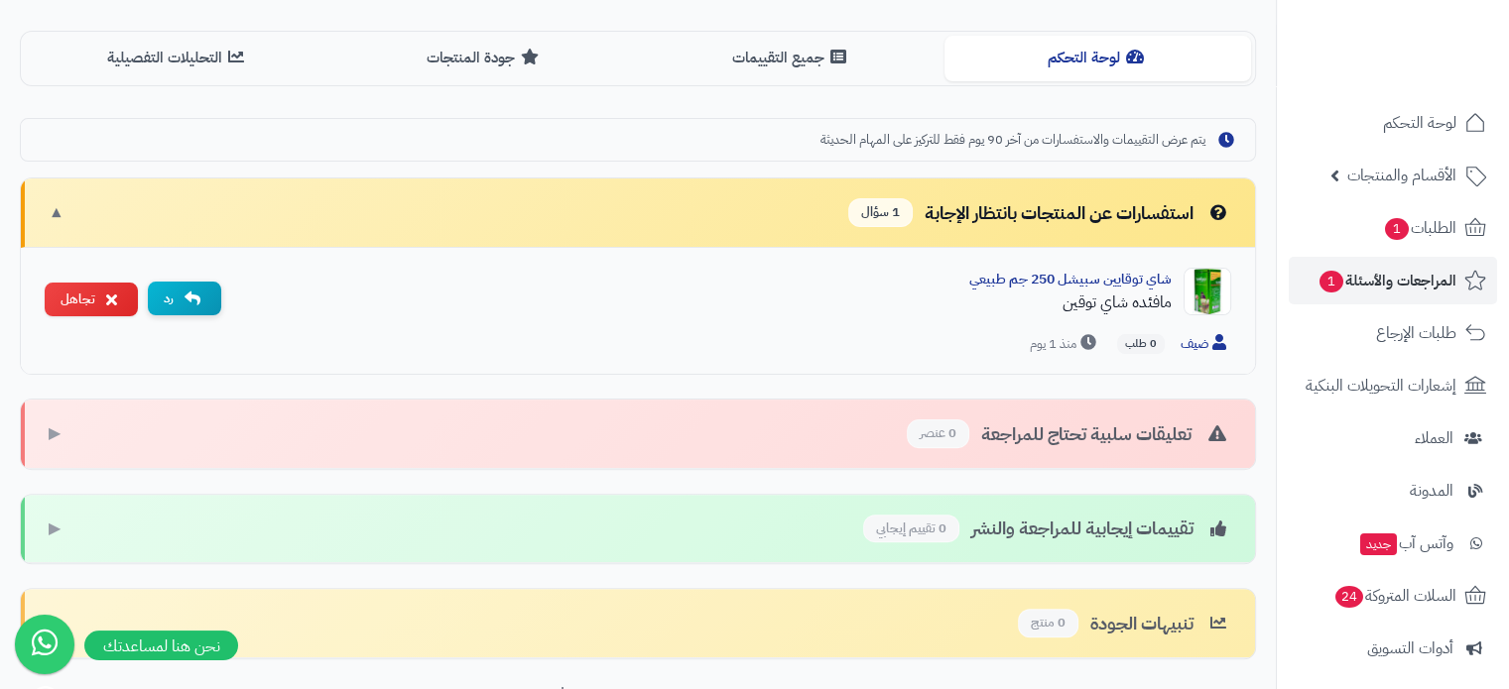
click at [182, 298] on button "رد" at bounding box center [184, 299] width 73 height 35
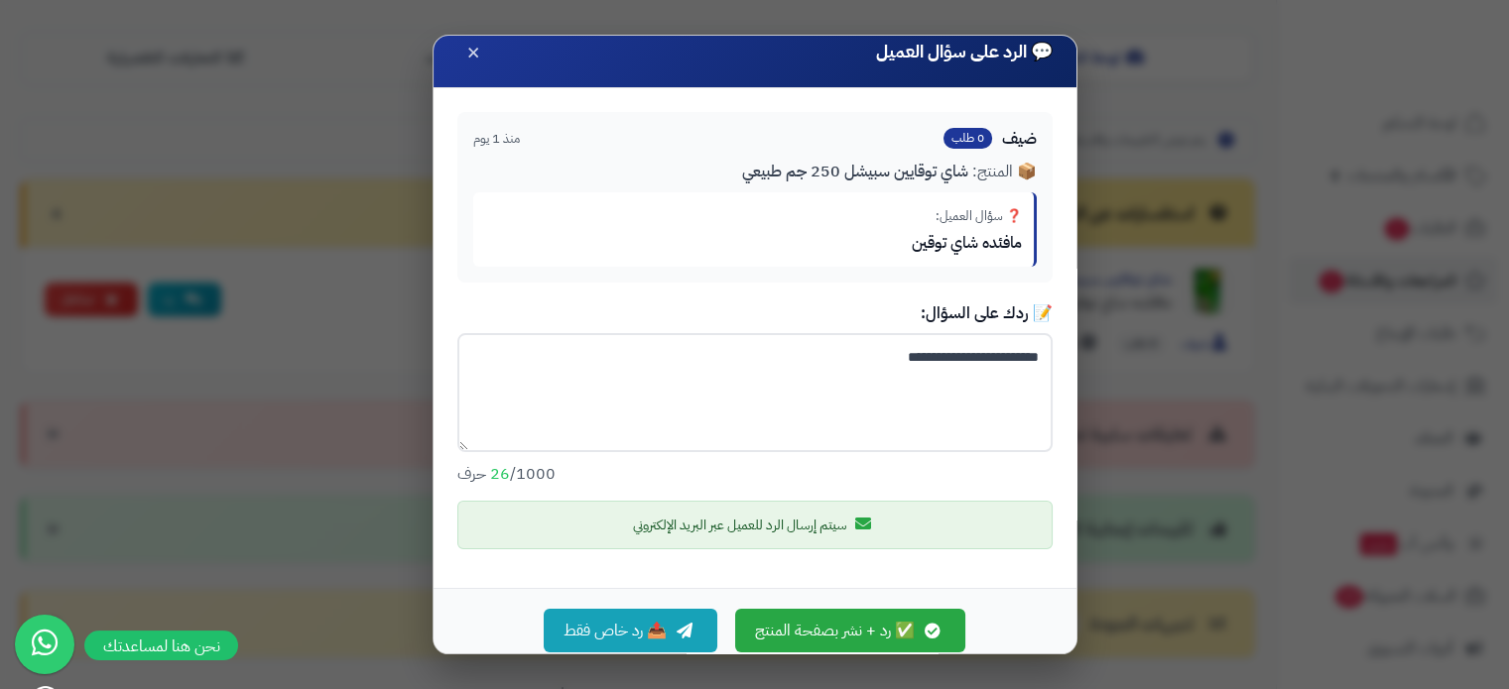
scroll to position [36, 0]
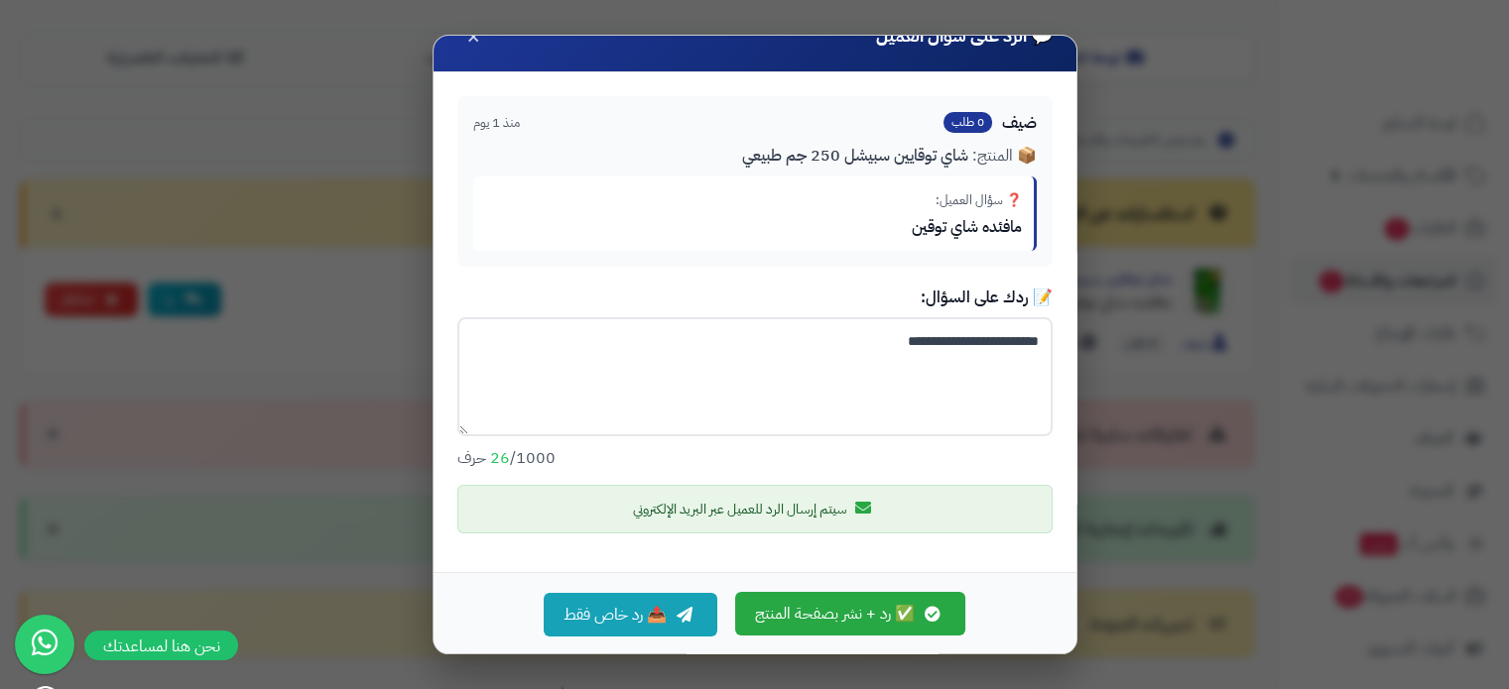
type textarea "**********"
click at [852, 618] on button "✅ رد + نشر بصفحة المنتج" at bounding box center [850, 614] width 230 height 44
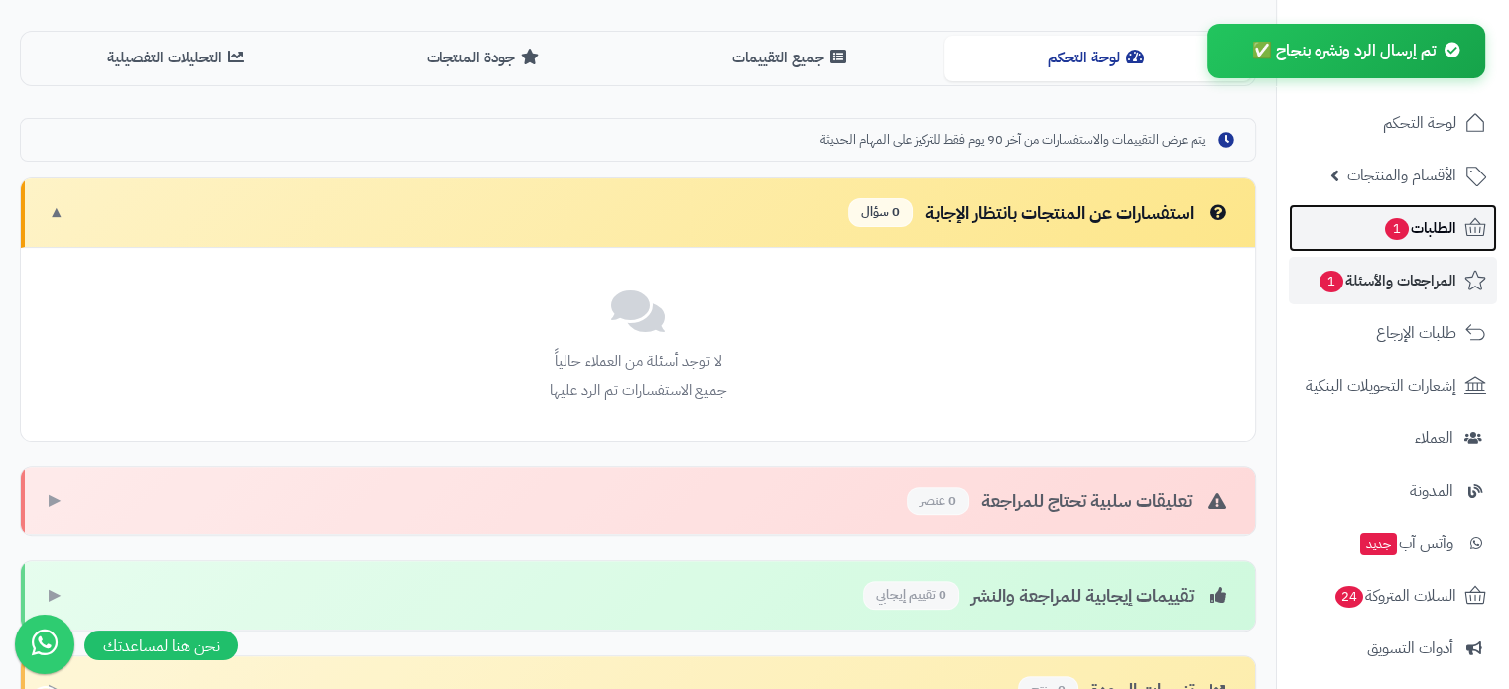
click at [1428, 227] on span "الطلبات 1" at bounding box center [1419, 228] width 73 height 28
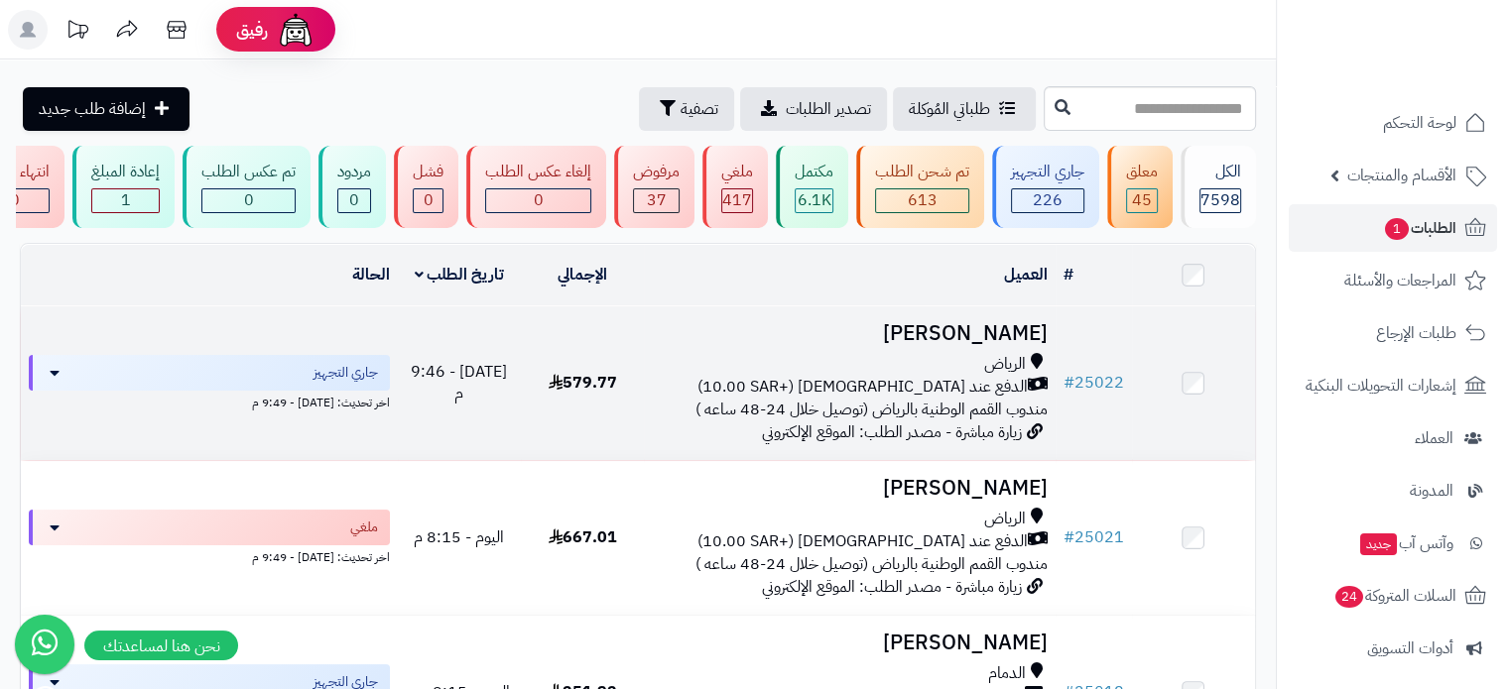
click at [958, 362] on td "امل عبدالله الرياض الدفع عند الاستلام (+10.00 SAR) مندوب القمم الوطنية بالرياض …" at bounding box center [849, 383] width 411 height 154
click at [981, 345] on h3 "[PERSON_NAME]" at bounding box center [849, 333] width 395 height 23
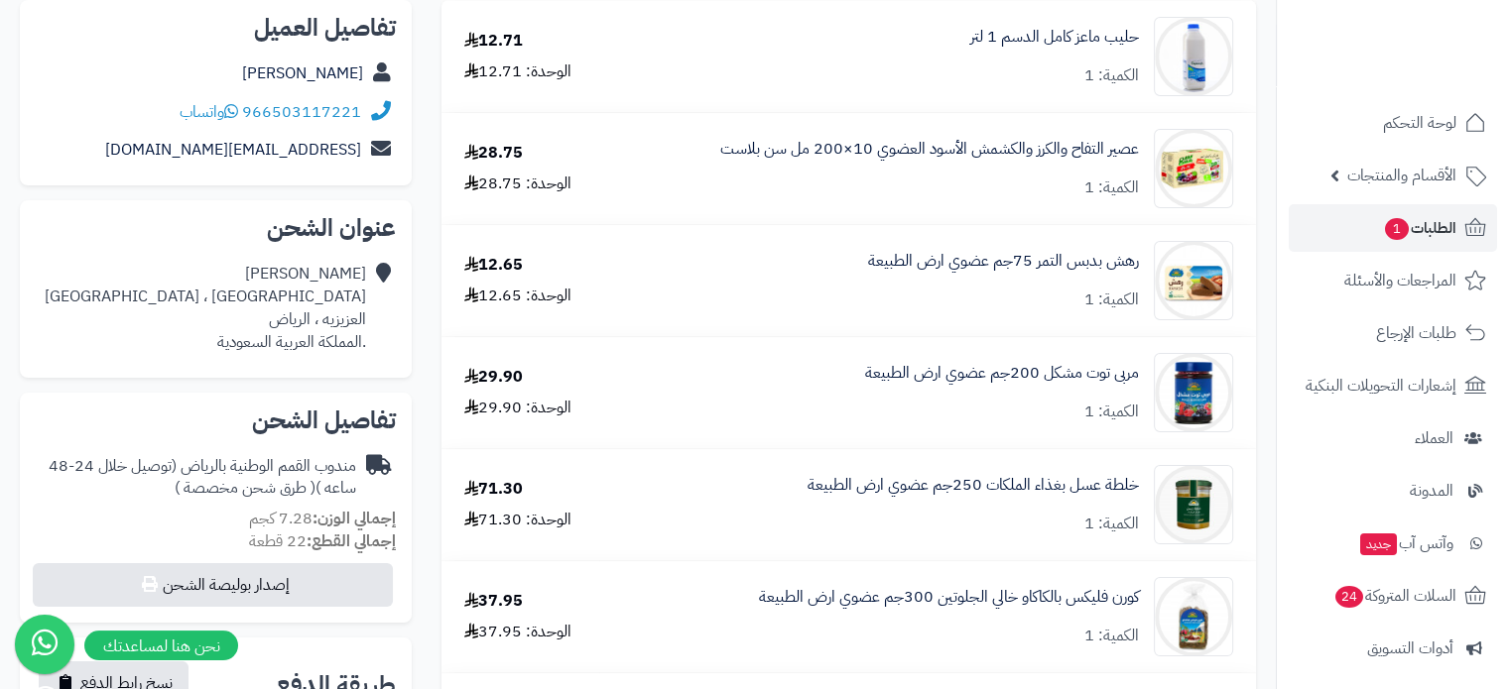
scroll to position [40, 0]
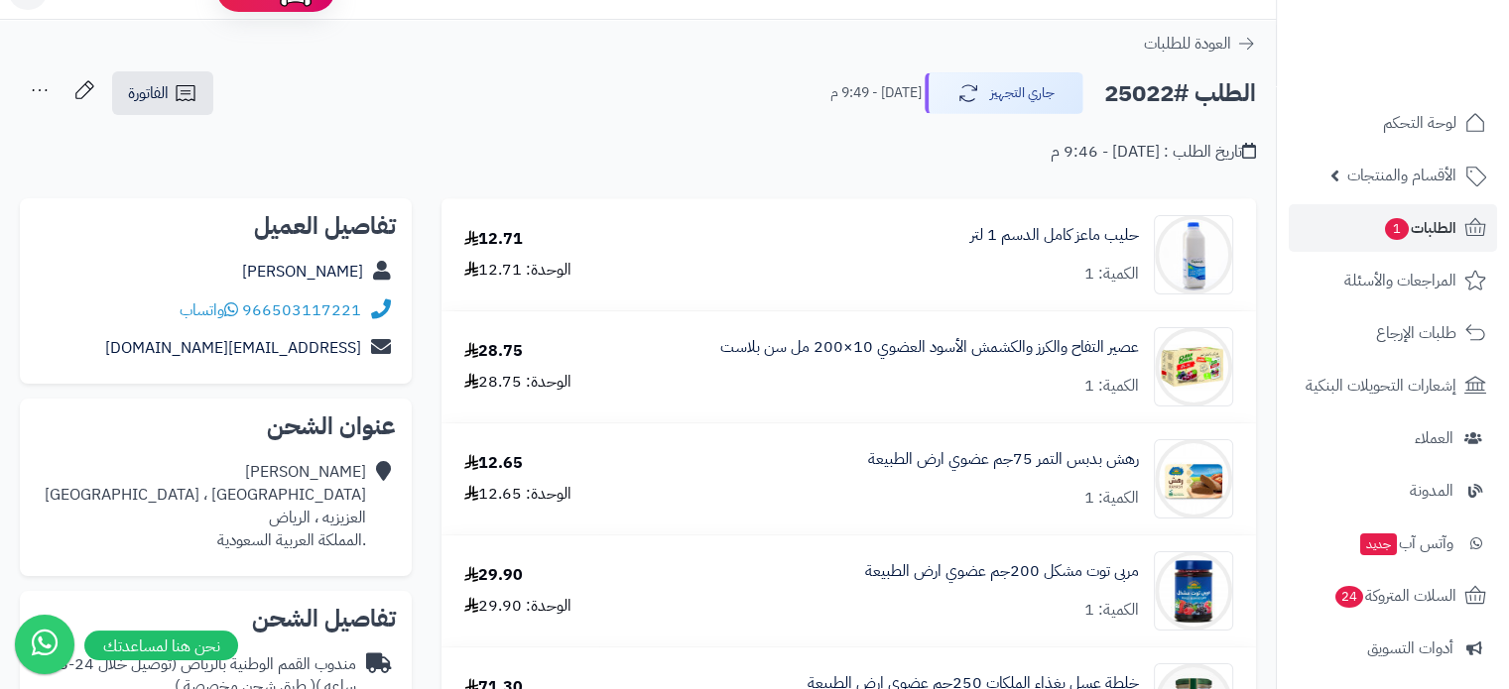
click at [317, 478] on div "امل عبدالله وادي الابطن ، العزيزيه العزيزيه ، الرياض .المملكة العربية السعودية" at bounding box center [205, 506] width 321 height 90
click at [345, 273] on link "امل عبدالله" at bounding box center [302, 272] width 121 height 24
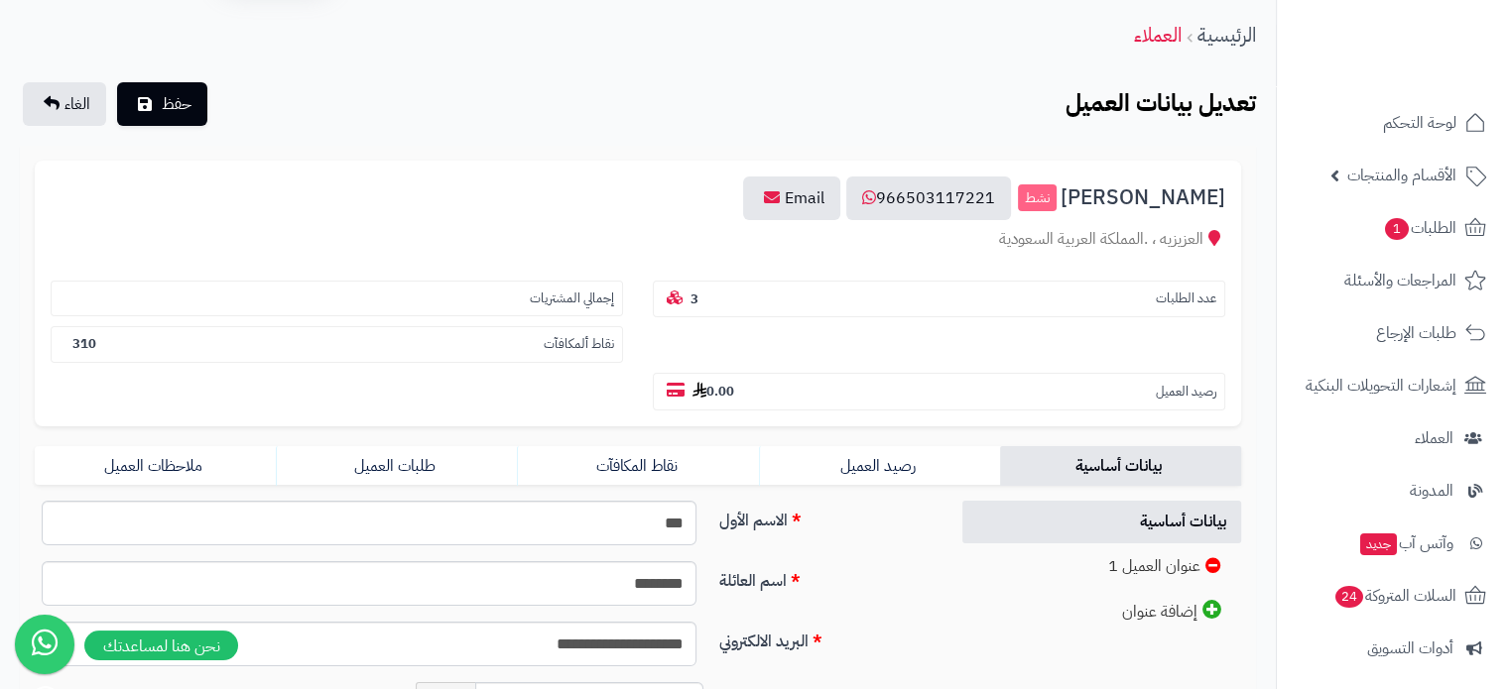
scroll to position [99, 0]
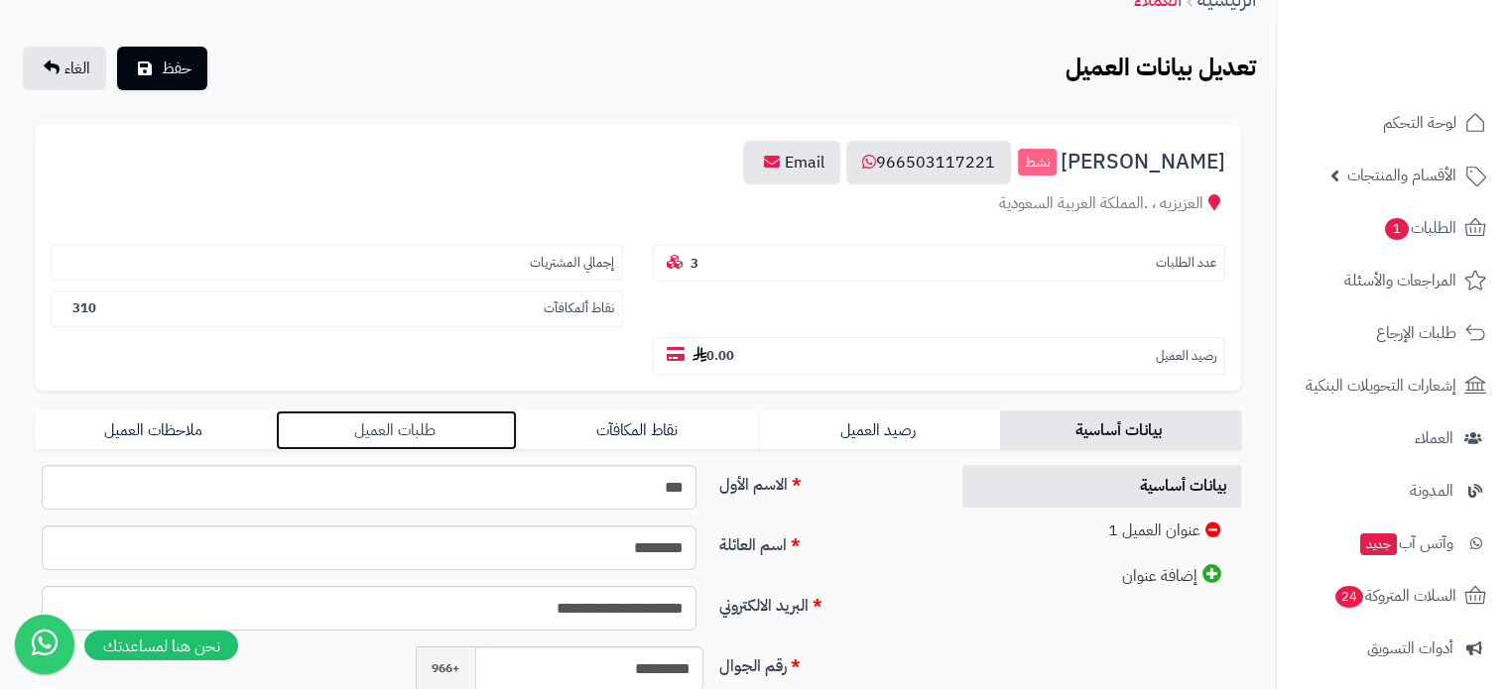
click at [373, 411] on link "طلبات العميل" at bounding box center [396, 431] width 241 height 40
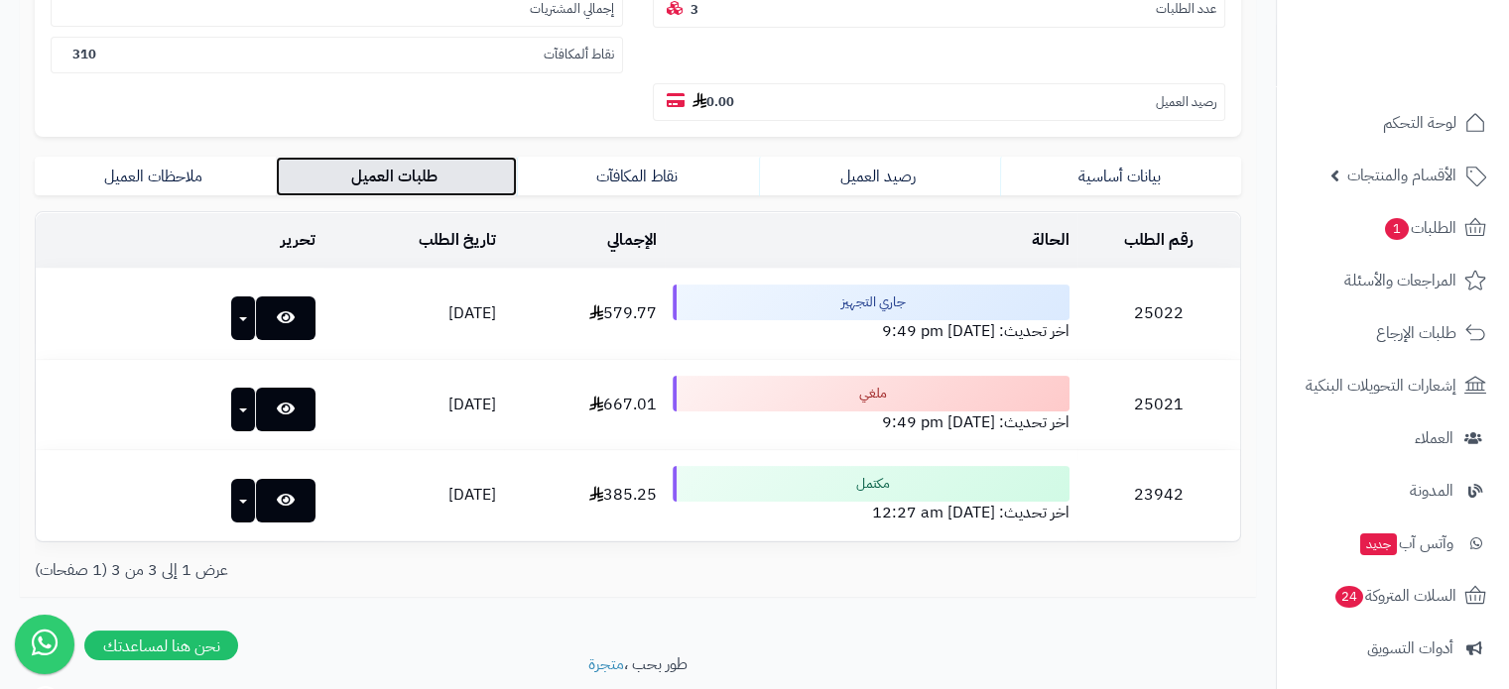
scroll to position [371, 0]
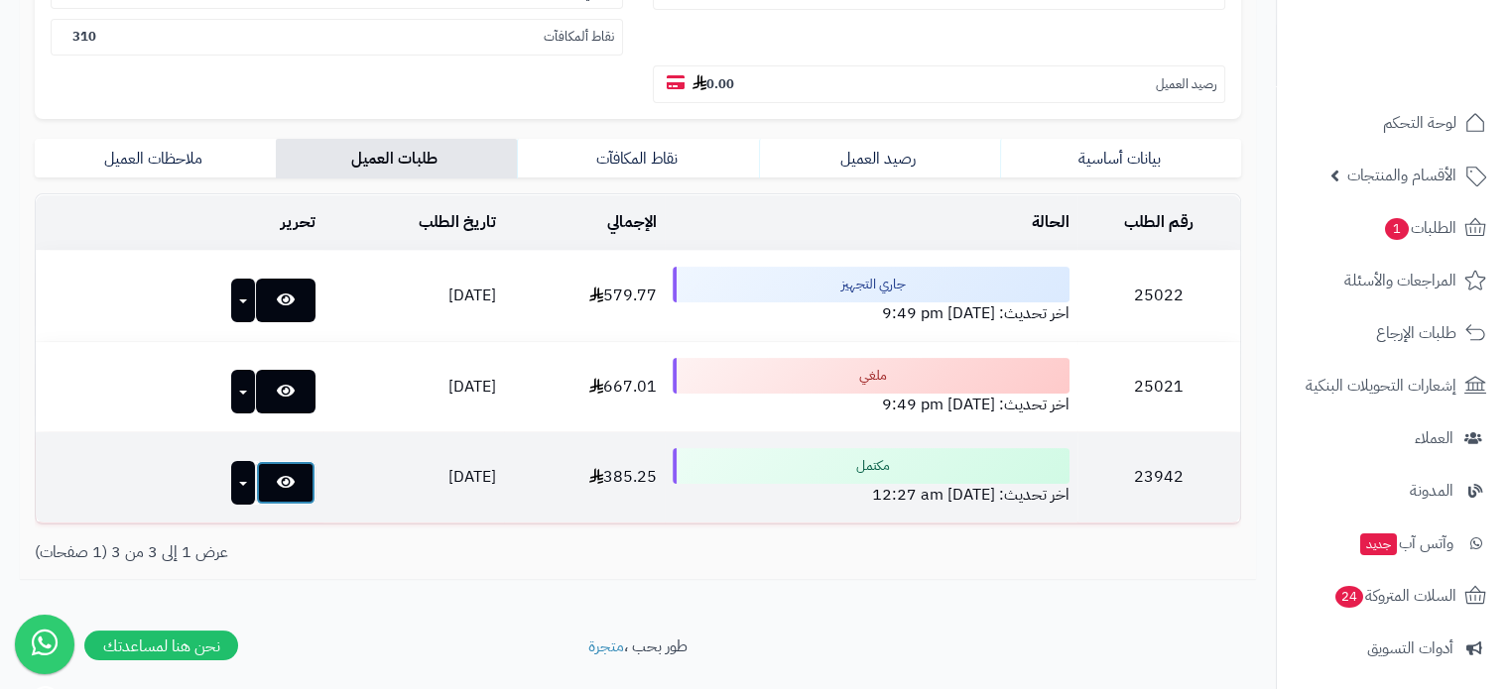
click at [256, 461] on link at bounding box center [286, 483] width 60 height 44
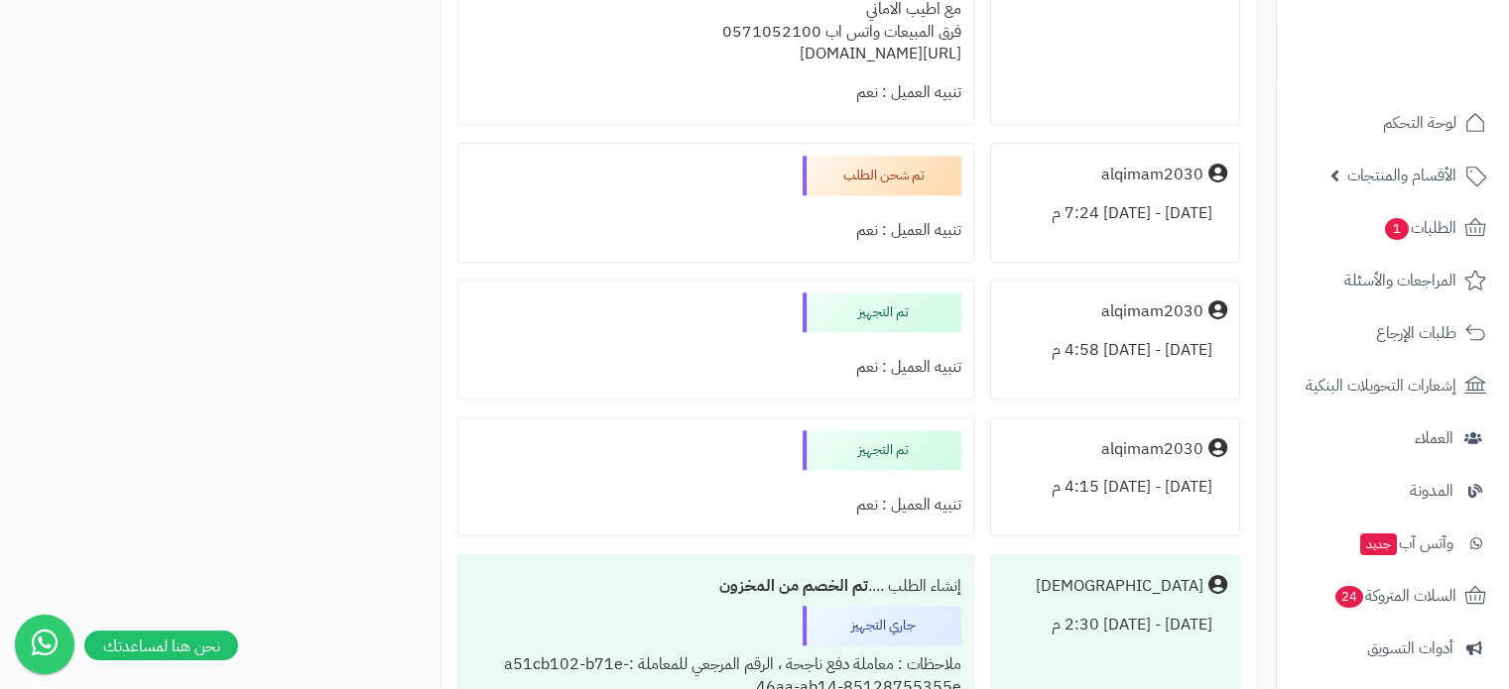
scroll to position [1984, 0]
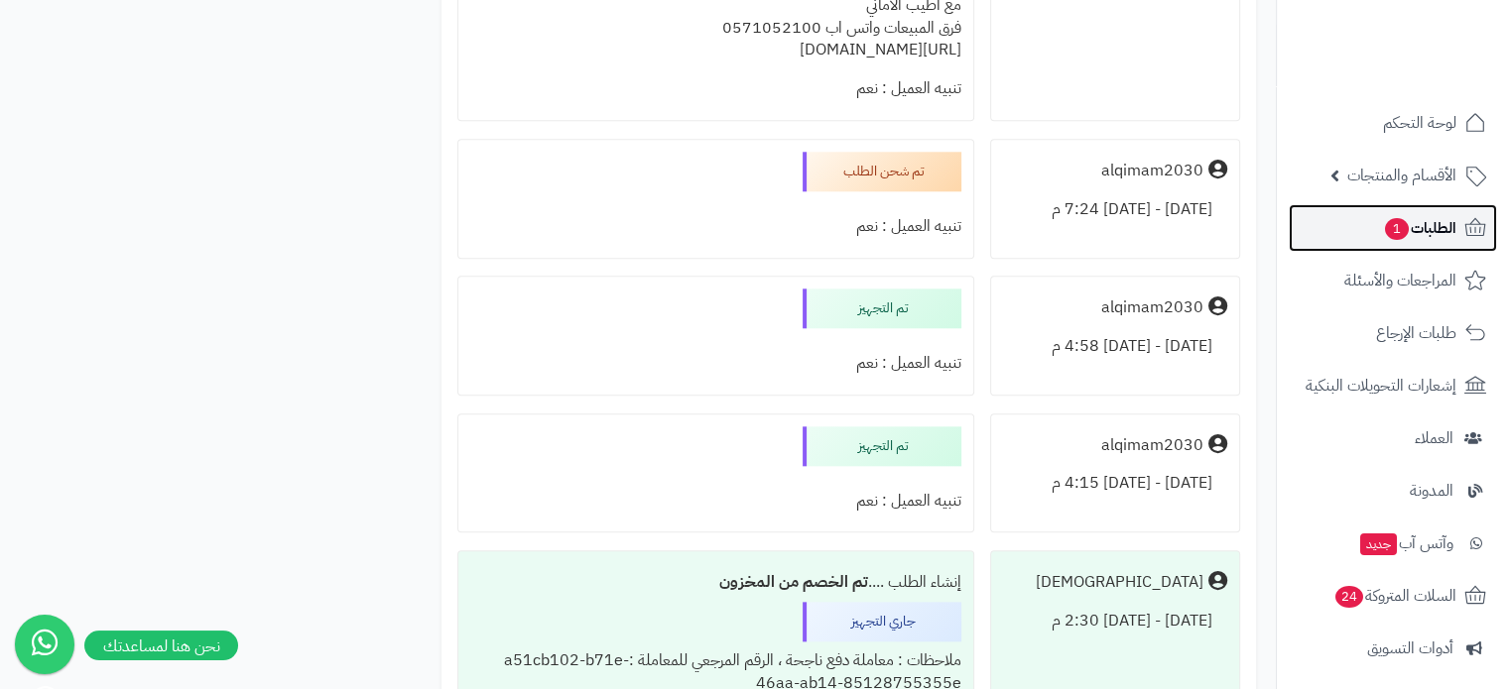
click at [1440, 227] on span "الطلبات 1" at bounding box center [1419, 228] width 73 height 28
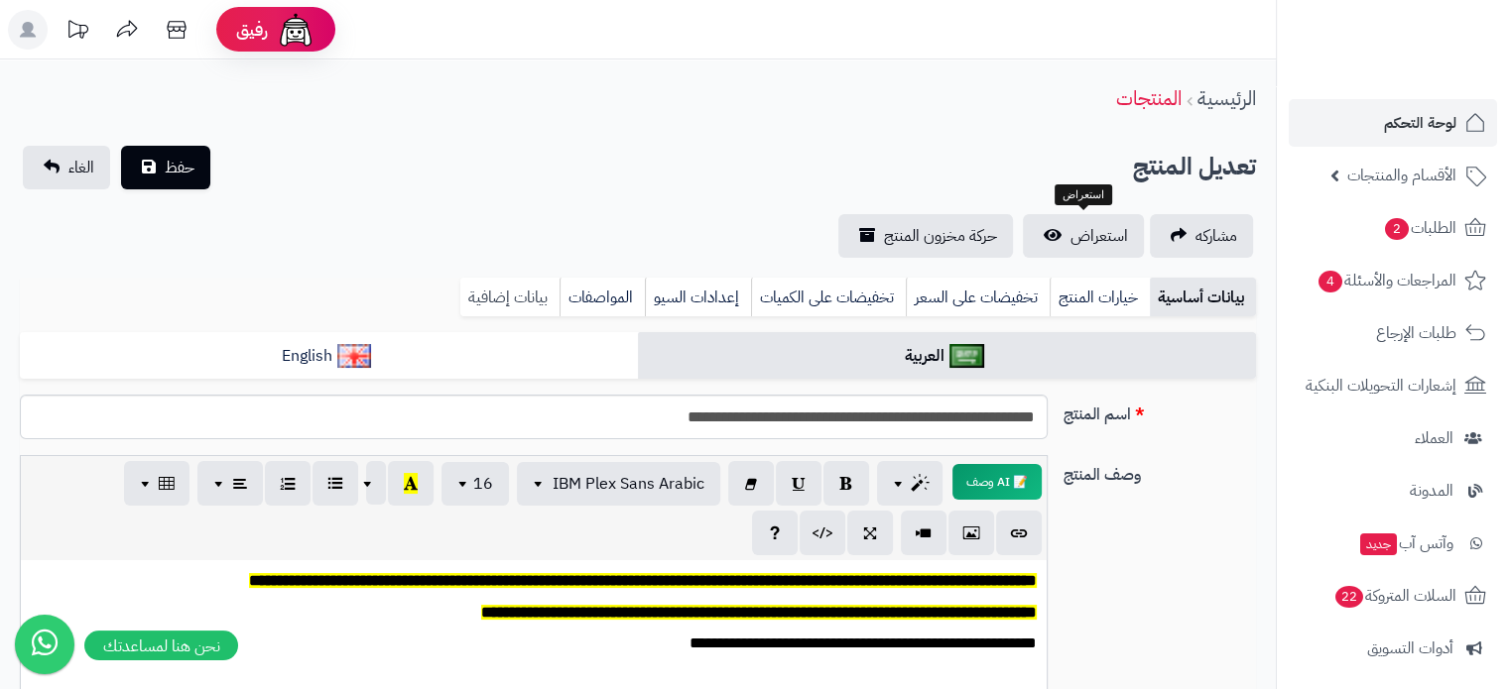
click at [517, 290] on link "بيانات إضافية" at bounding box center [509, 298] width 99 height 40
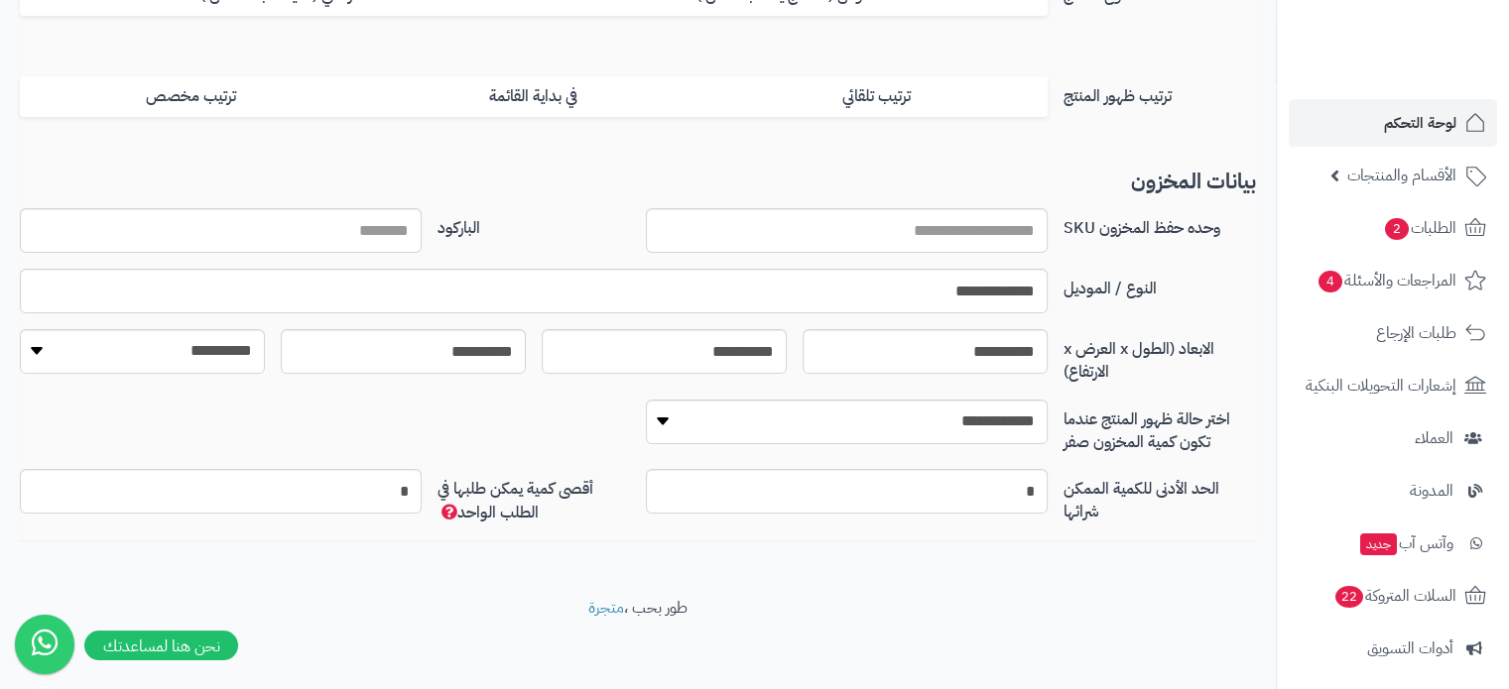
scroll to position [397, 0]
click at [964, 277] on input "**********" at bounding box center [534, 289] width 1028 height 45
paste input "**********"
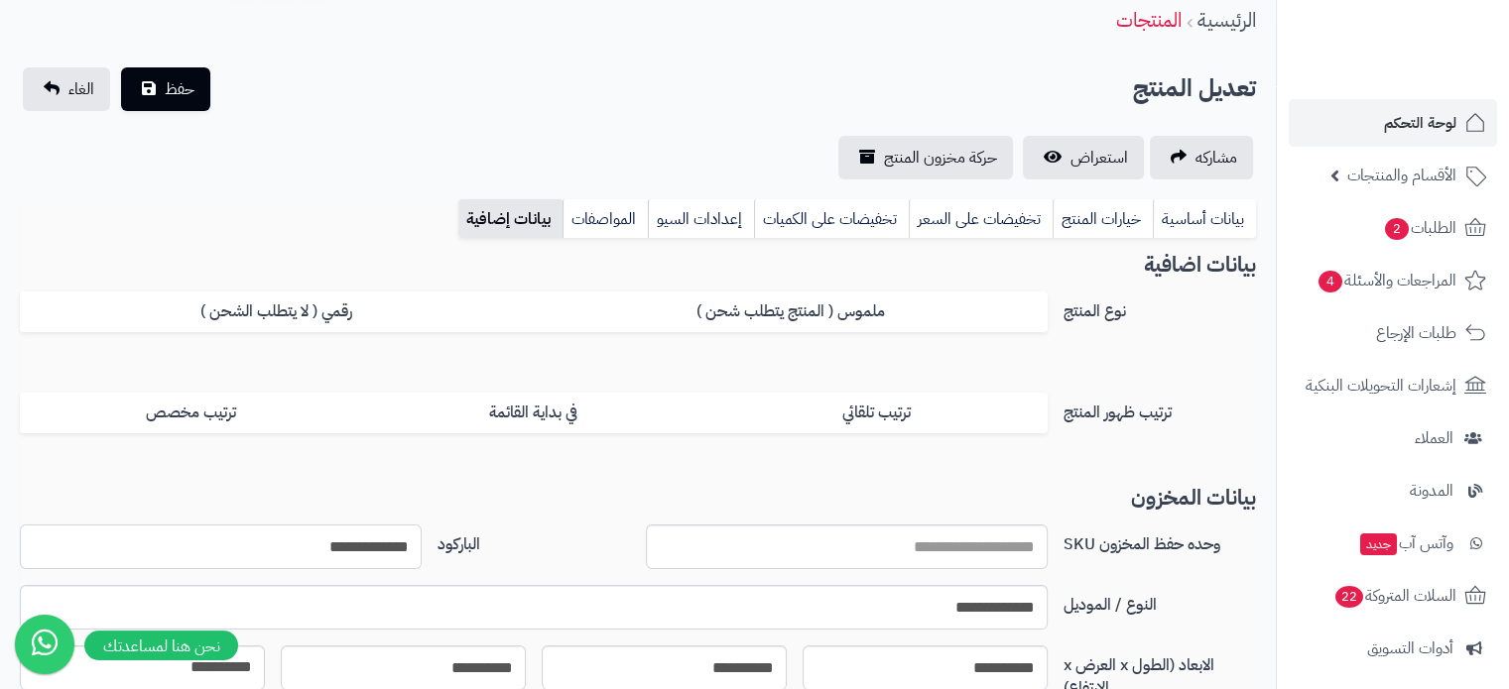
scroll to position [0, 0]
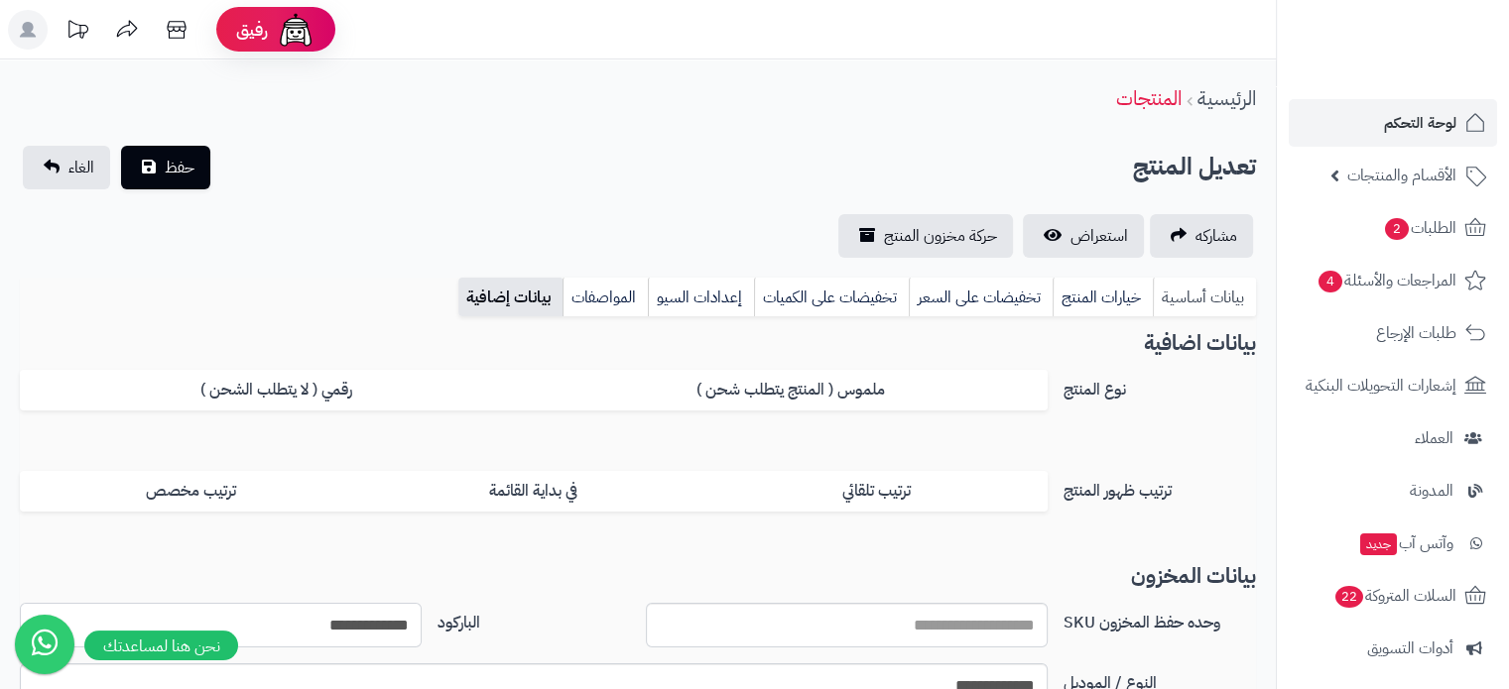
type input "**********"
click at [1181, 296] on link "بيانات أساسية" at bounding box center [1204, 298] width 103 height 40
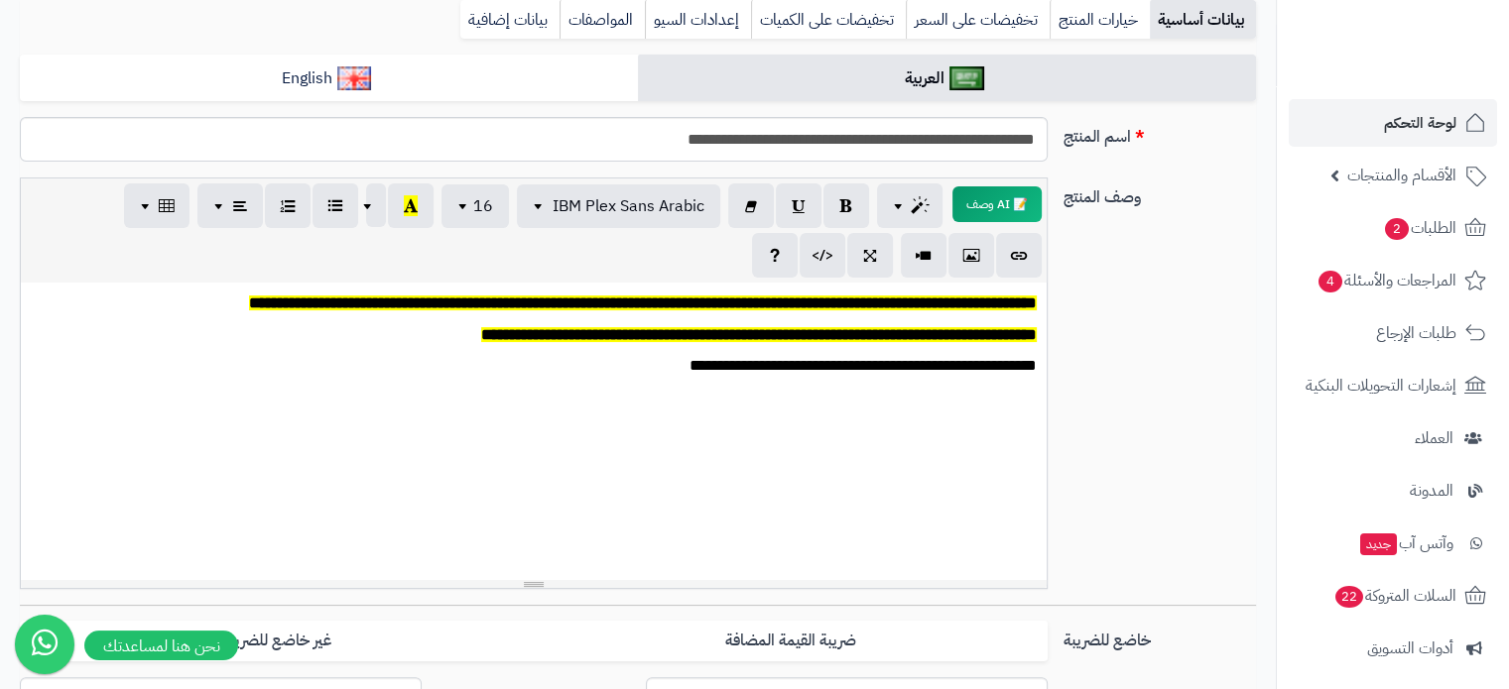
scroll to position [198, 0]
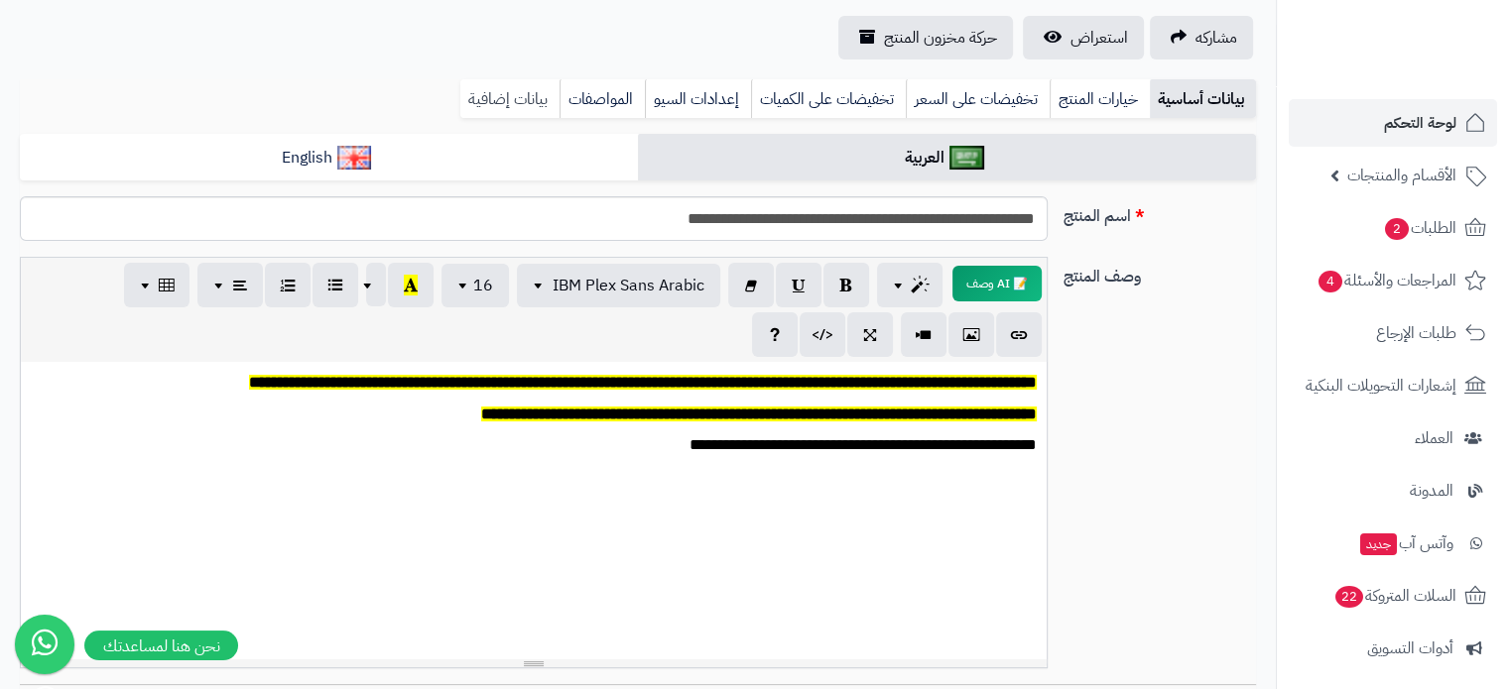
click at [531, 104] on link "بيانات إضافية" at bounding box center [509, 99] width 99 height 40
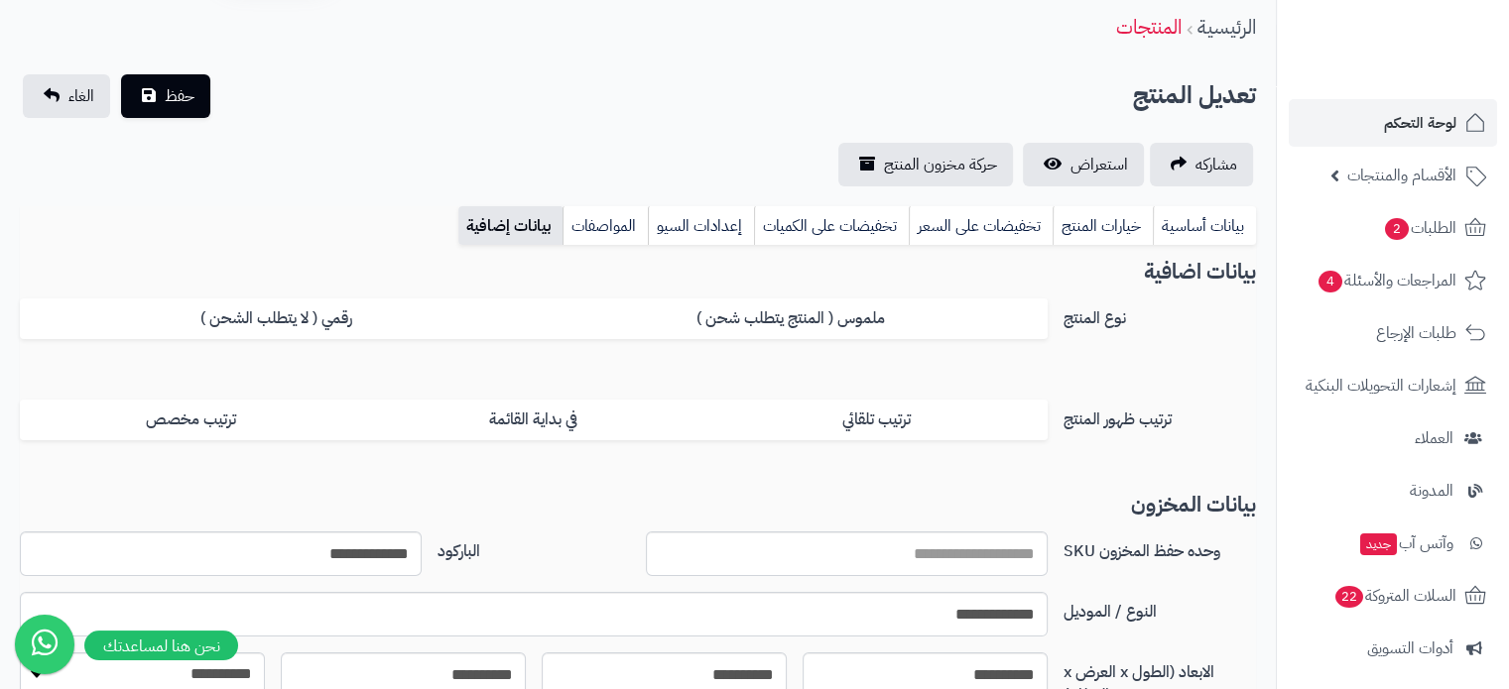
scroll to position [0, 0]
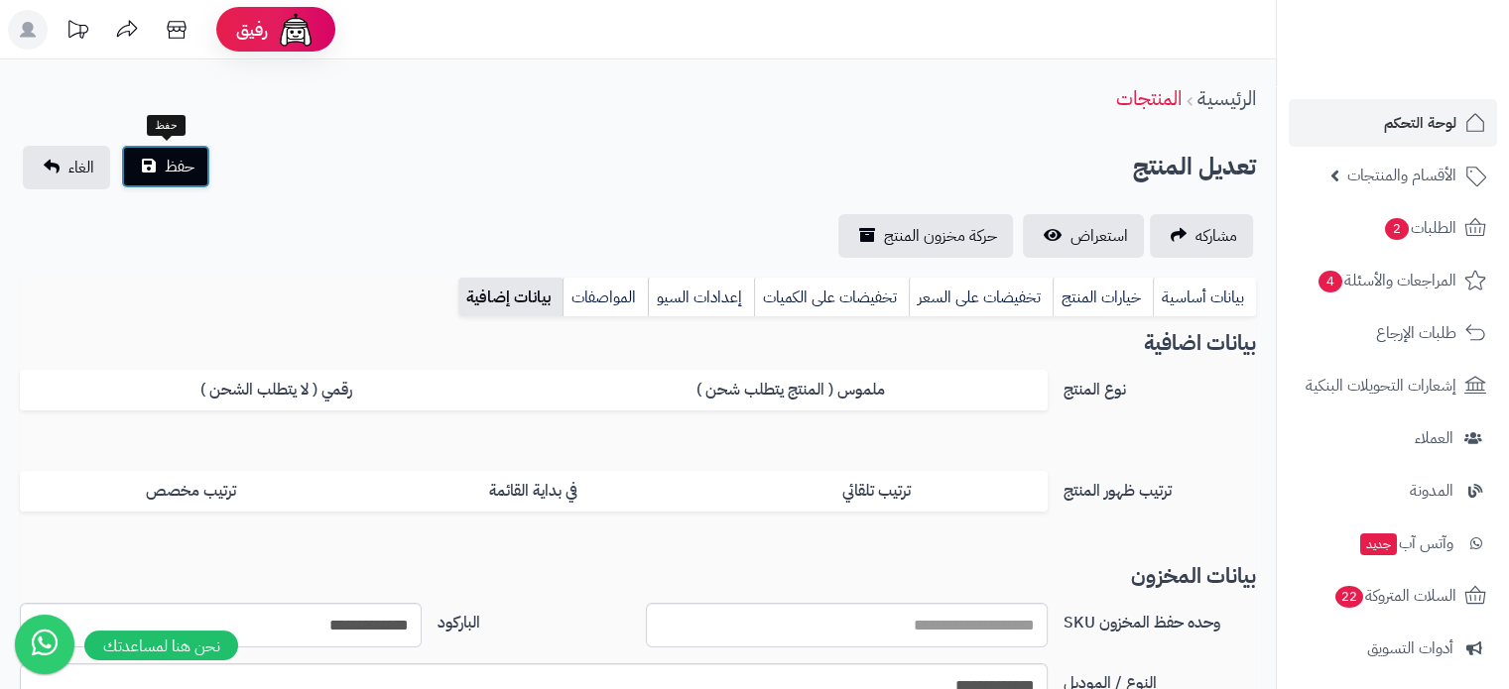
click at [168, 167] on span "حفظ" at bounding box center [180, 167] width 30 height 24
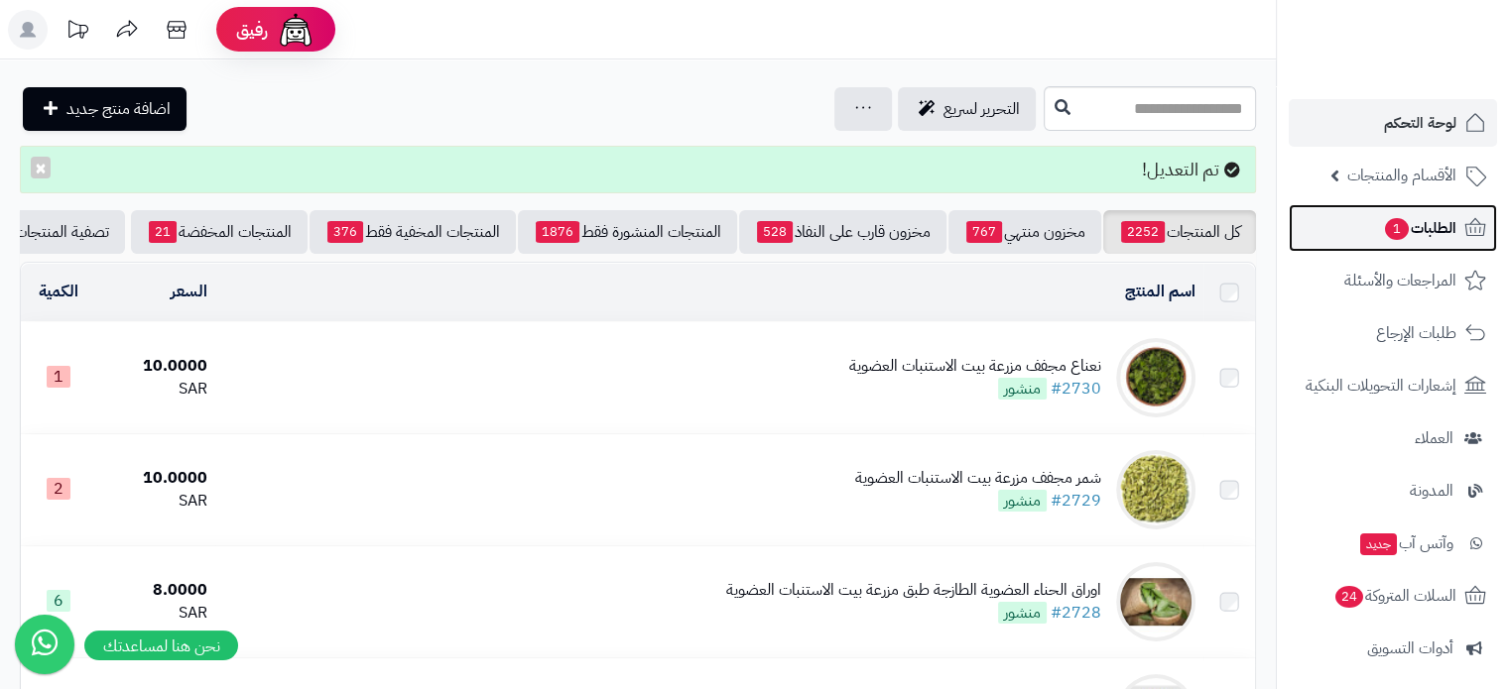
click at [1413, 226] on span "الطلبات 1" at bounding box center [1419, 228] width 73 height 28
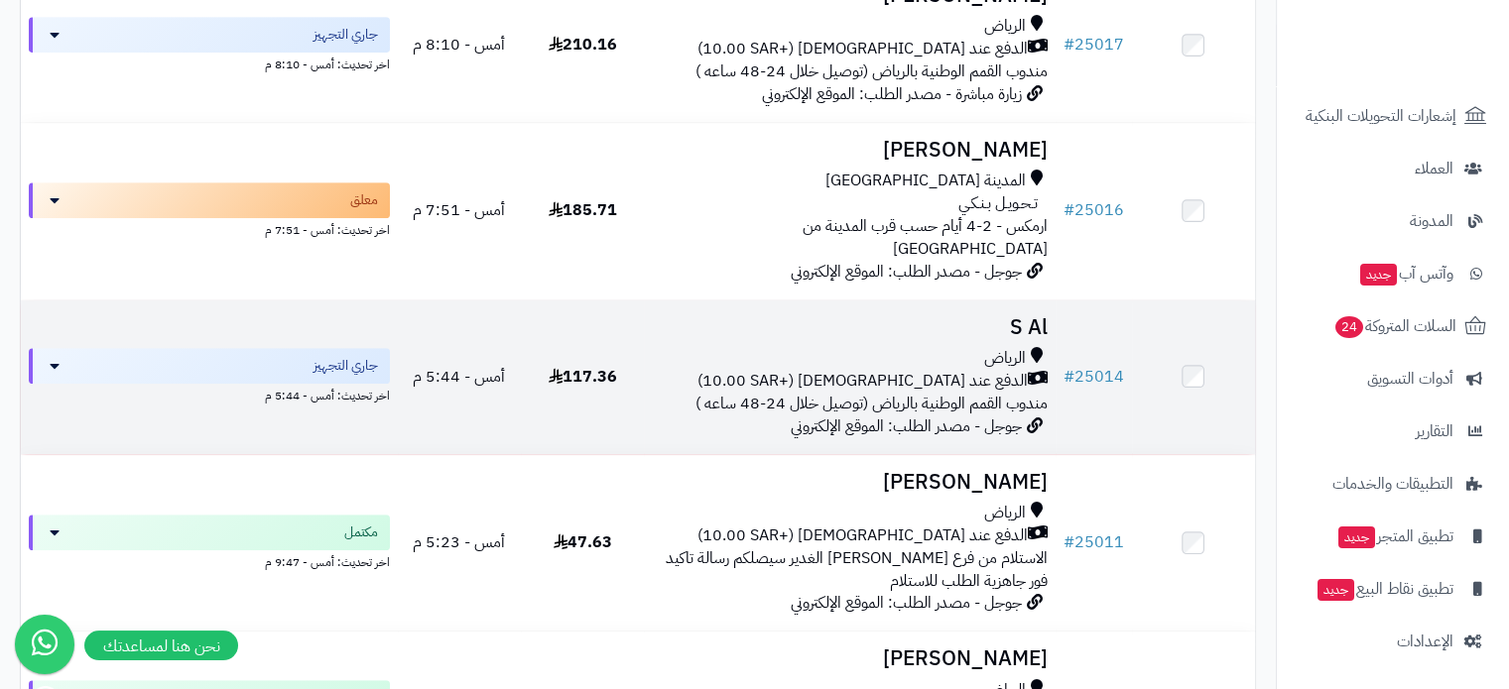
scroll to position [992, 0]
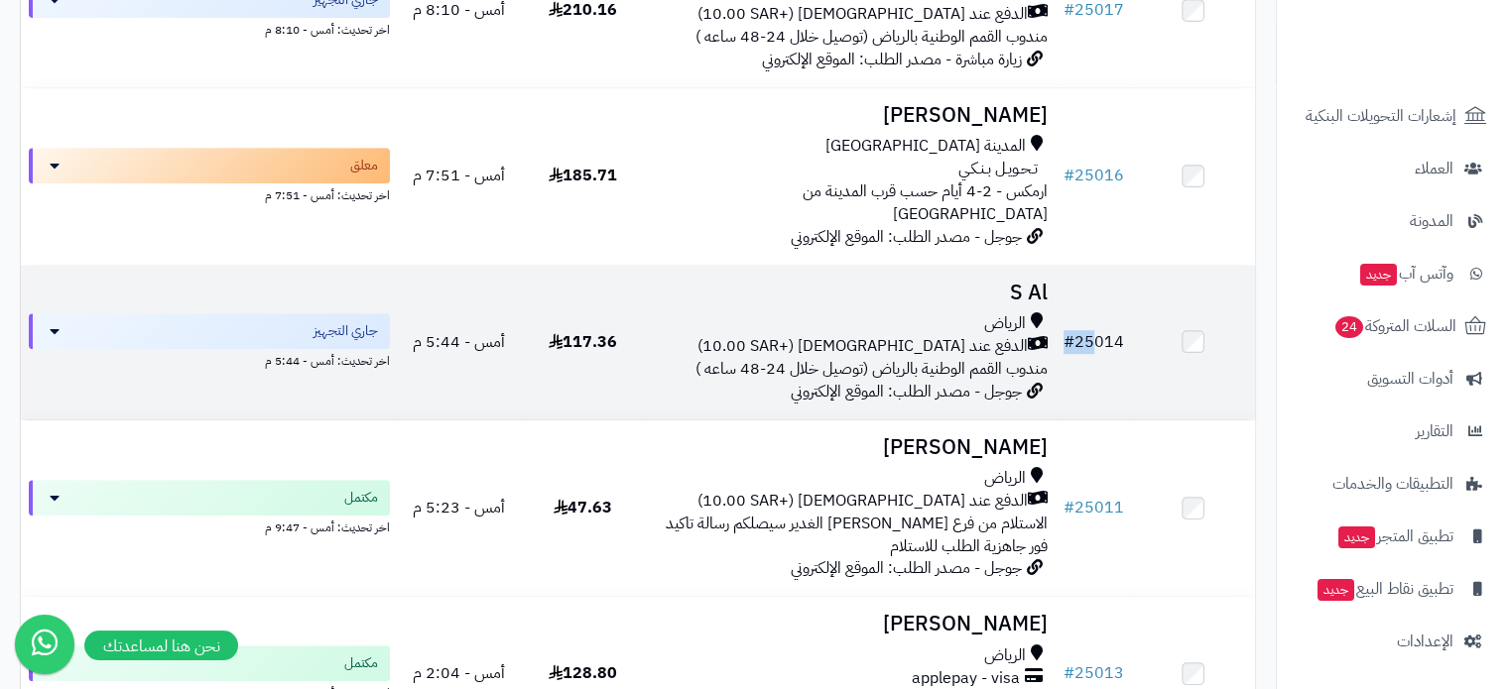
drag, startPoint x: 1135, startPoint y: 338, endPoint x: 1105, endPoint y: 344, distance: 30.3
click at [1091, 343] on tr "# 25014 S Al الرياض الدفع عند الاستلام (+10.00 SAR) مندوب القمم الوطنية بالرياض…" at bounding box center [638, 343] width 1234 height 154
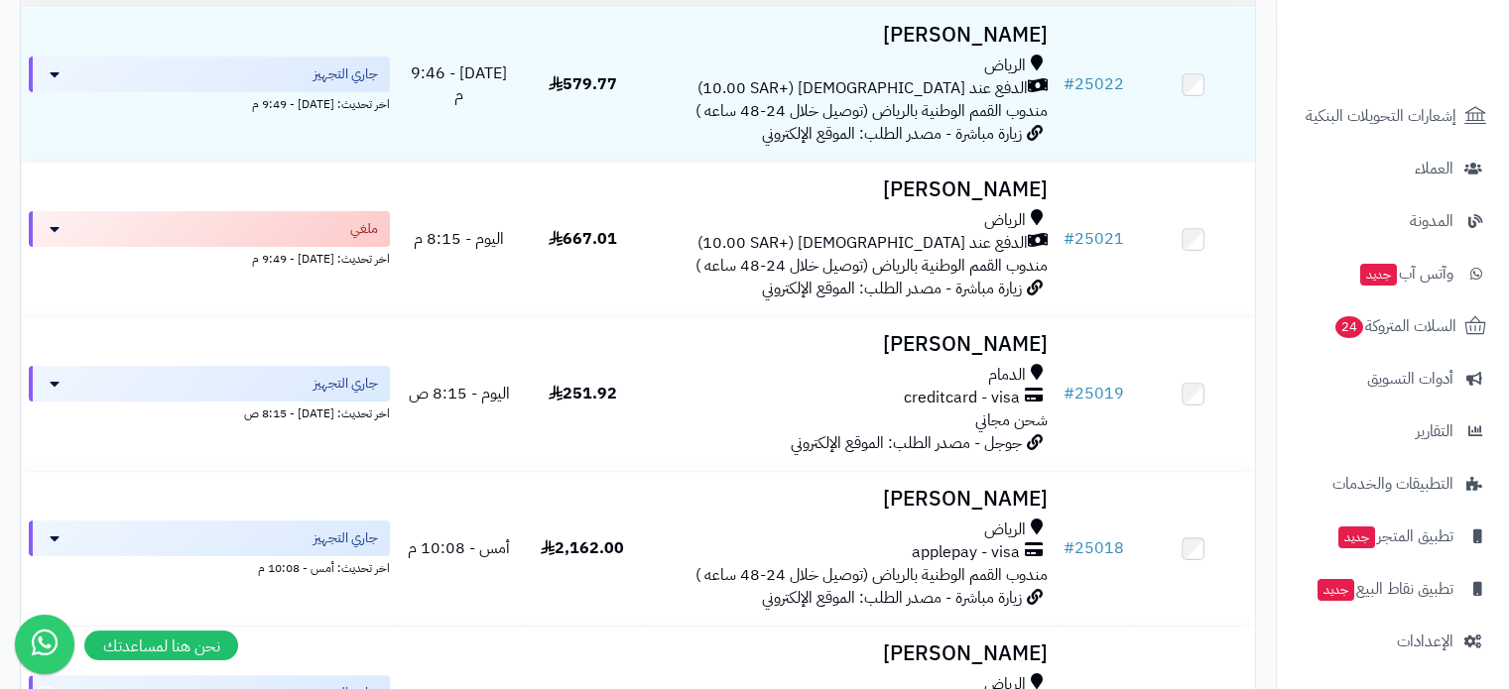
scroll to position [298, 0]
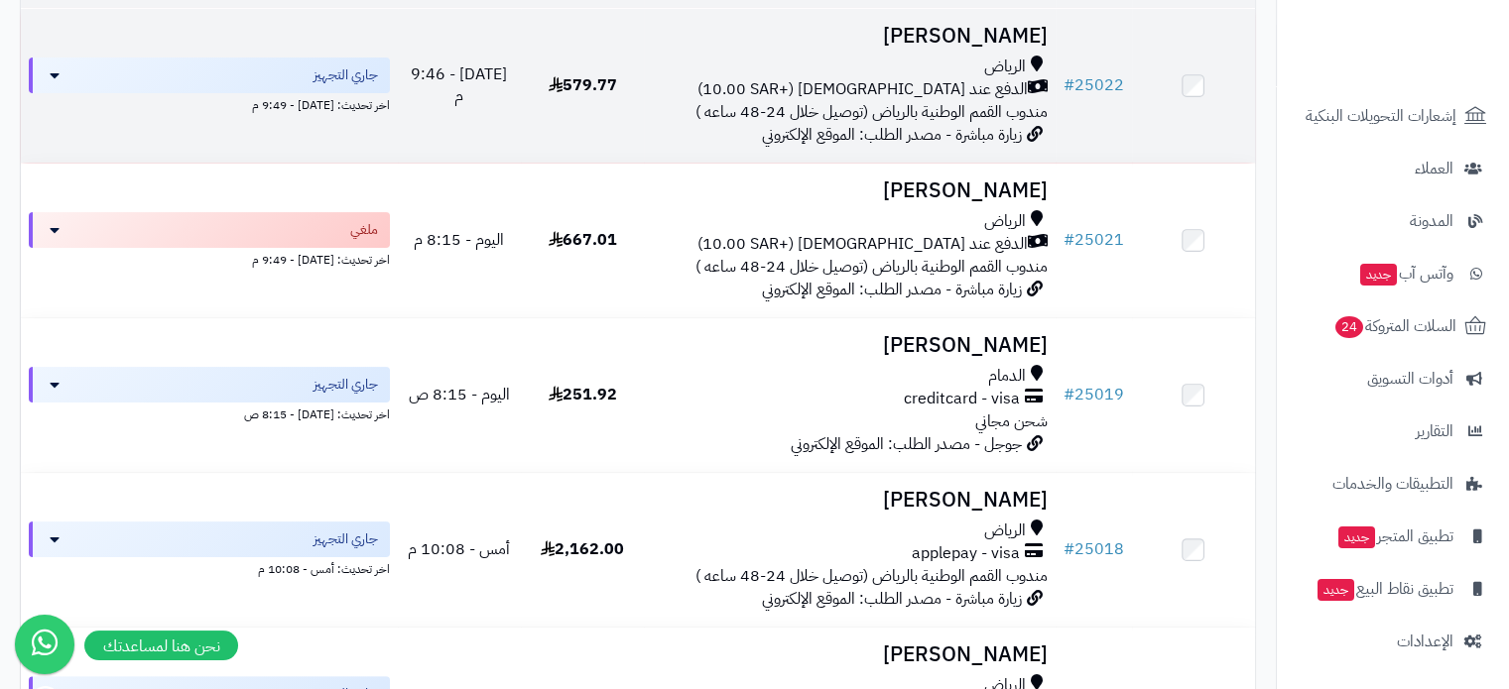
click at [994, 48] on h3 "[PERSON_NAME]" at bounding box center [849, 36] width 395 height 23
